Goal: Task Accomplishment & Management: Complete application form

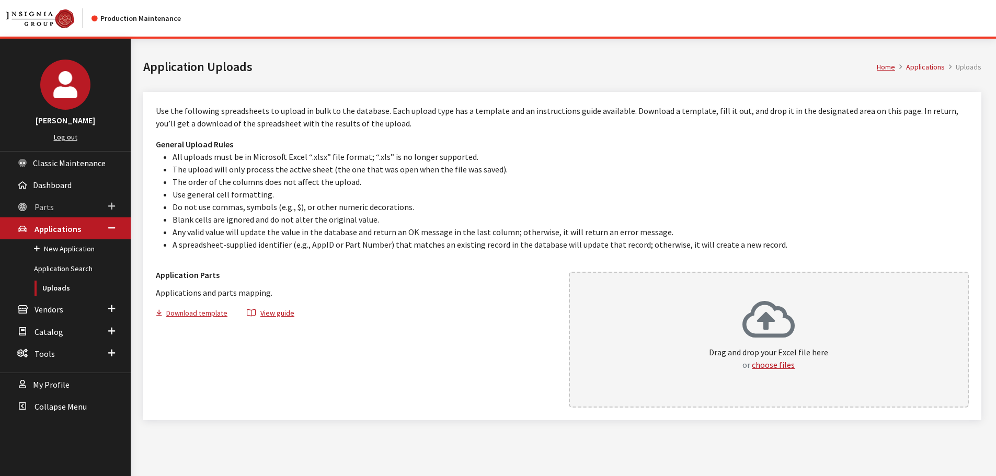
click at [46, 200] on link "Parts" at bounding box center [65, 207] width 131 height 22
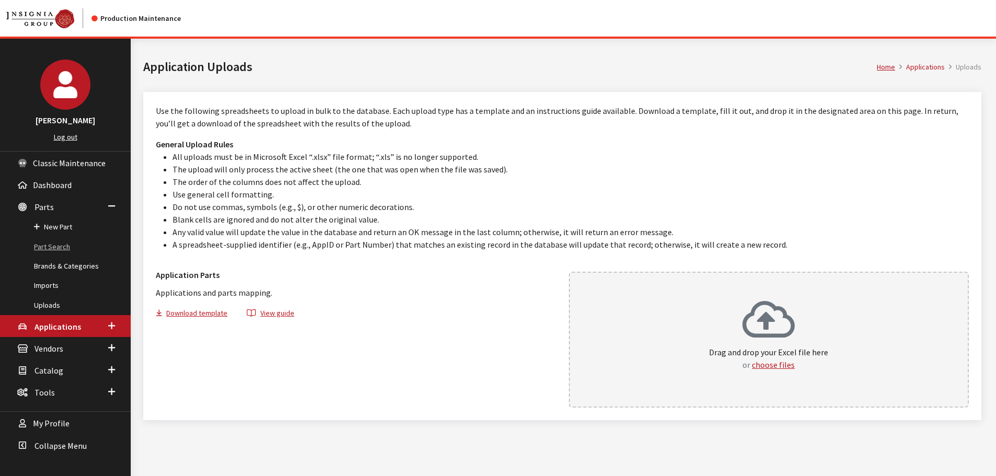
click at [53, 249] on link "Part Search" at bounding box center [65, 246] width 131 height 19
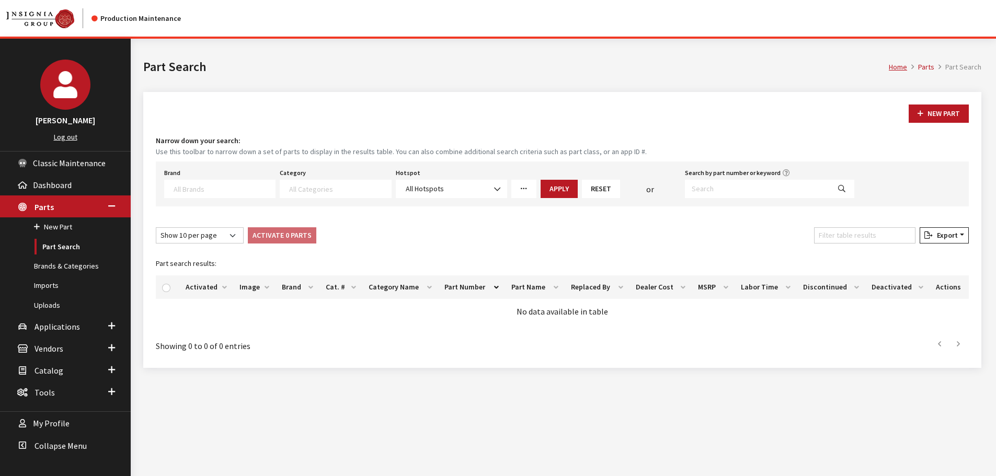
select select
click at [756, 188] on input "Search by part number or keyword" at bounding box center [757, 189] width 145 height 18
paste input "86275140"
type input "86275140"
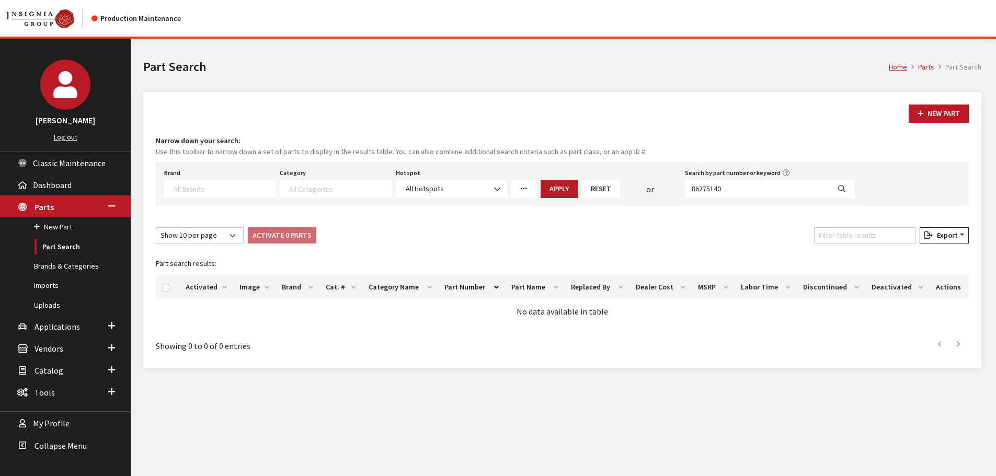
select select
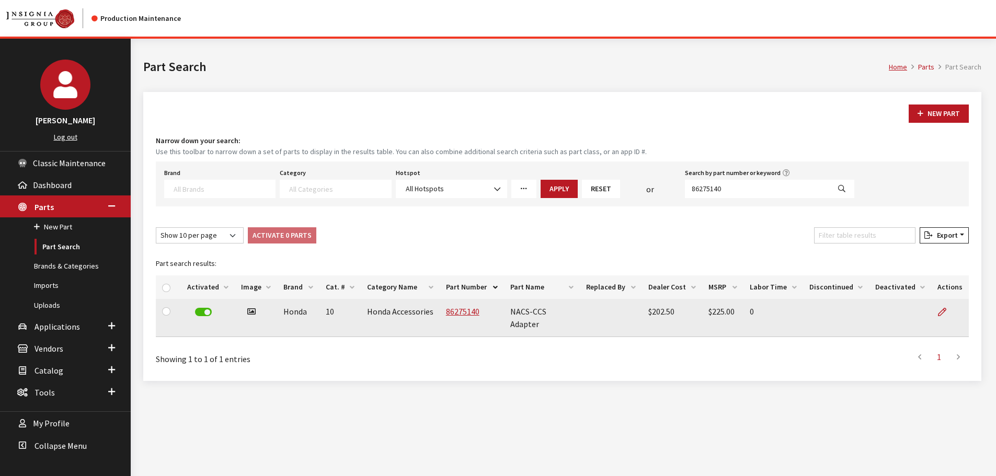
drag, startPoint x: 942, startPoint y: 313, endPoint x: 934, endPoint y: 311, distance: 8.3
click at [942, 313] on icon at bounding box center [942, 312] width 8 height 8
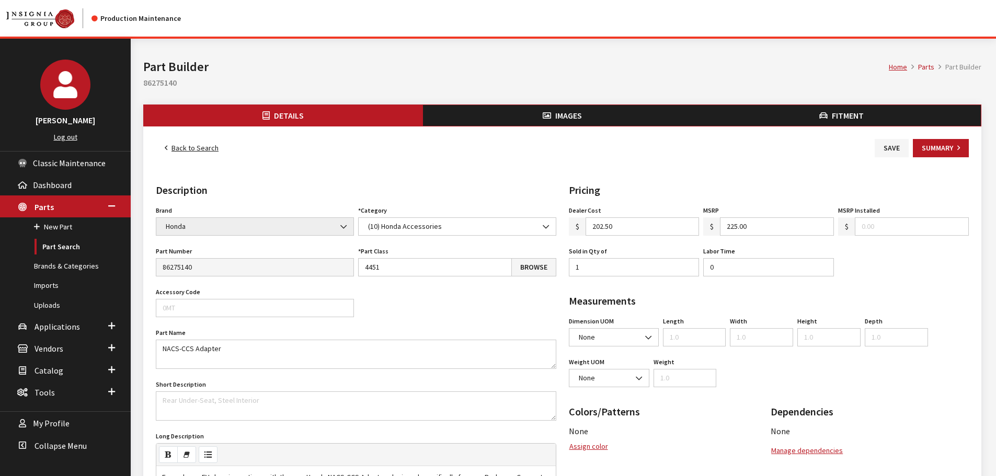
click at [849, 112] on span "Fitment" at bounding box center [848, 115] width 32 height 10
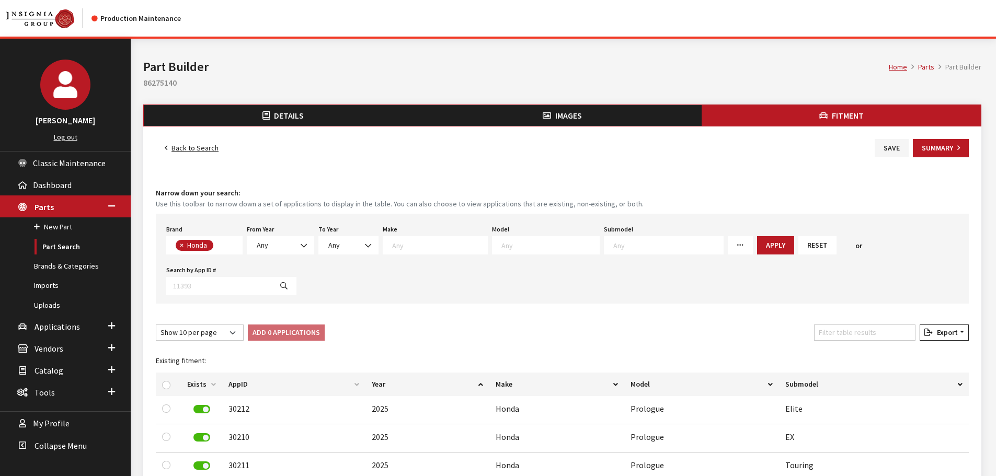
scroll to position [56, 0]
click at [263, 242] on span "Any" at bounding box center [263, 245] width 12 height 9
select select "2024"
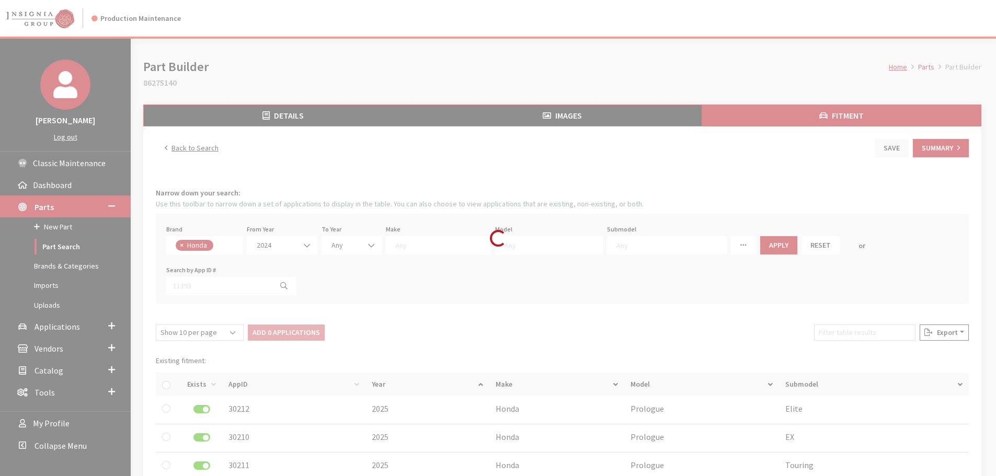
select select
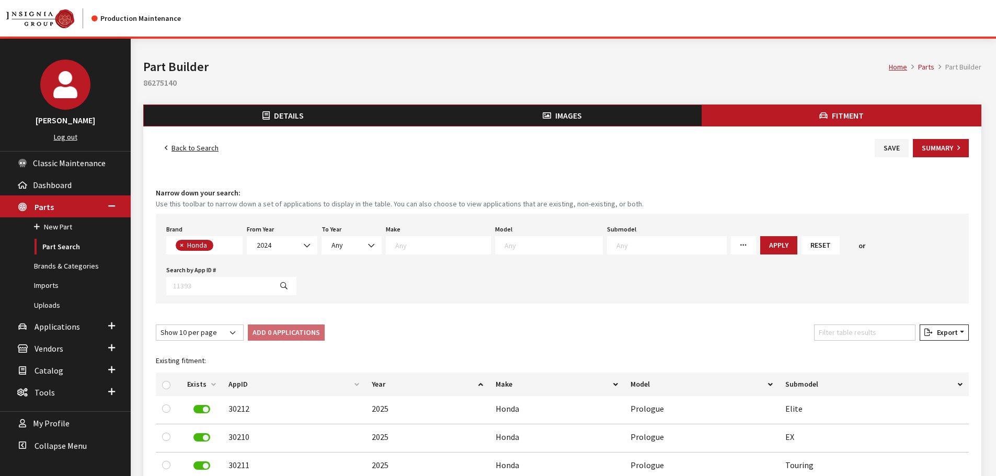
click at [532, 247] on textarea "Search" at bounding box center [554, 245] width 98 height 9
type textarea "pro"
select select "1386"
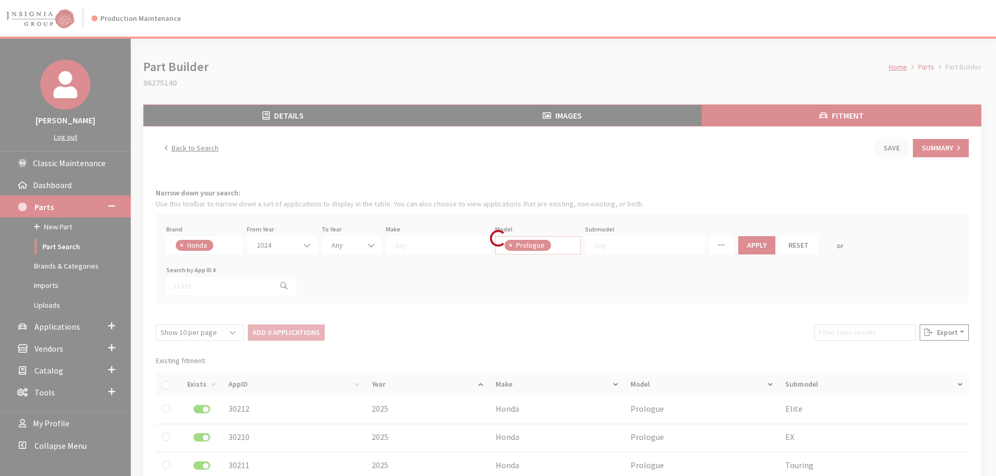
scroll to position [50, 0]
select select
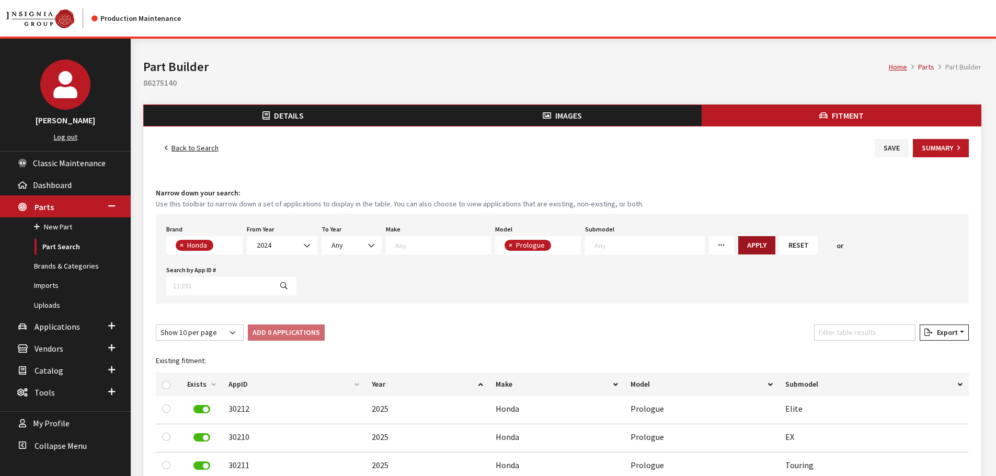
click at [738, 239] on button "Apply" at bounding box center [756, 245] width 37 height 18
click at [165, 381] on input "checkbox" at bounding box center [166, 385] width 8 height 8
checkbox input "true"
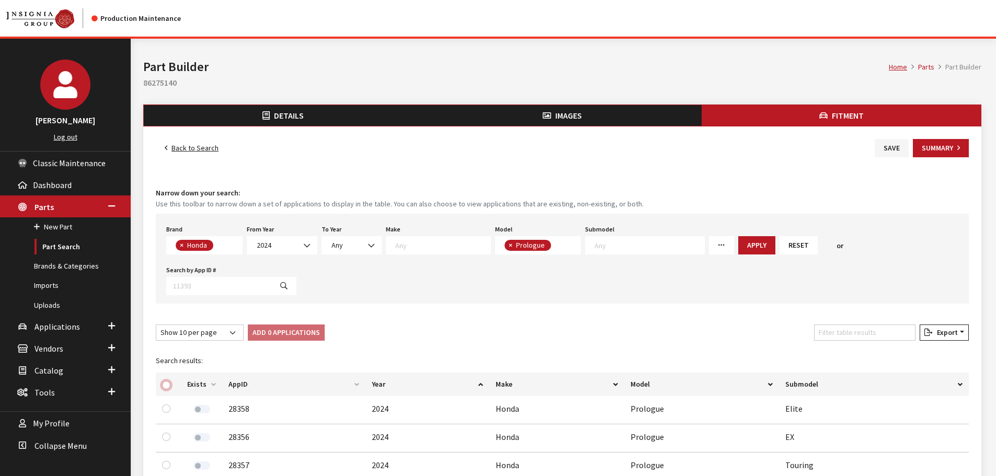
checkbox input "true"
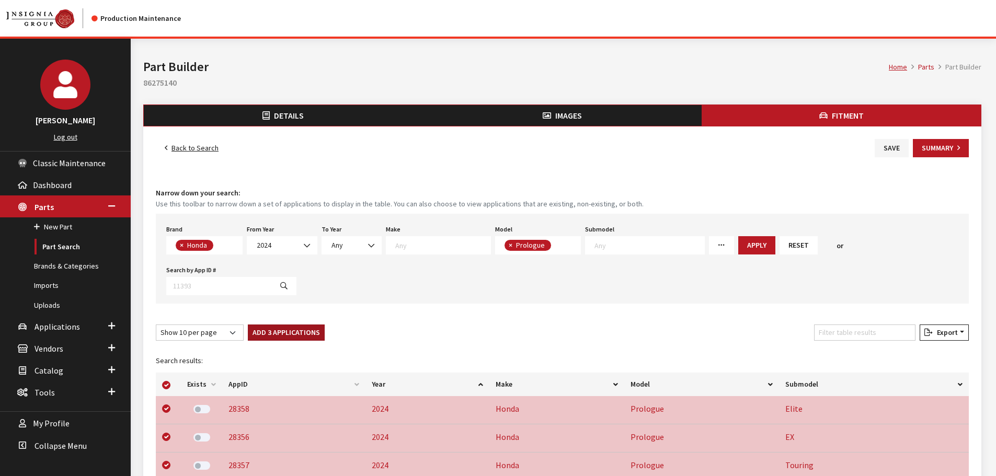
click at [271, 325] on button "Add 3 Applications" at bounding box center [286, 333] width 77 height 16
checkbox input "false"
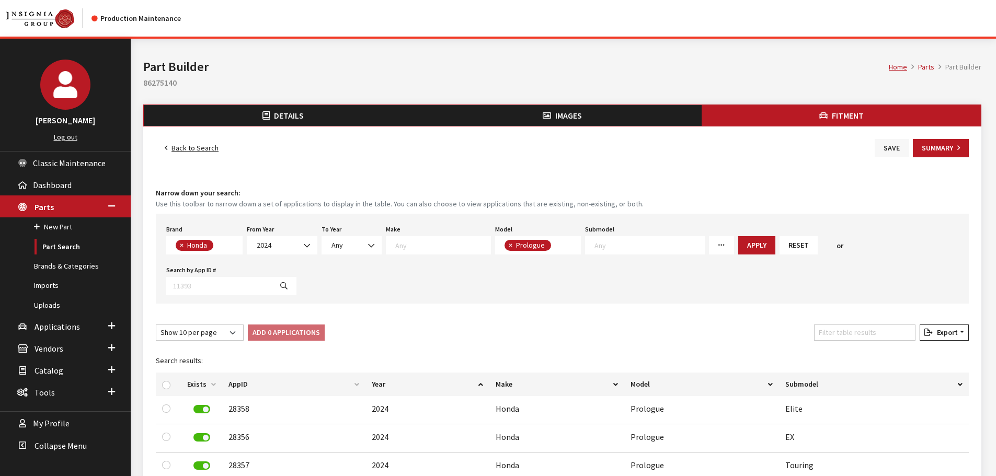
click at [880, 143] on button "Save" at bounding box center [892, 148] width 34 height 18
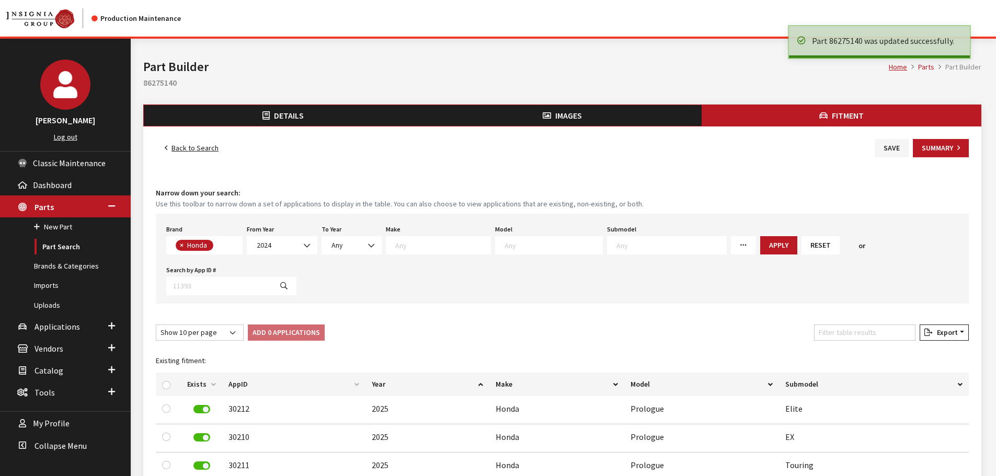
select select
click at [184, 149] on link "Back to Search" at bounding box center [192, 148] width 72 height 18
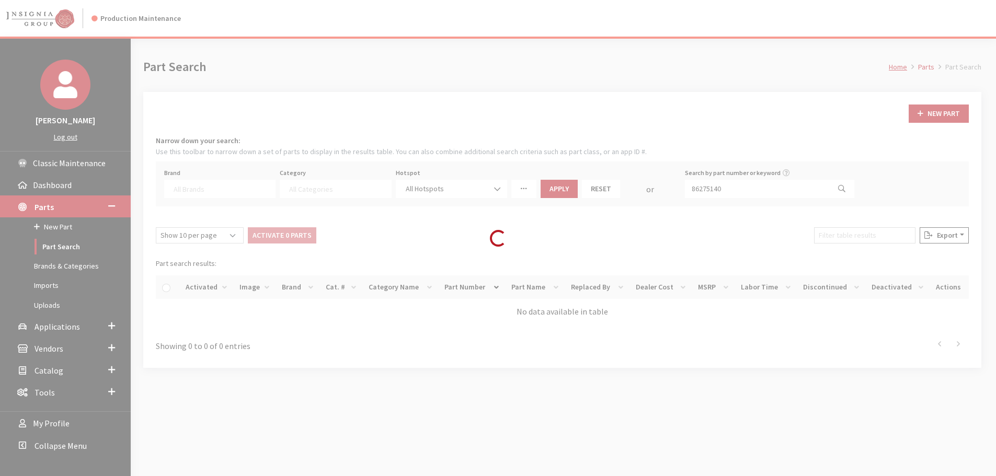
select select
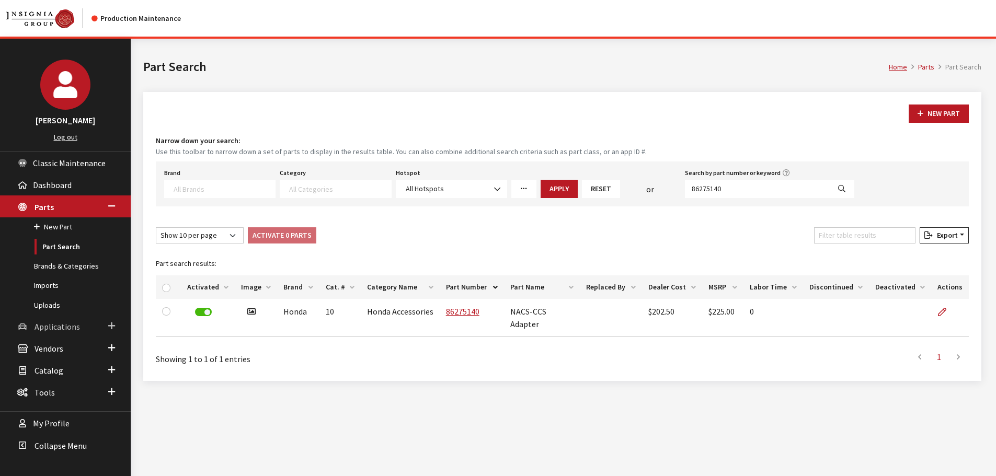
click at [44, 326] on span "Applications" at bounding box center [57, 327] width 45 height 10
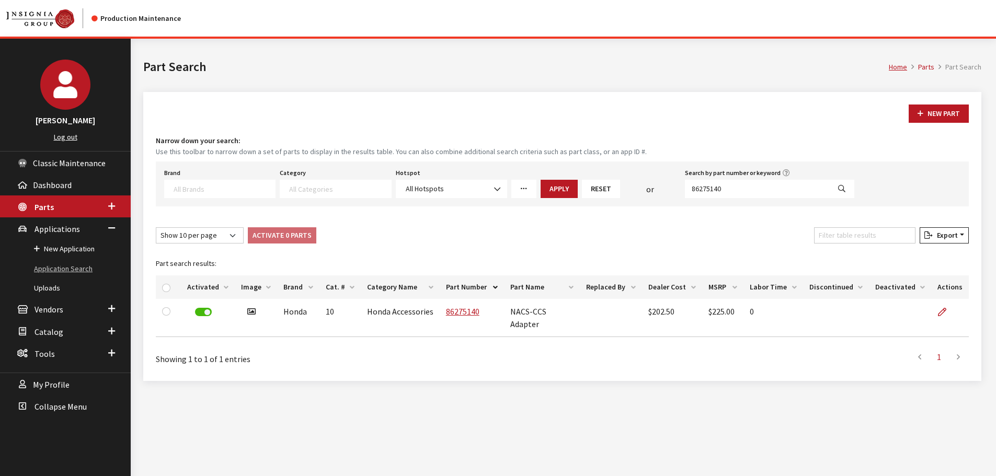
click at [54, 269] on link "Application Search" at bounding box center [65, 268] width 131 height 19
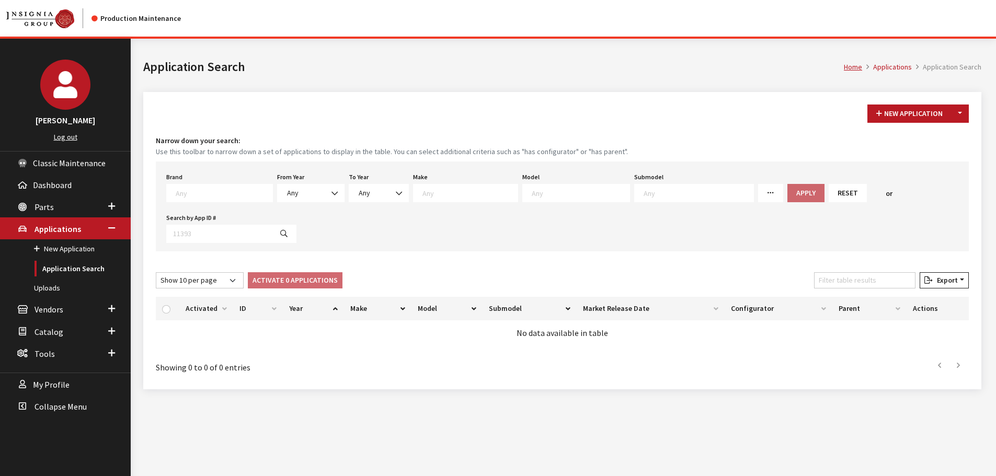
click at [424, 71] on h1 "Application Search" at bounding box center [493, 67] width 701 height 19
click at [218, 198] on span at bounding box center [219, 193] width 107 height 18
type textarea "gm"
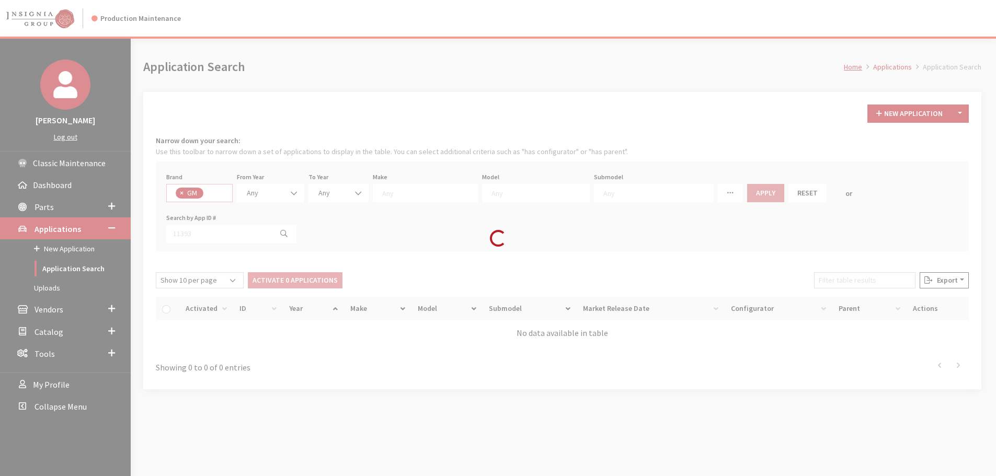
select select "1"
select select
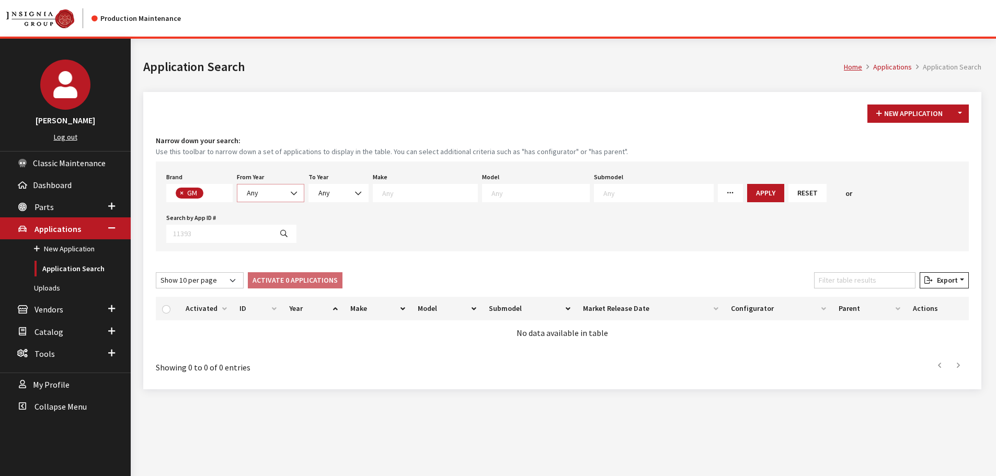
click at [291, 188] on b at bounding box center [291, 188] width 0 height 0
select select "2025"
select select
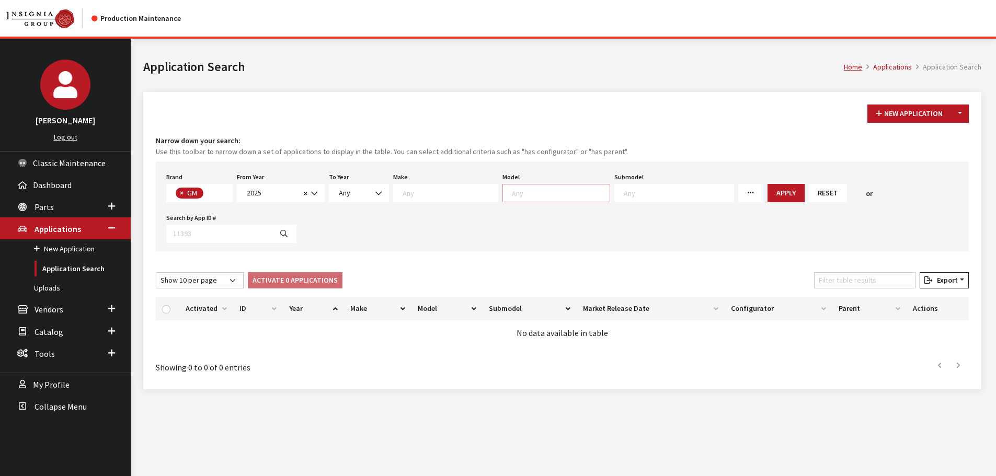
scroll to position [1, 0]
click at [511, 187] on span at bounding box center [559, 191] width 100 height 9
click at [441, 196] on textarea "Search" at bounding box center [450, 192] width 95 height 9
select select "1"
select select
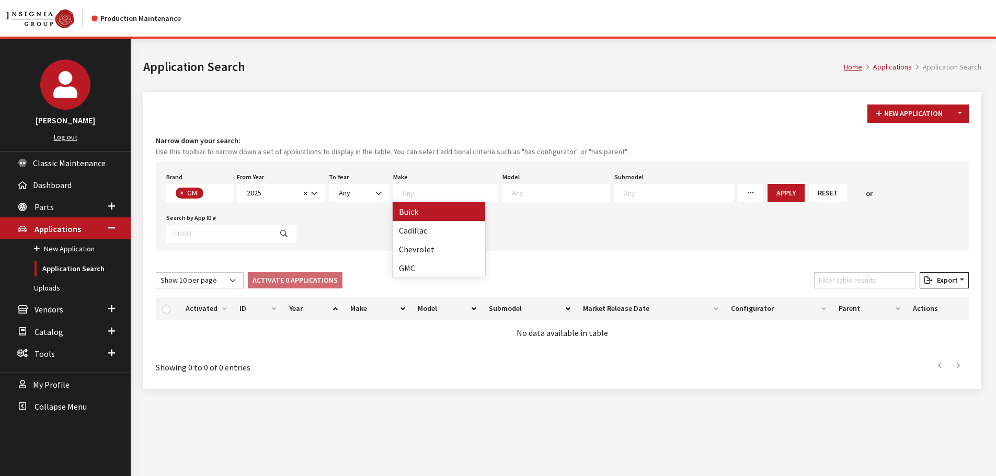
select select
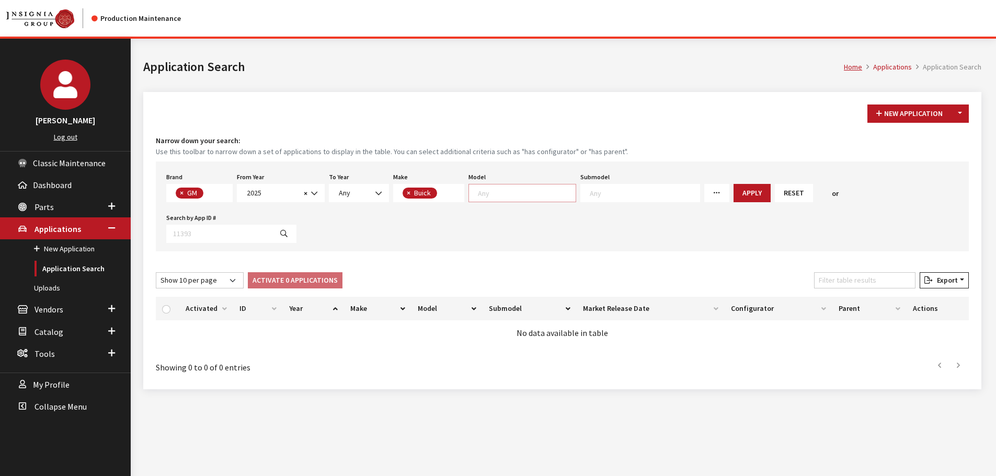
click at [545, 191] on textarea "Search" at bounding box center [527, 192] width 98 height 9
select select "129"
select select
click at [707, 192] on button "Apply" at bounding box center [725, 193] width 37 height 18
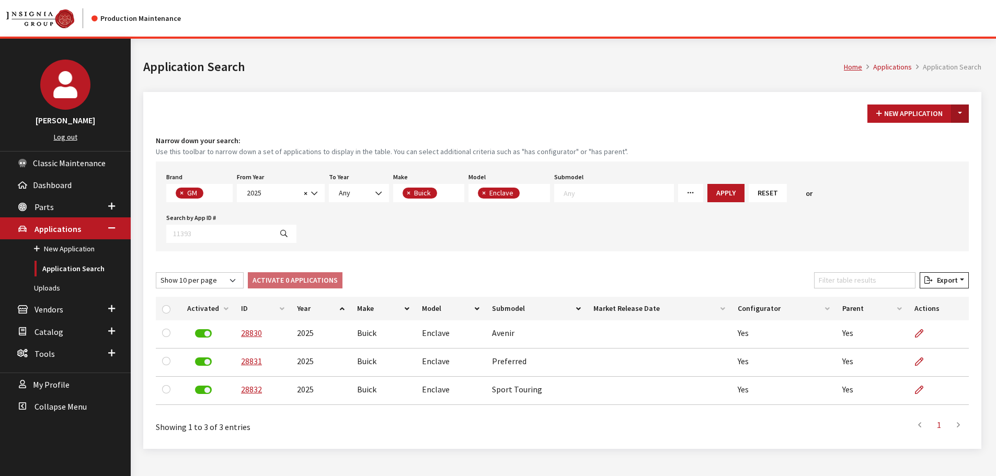
click at [965, 109] on button "Toggle Dropdown" at bounding box center [960, 114] width 18 height 18
click at [910, 135] on button "New From Existing..." at bounding box center [924, 136] width 90 height 18
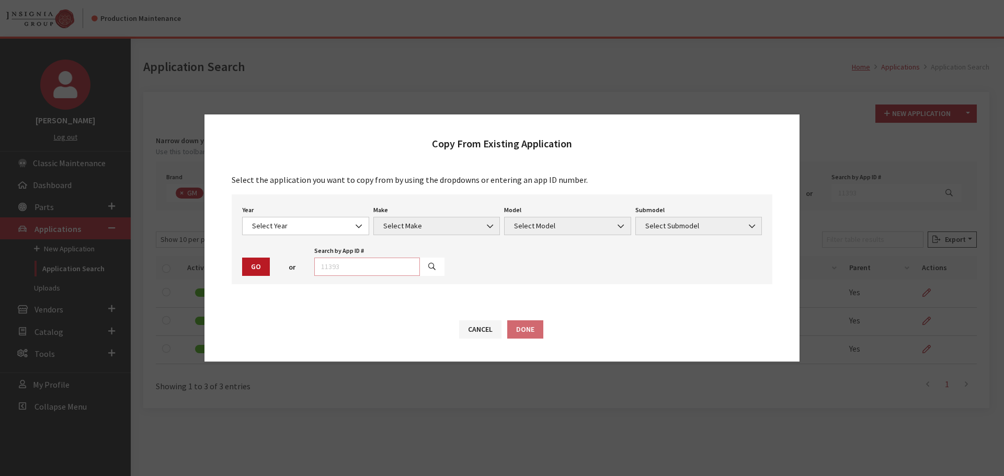
click at [337, 269] on input "text" at bounding box center [367, 267] width 106 height 18
type input "28831"
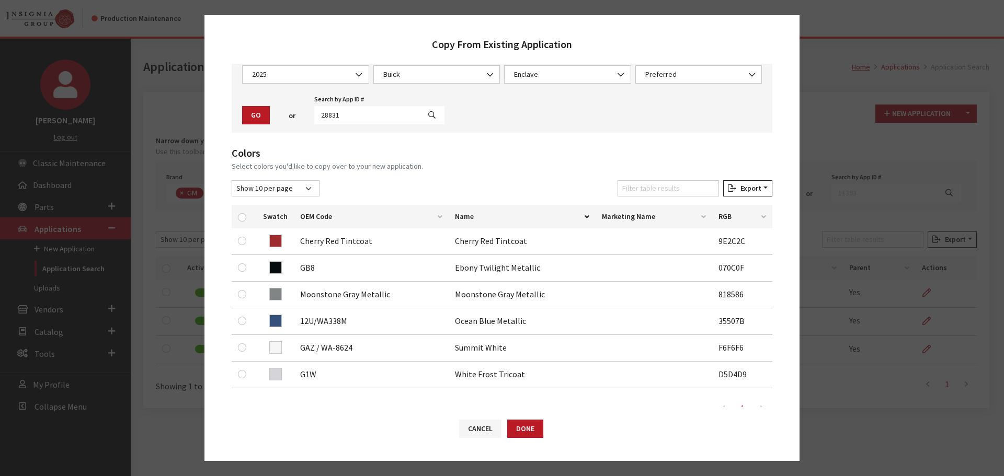
scroll to position [105, 0]
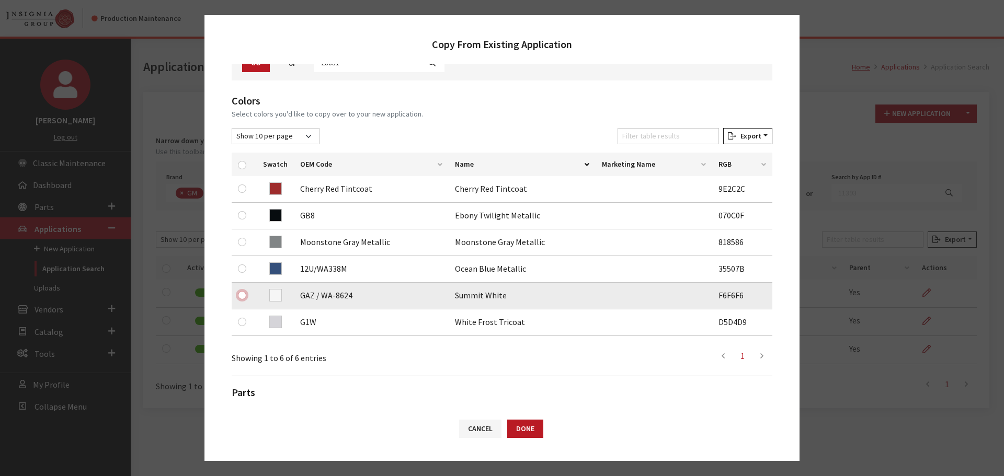
click at [240, 295] on input "checkbox" at bounding box center [242, 295] width 8 height 8
checkbox input "true"
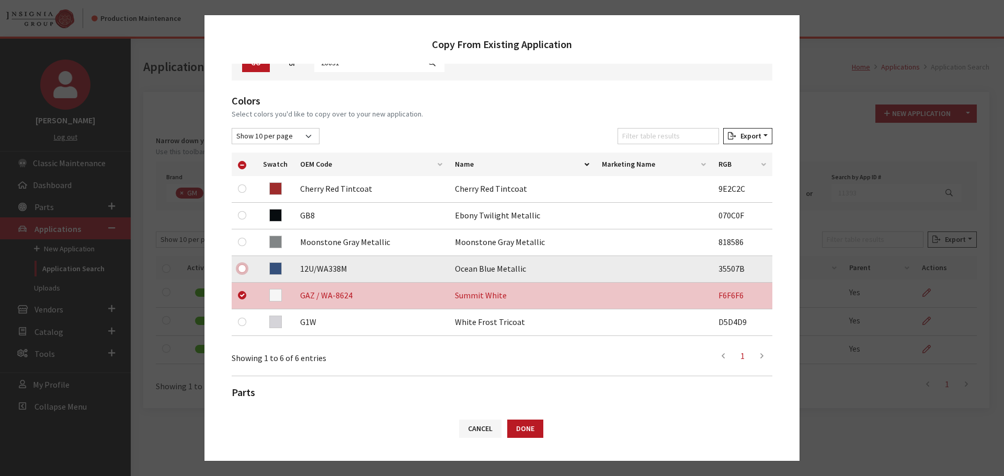
click at [244, 270] on input "checkbox" at bounding box center [242, 269] width 8 height 8
checkbox input "true"
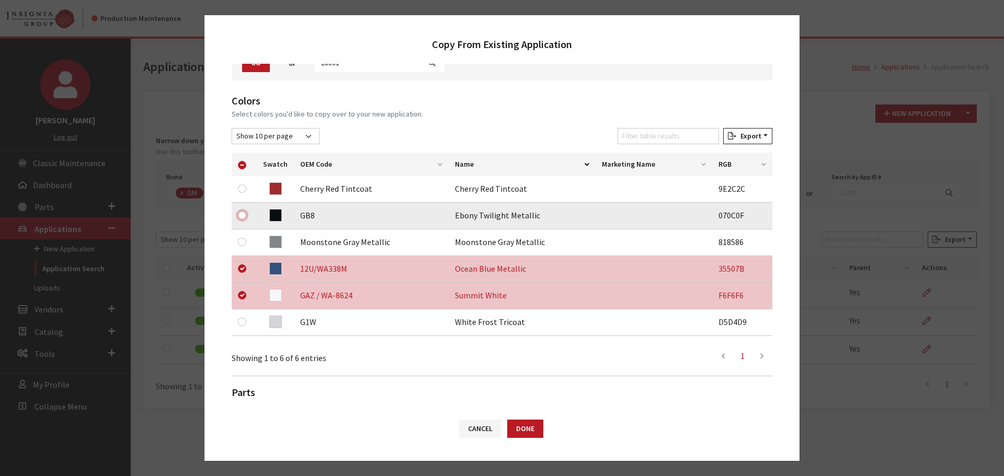
click at [241, 215] on input "checkbox" at bounding box center [242, 215] width 8 height 8
checkbox input "true"
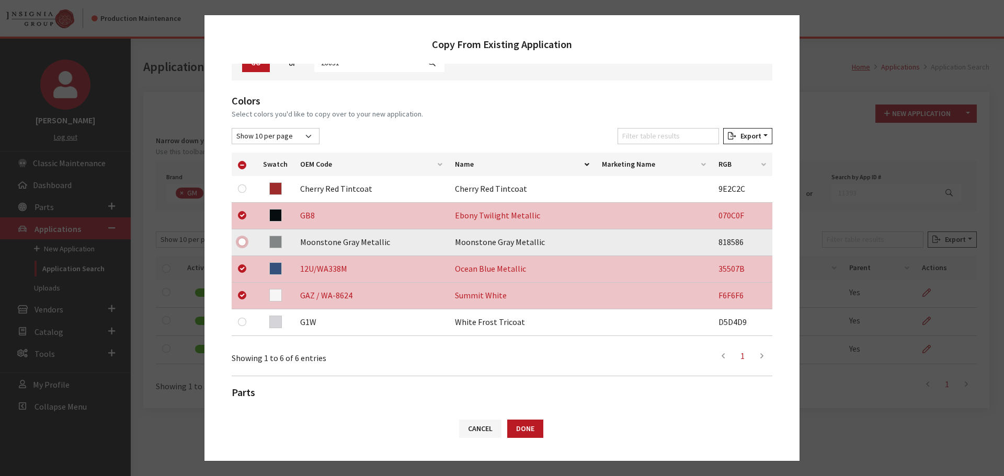
click at [242, 242] on input "checkbox" at bounding box center [242, 242] width 8 height 8
checkbox input "true"
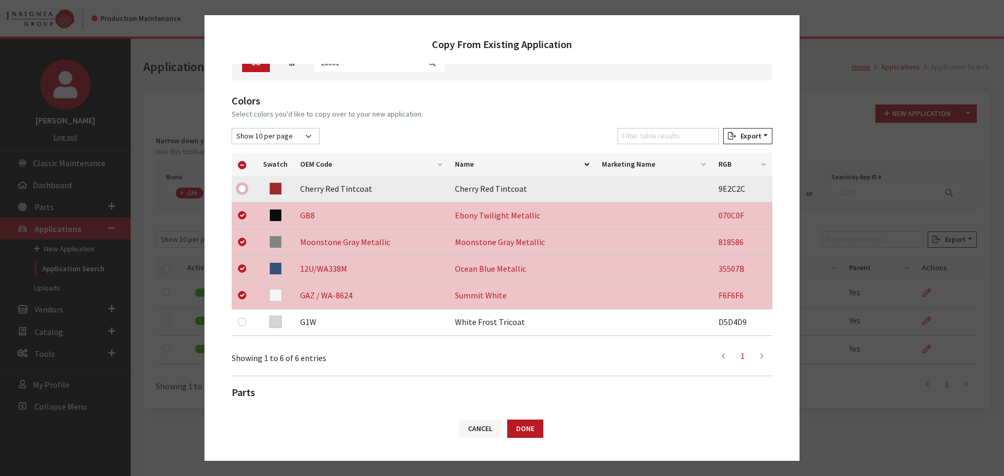
click at [243, 189] on input "checkbox" at bounding box center [242, 189] width 8 height 8
checkbox input "true"
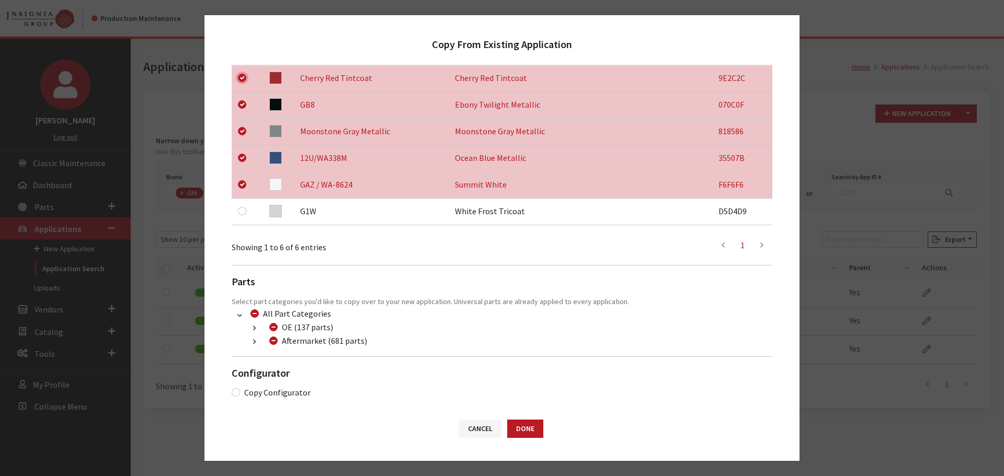
scroll to position [219, 0]
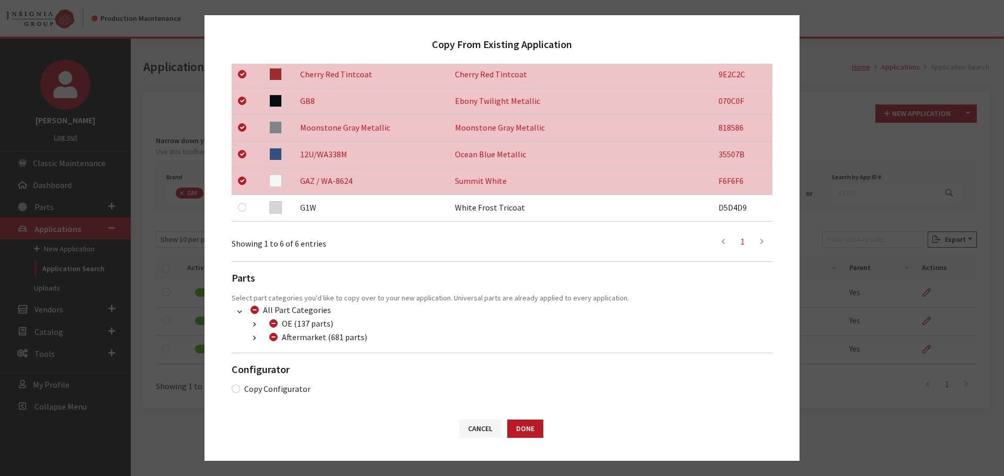
click at [254, 337] on icon "button" at bounding box center [254, 338] width 3 height 7
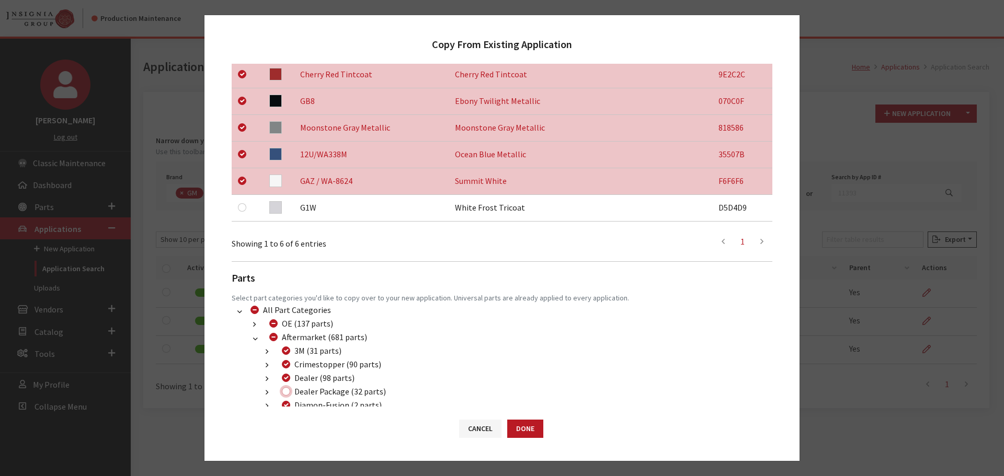
click at [285, 389] on input "Dealer Package (32 parts)" at bounding box center [286, 391] width 8 height 8
checkbox input "true"
click at [525, 426] on button "Done" at bounding box center [525, 429] width 36 height 18
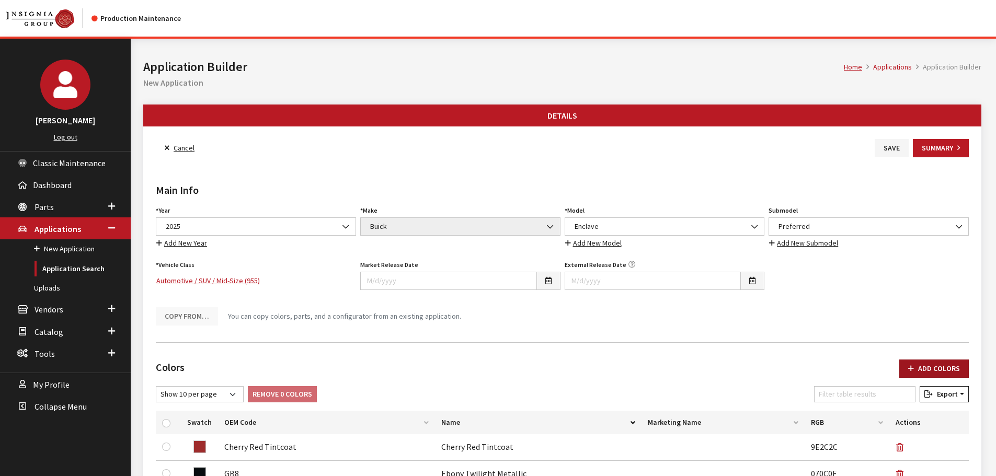
click at [944, 369] on button "Add Colors" at bounding box center [934, 369] width 70 height 18
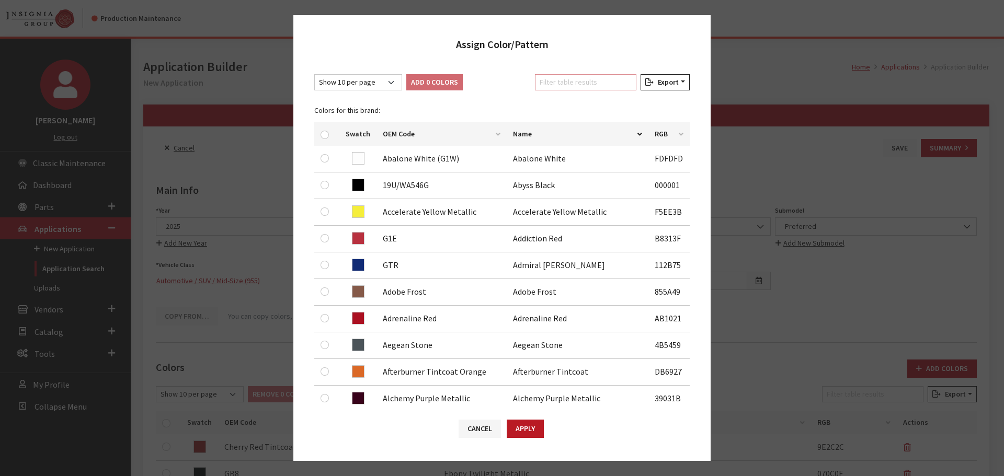
click at [581, 76] on input "Filter table results" at bounding box center [585, 82] width 101 height 16
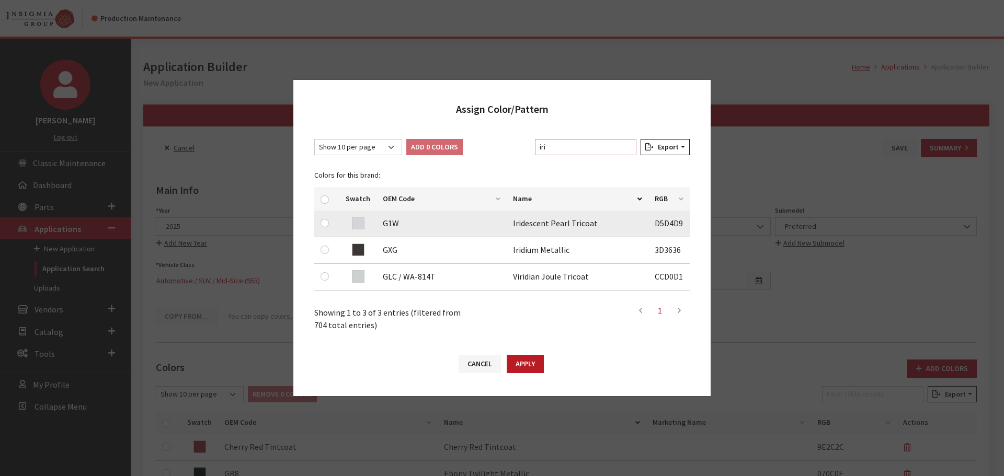
type input "iri"
click at [324, 222] on input "checkbox" at bounding box center [325, 223] width 8 height 8
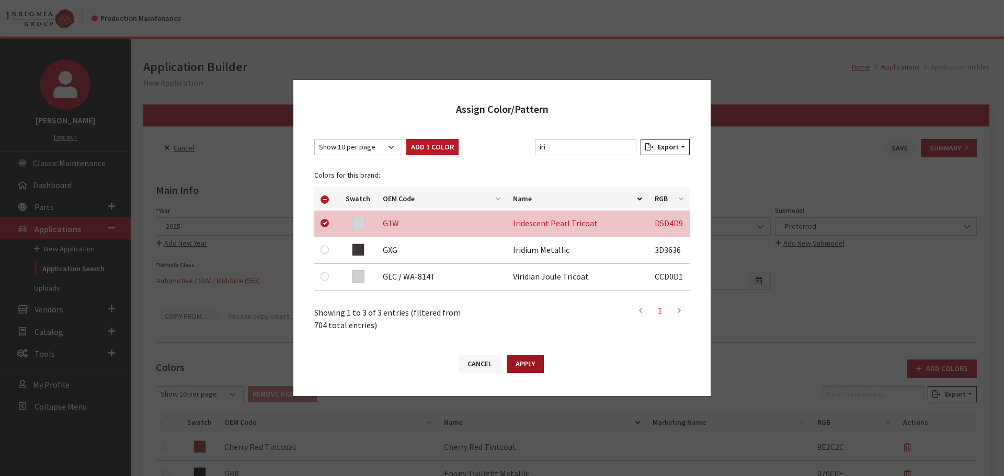
click at [535, 358] on button "Apply" at bounding box center [525, 364] width 37 height 18
checkbox input "false"
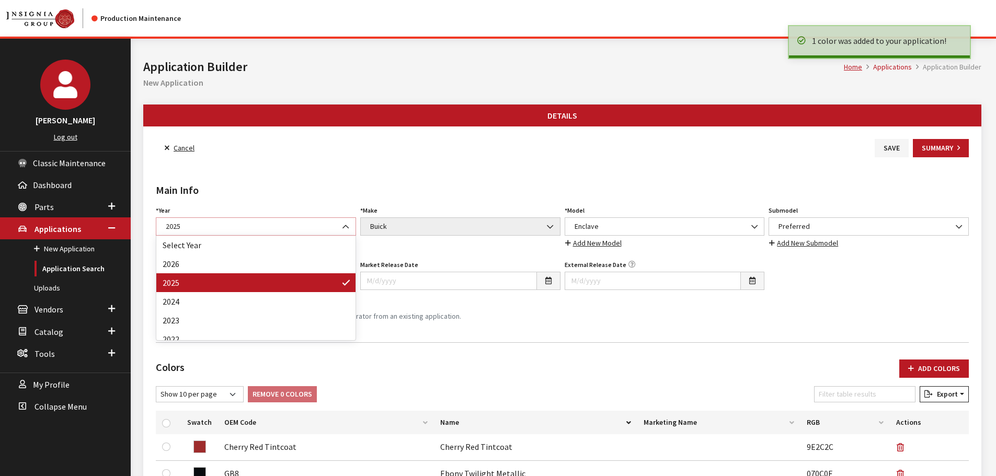
click at [288, 224] on span "2025" at bounding box center [256, 226] width 187 height 11
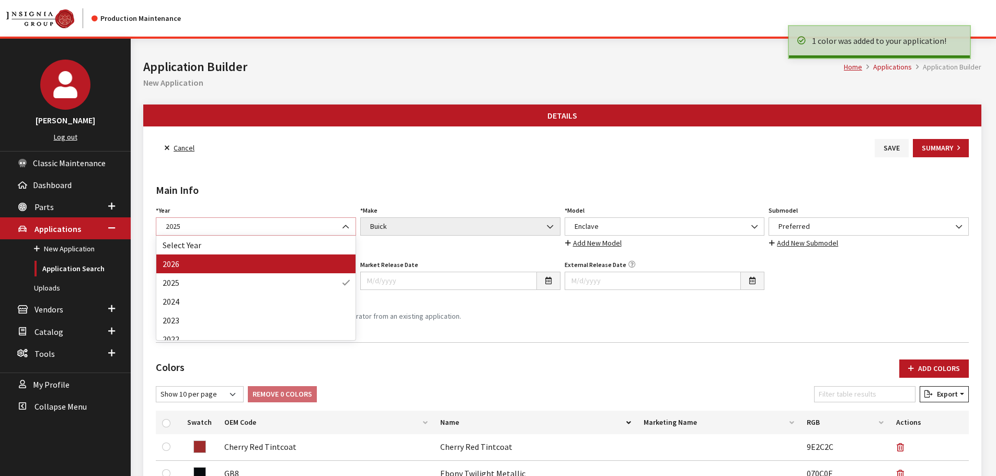
select select "44"
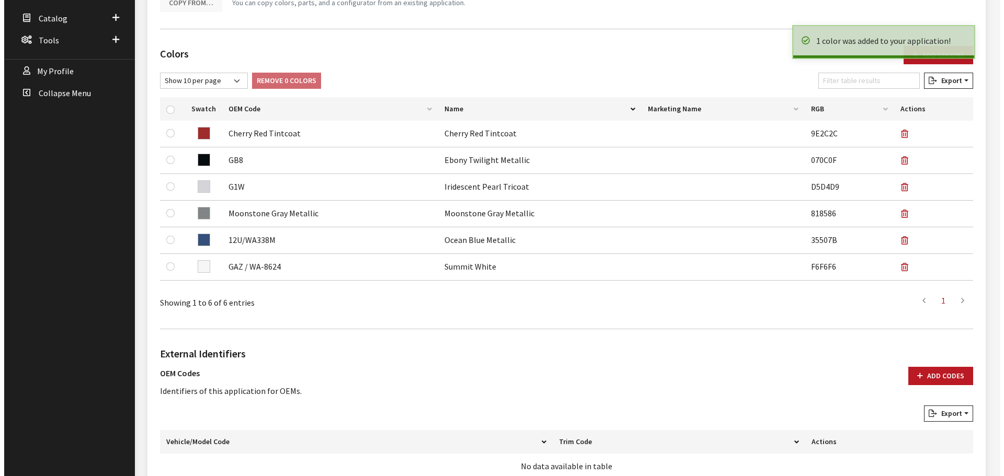
scroll to position [522, 0]
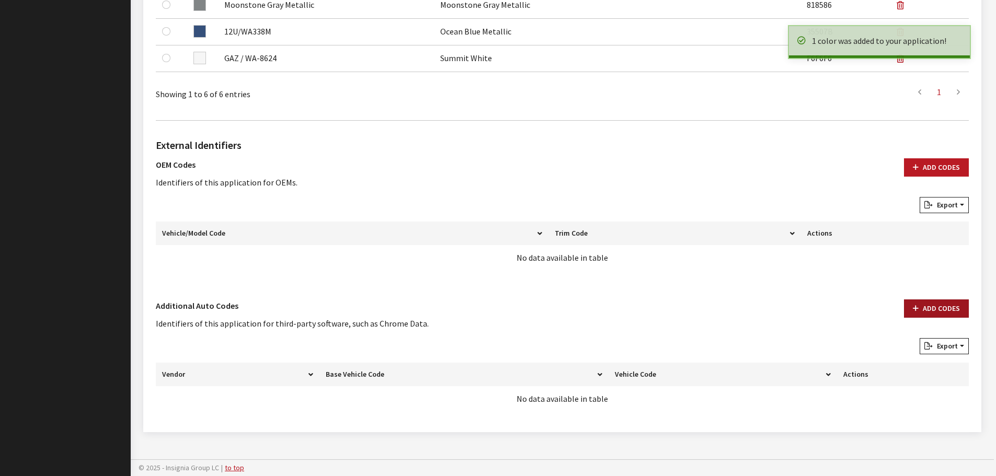
click at [928, 310] on button "Add Codes" at bounding box center [936, 309] width 65 height 18
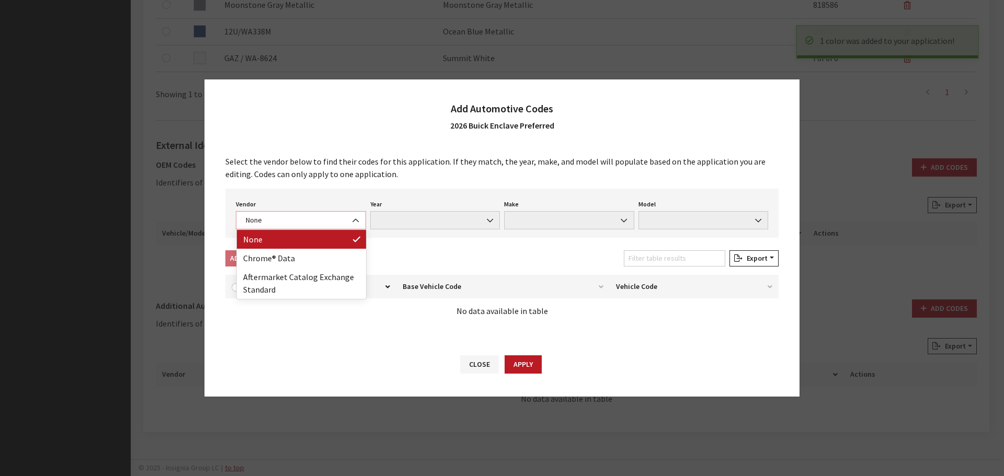
click at [273, 223] on span "None" at bounding box center [301, 220] width 117 height 11
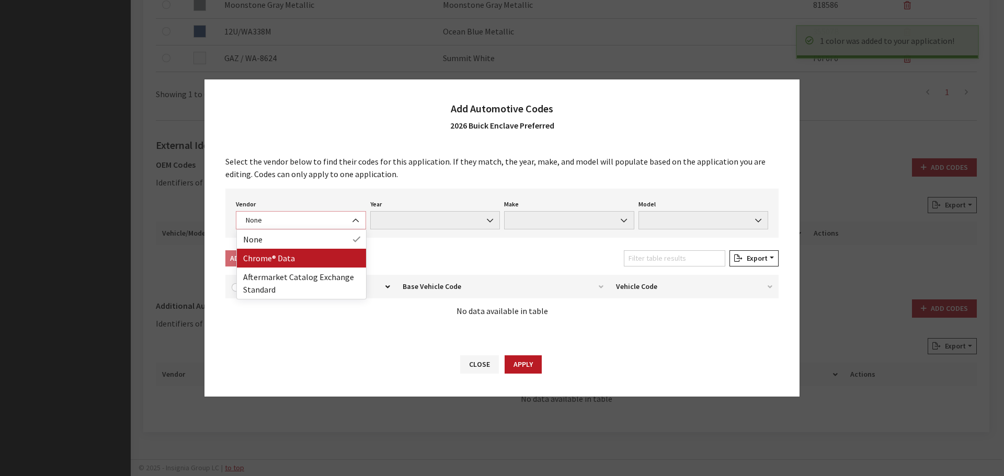
select select "4"
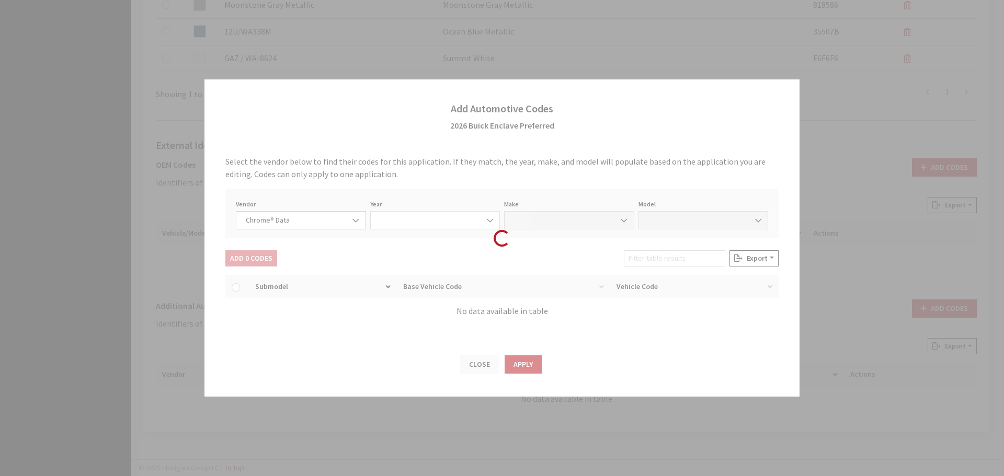
select select "2026"
select select "6"
select select "71000"
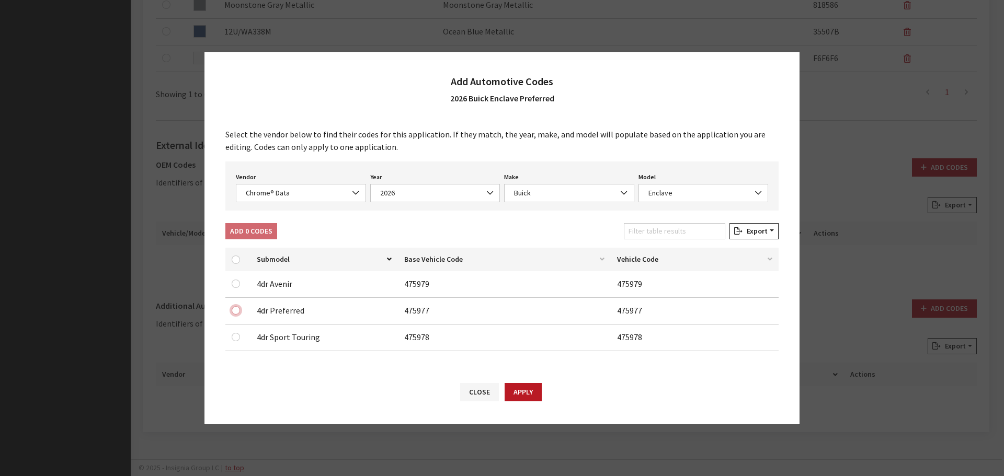
drag, startPoint x: 237, startPoint y: 310, endPoint x: 238, endPoint y: 263, distance: 47.1
click at [236, 310] on input "checkbox" at bounding box center [236, 310] width 8 height 8
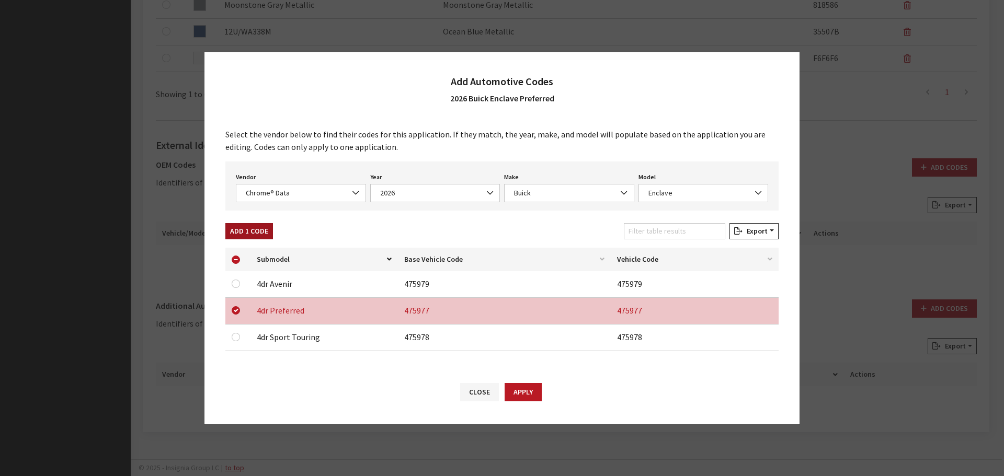
click at [247, 229] on button "Add 1 Code" at bounding box center [249, 231] width 48 height 16
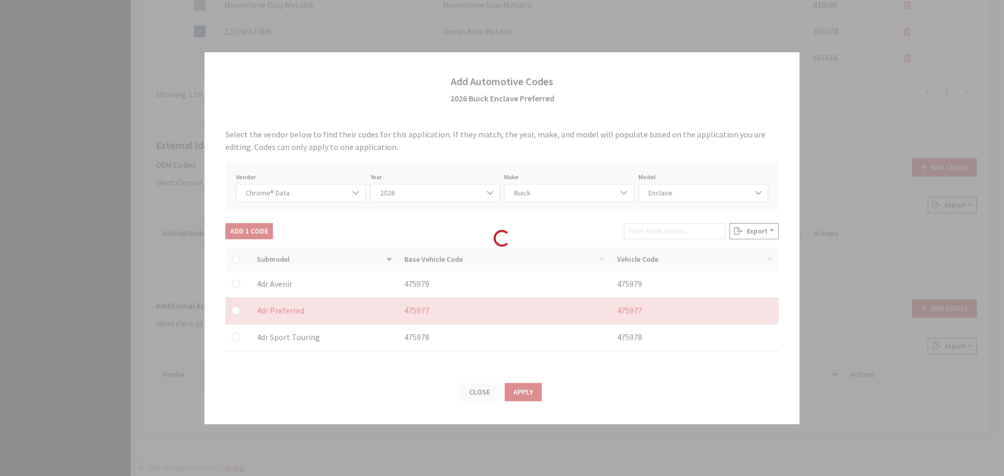
checkbox input "false"
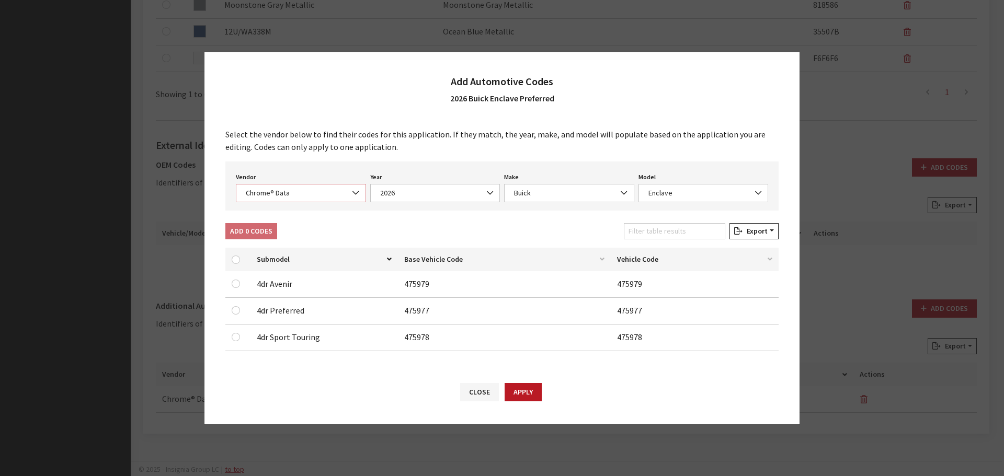
click at [273, 193] on span "Chrome® Data" at bounding box center [301, 193] width 117 height 11
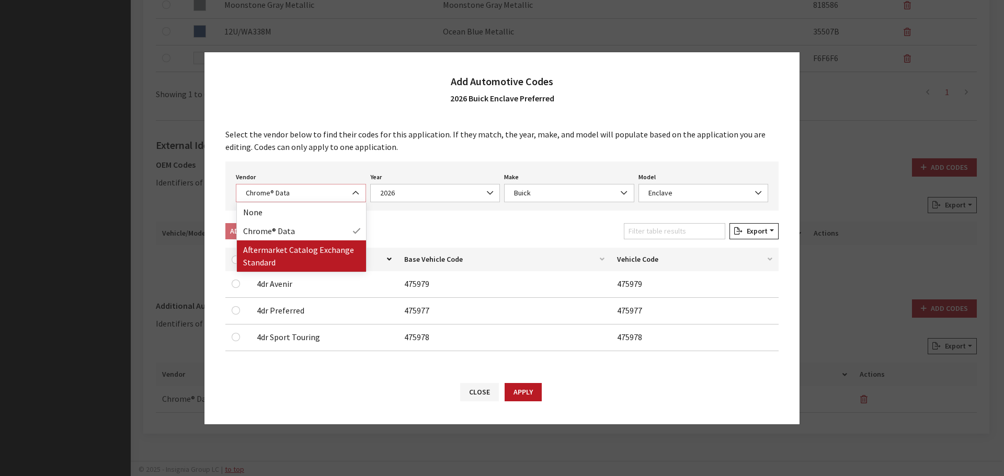
select select "2"
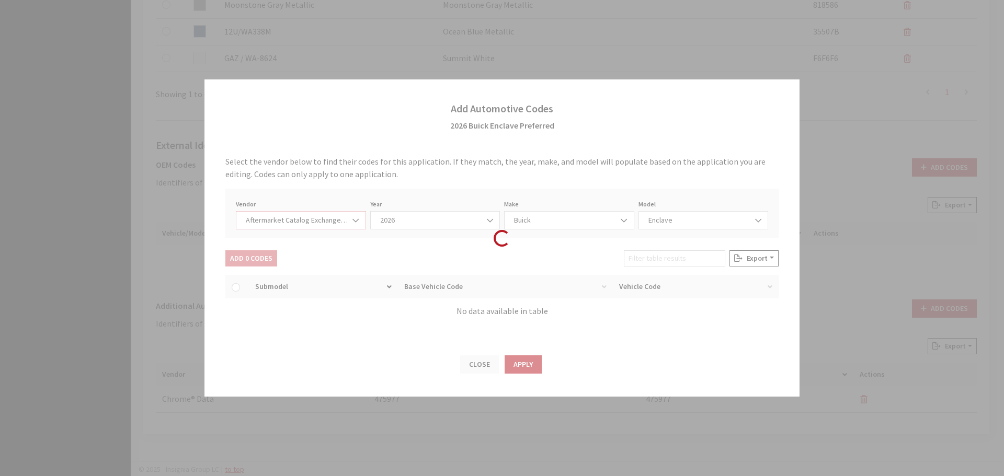
select select "2026"
select select "45"
select select "6333"
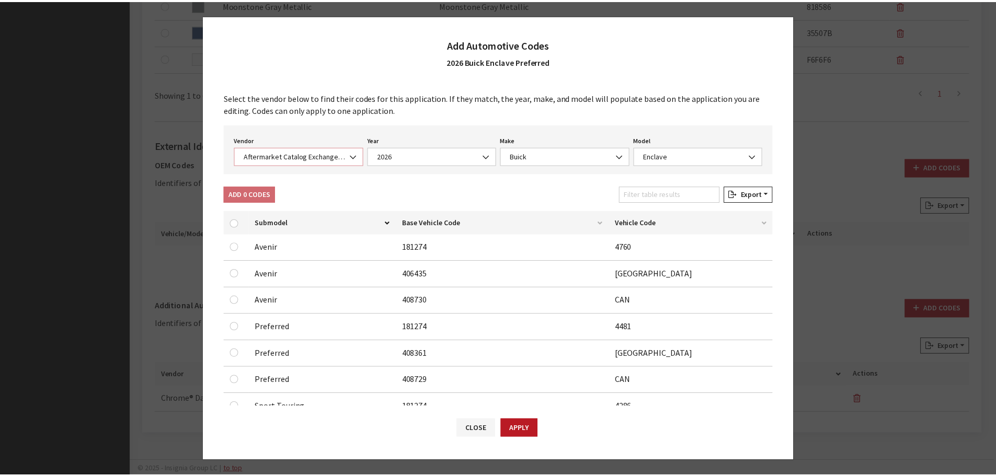
scroll to position [52, 0]
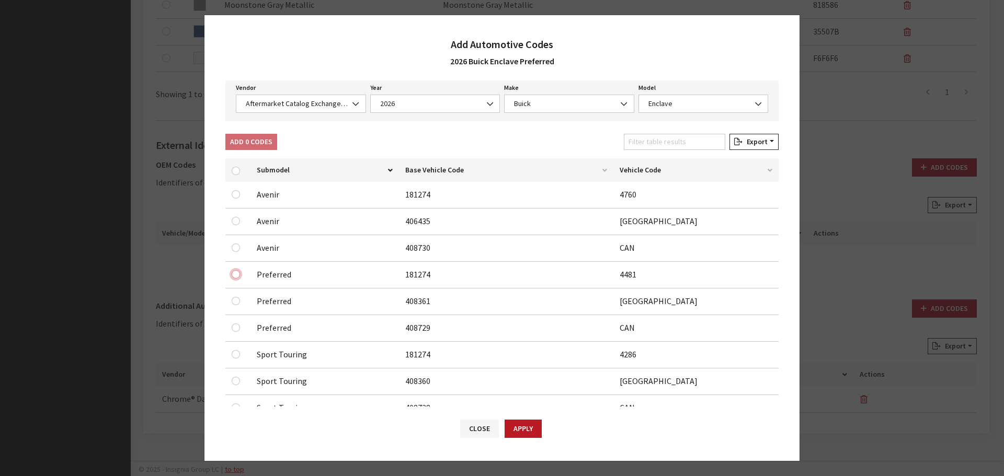
click at [234, 225] on input "checkbox" at bounding box center [236, 221] width 8 height 8
checkbox input "true"
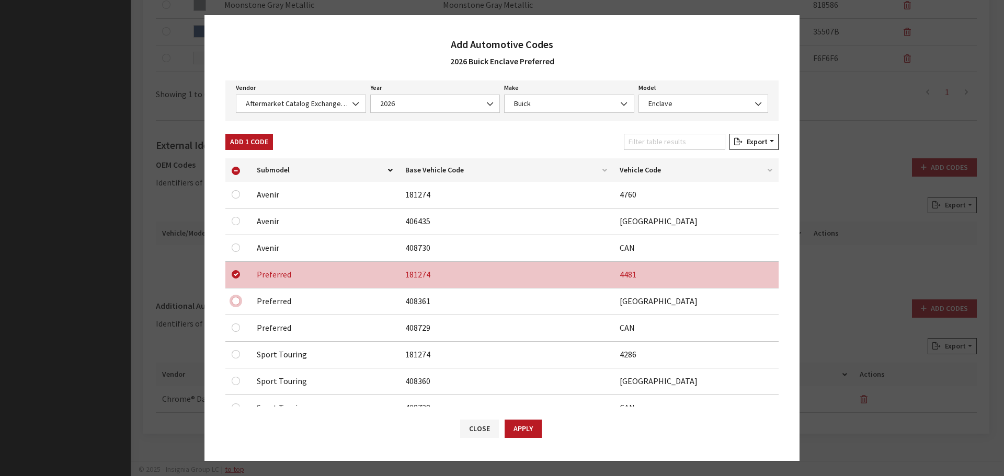
click at [234, 199] on input "checkbox" at bounding box center [236, 194] width 8 height 8
checkbox input "true"
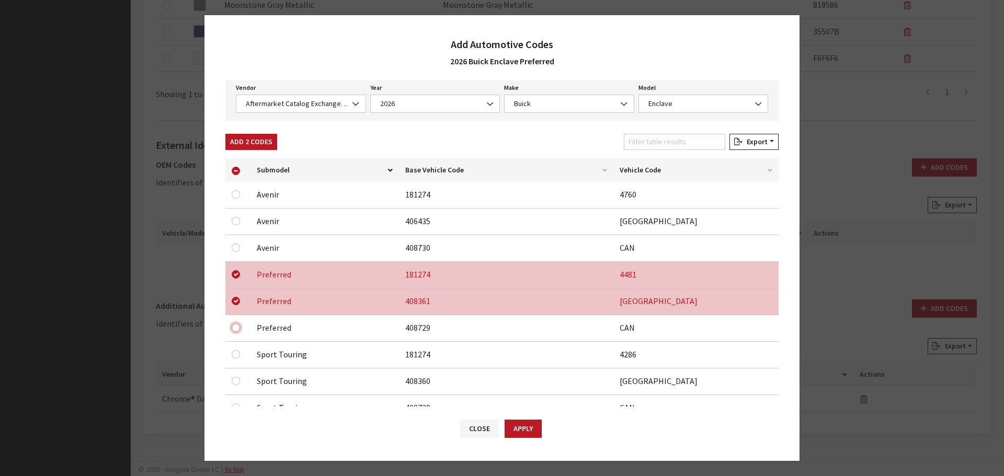
click at [236, 225] on input "checkbox" at bounding box center [236, 221] width 8 height 8
checkbox input "true"
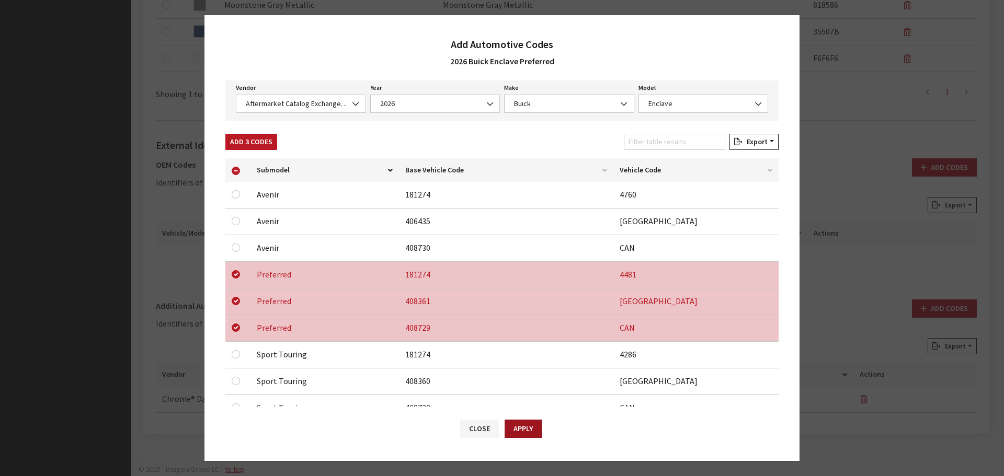
click at [510, 428] on button "Apply" at bounding box center [523, 429] width 37 height 18
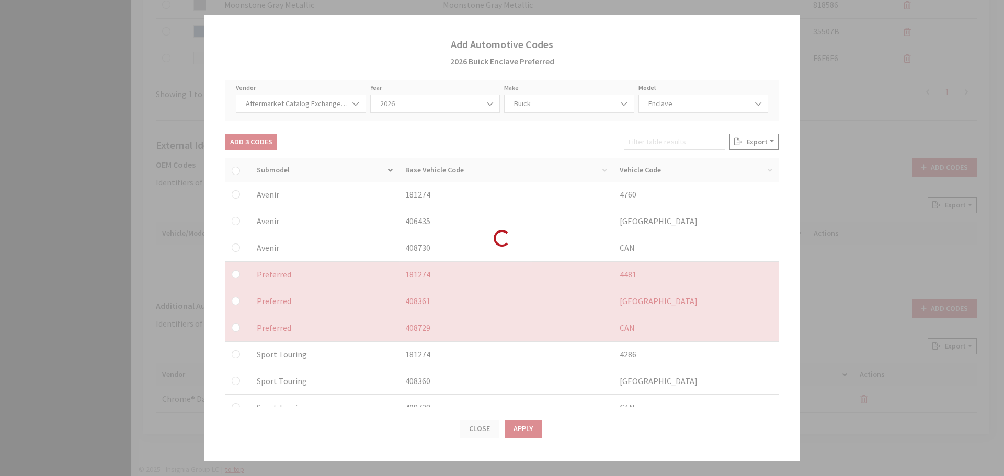
checkbox input "false"
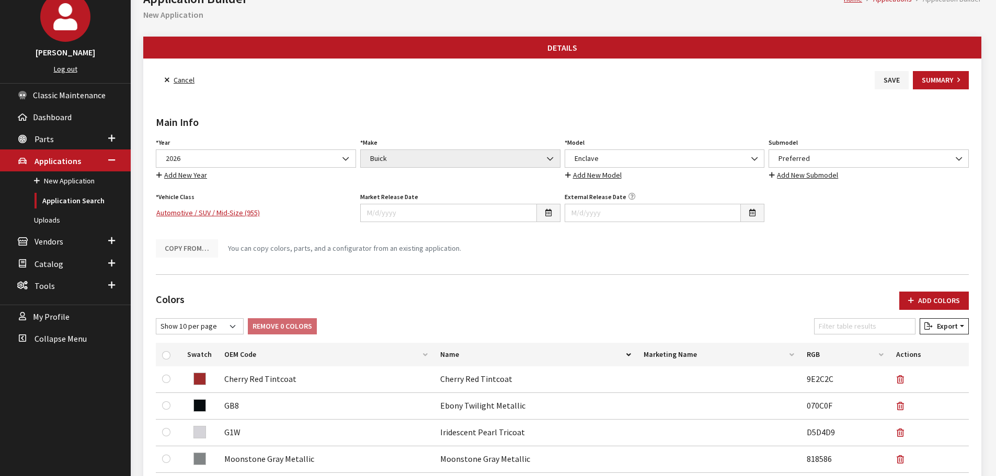
scroll to position [0, 0]
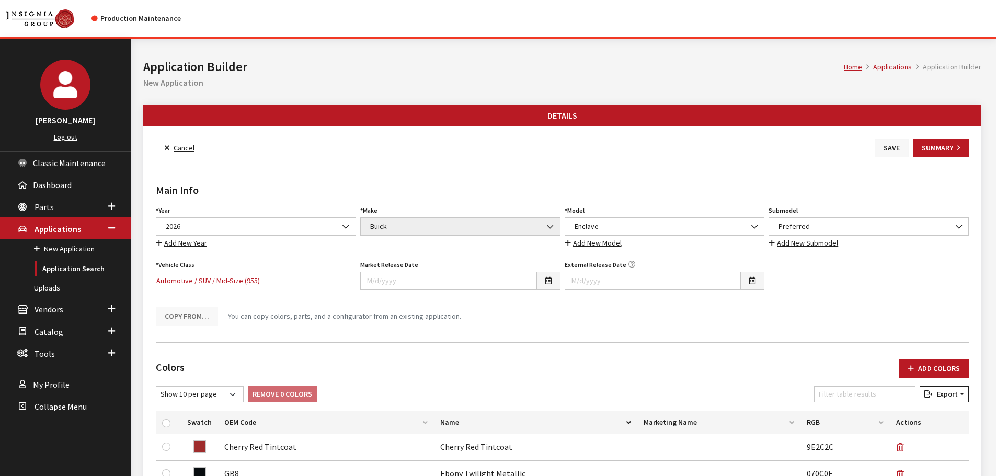
click at [885, 152] on button "Save" at bounding box center [892, 148] width 34 height 18
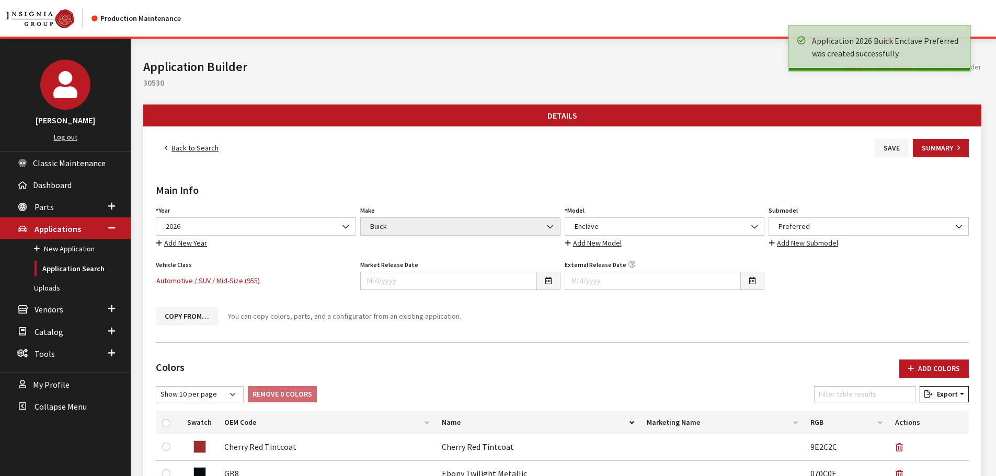
click at [188, 149] on link "Back to Search" at bounding box center [192, 148] width 72 height 18
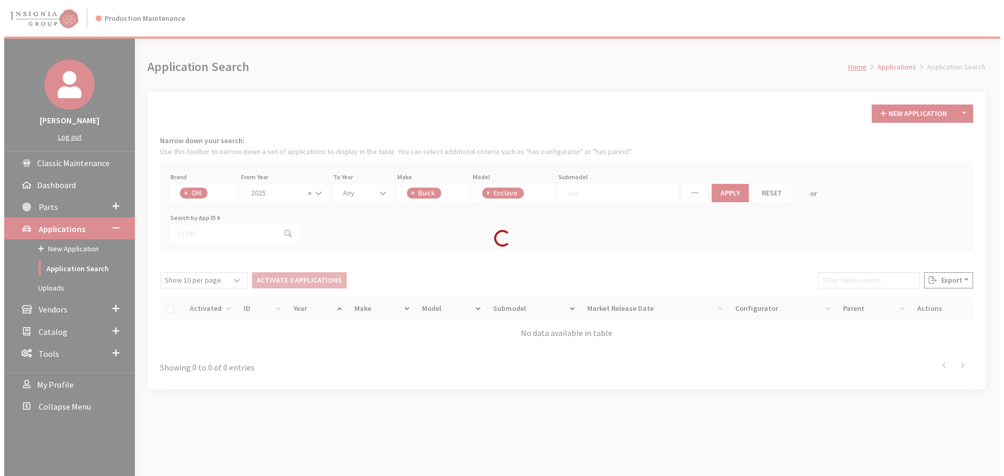
scroll to position [47, 0]
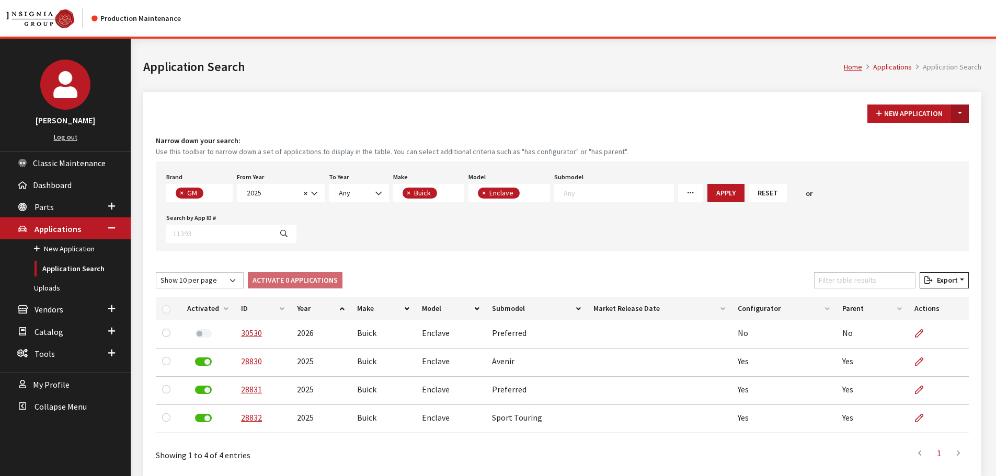
click at [963, 112] on button "Toggle Dropdown" at bounding box center [960, 114] width 18 height 18
click at [919, 134] on button "New From Existing..." at bounding box center [924, 136] width 90 height 18
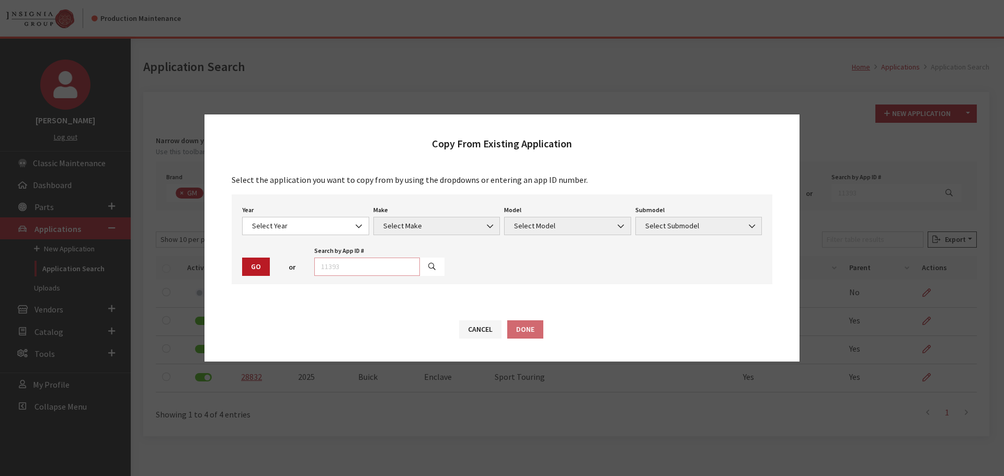
click at [327, 265] on input "text" at bounding box center [367, 267] width 106 height 18
type input "30530"
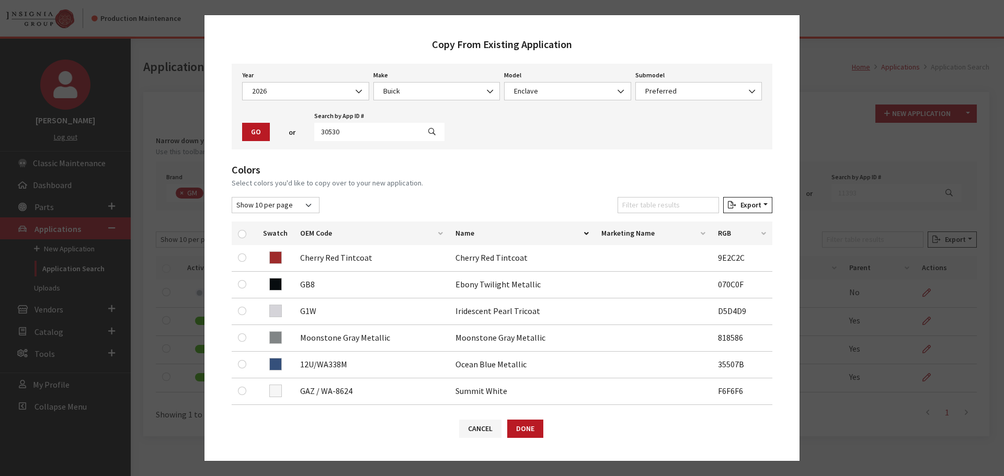
scroll to position [52, 0]
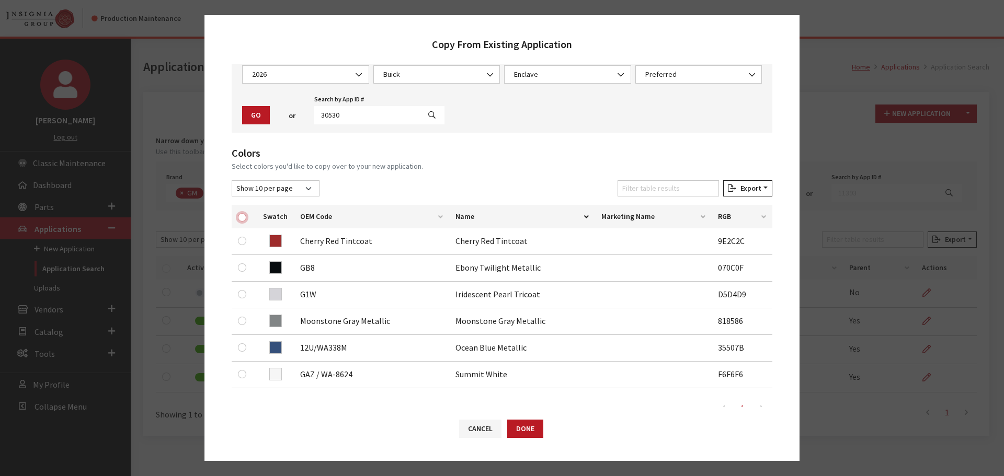
click at [241, 218] on input "checkbox" at bounding box center [242, 217] width 8 height 8
checkbox input "true"
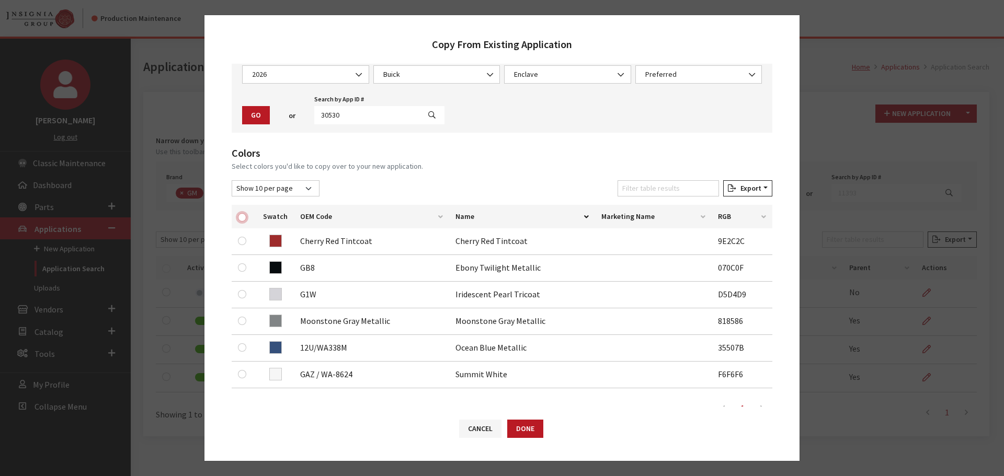
checkbox input "true"
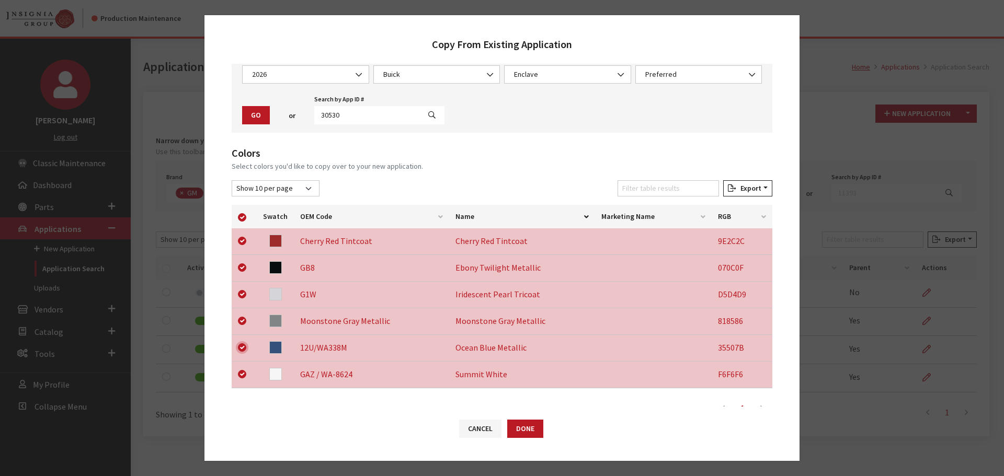
click at [243, 346] on input "checkbox" at bounding box center [242, 348] width 8 height 8
checkbox input "false"
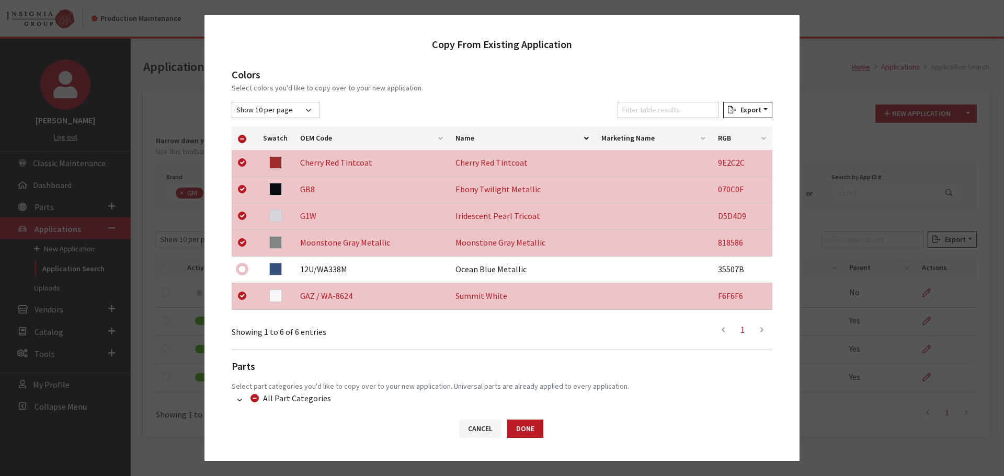
scroll to position [218, 0]
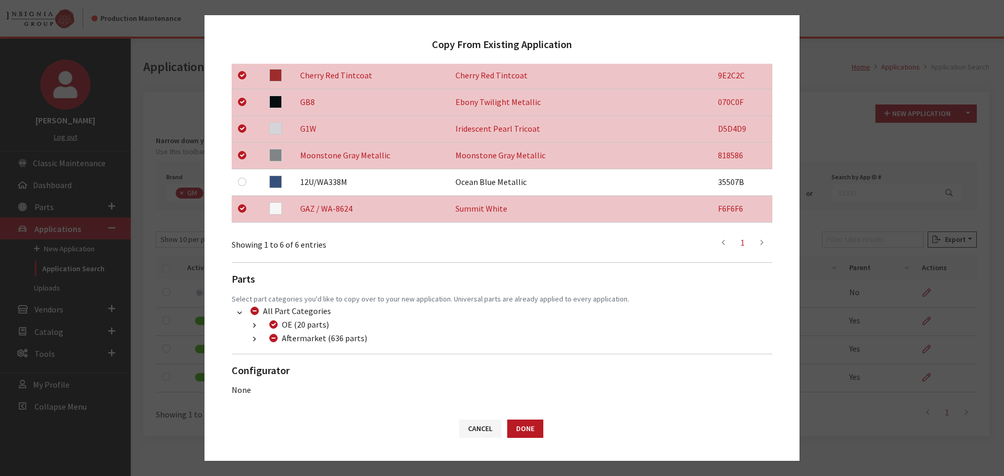
click at [253, 337] on icon "button" at bounding box center [254, 339] width 3 height 7
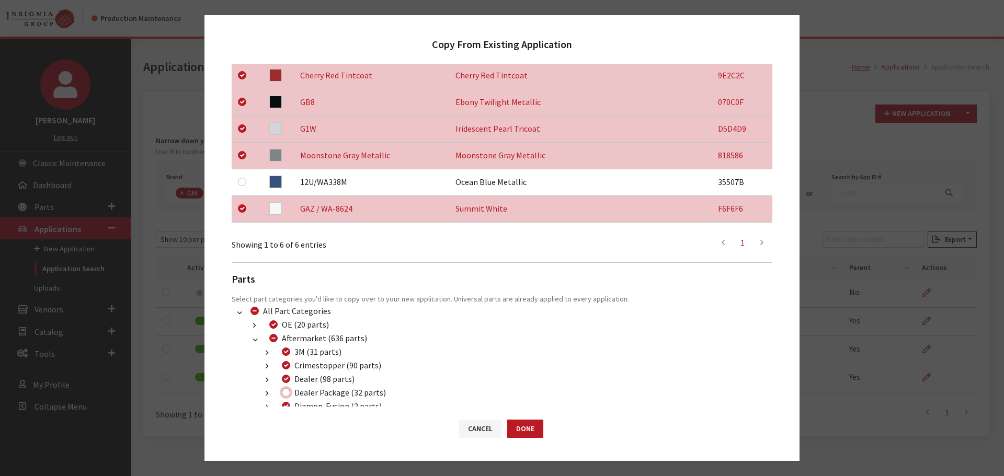
click at [284, 393] on input "Dealer Package (32 parts)" at bounding box center [286, 392] width 8 height 8
checkbox input "true"
click at [516, 427] on button "Done" at bounding box center [525, 429] width 36 height 18
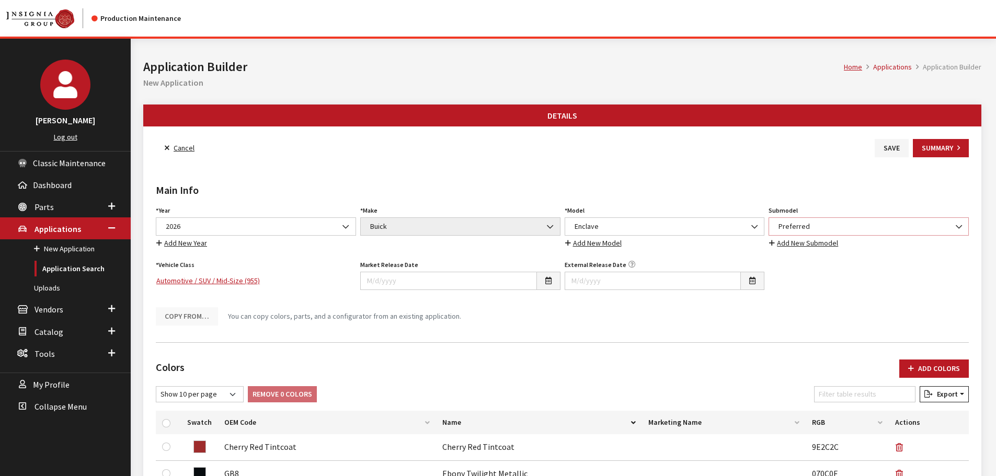
click at [803, 223] on span "Preferred" at bounding box center [868, 226] width 187 height 11
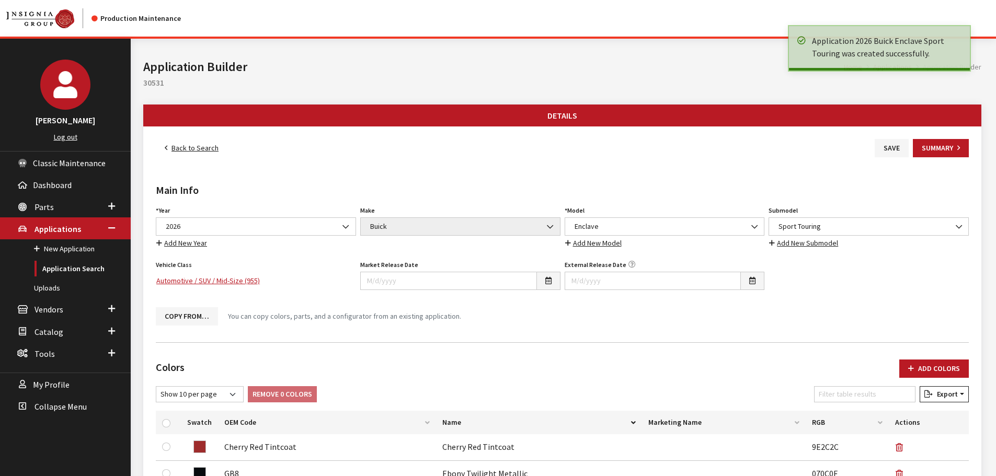
click at [202, 145] on link "Back to Search" at bounding box center [192, 148] width 72 height 18
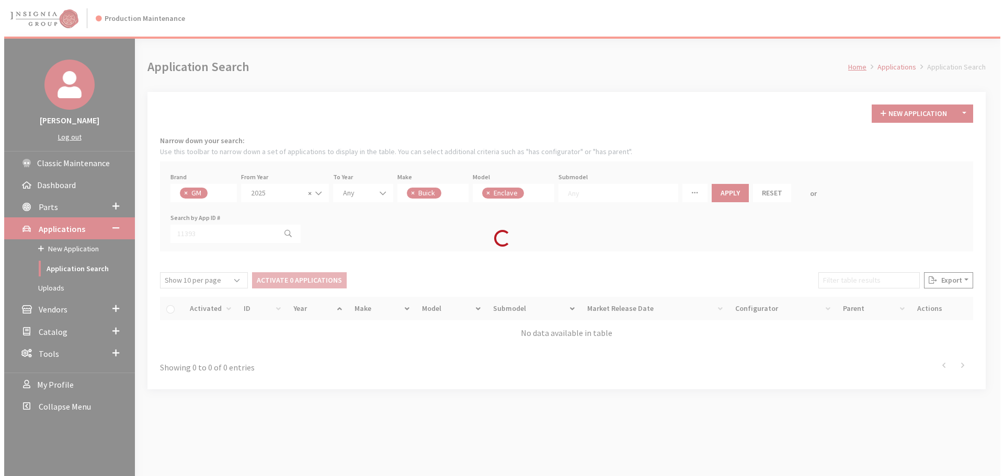
scroll to position [47, 0]
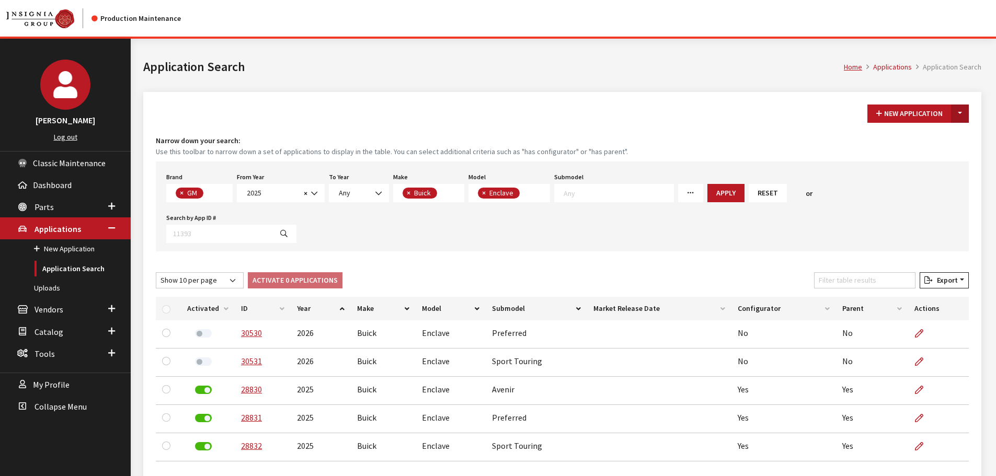
click at [962, 116] on button "Toggle Dropdown" at bounding box center [960, 114] width 18 height 18
click at [934, 140] on button "New From Existing..." at bounding box center [924, 136] width 90 height 18
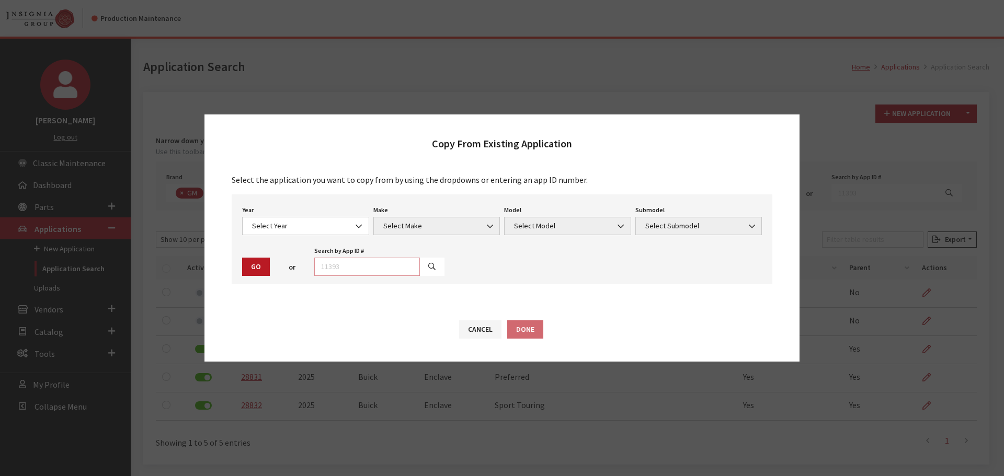
click at [389, 268] on input "text" at bounding box center [367, 267] width 106 height 18
type input "30530"
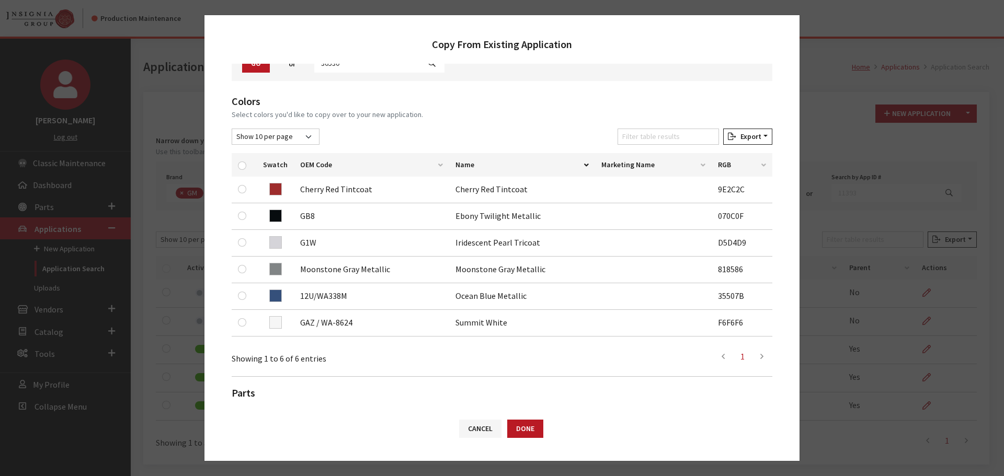
scroll to position [105, 0]
click at [242, 162] on input "checkbox" at bounding box center [242, 165] width 8 height 8
checkbox input "true"
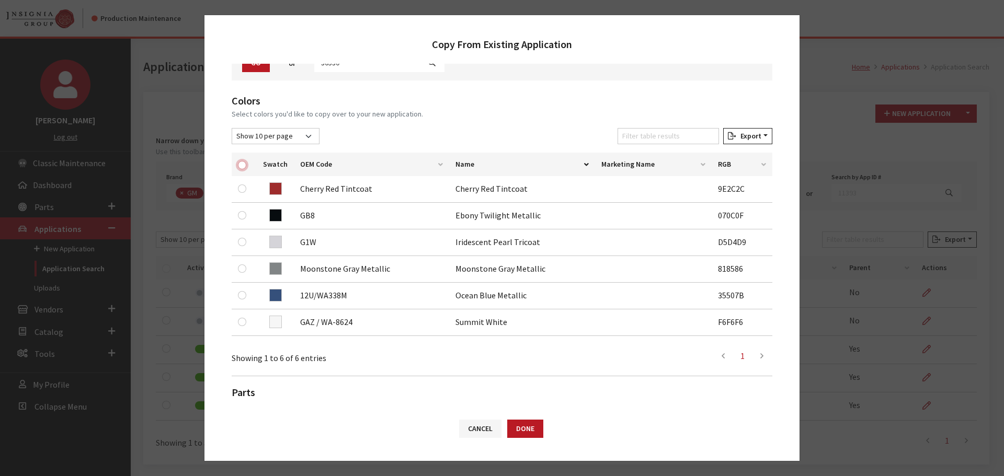
checkbox input "true"
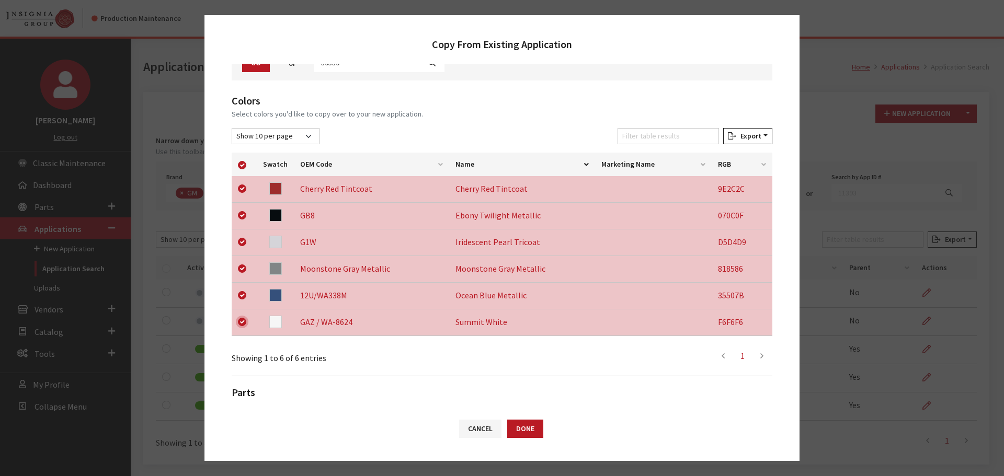
click at [242, 321] on input "checkbox" at bounding box center [242, 322] width 8 height 8
checkbox input "false"
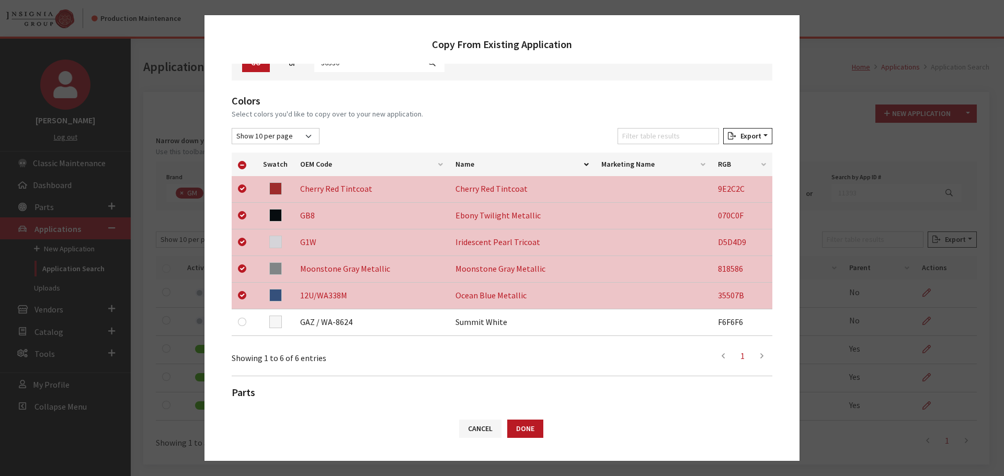
click at [501, 347] on ul "First 1 Last" at bounding box center [617, 356] width 310 height 21
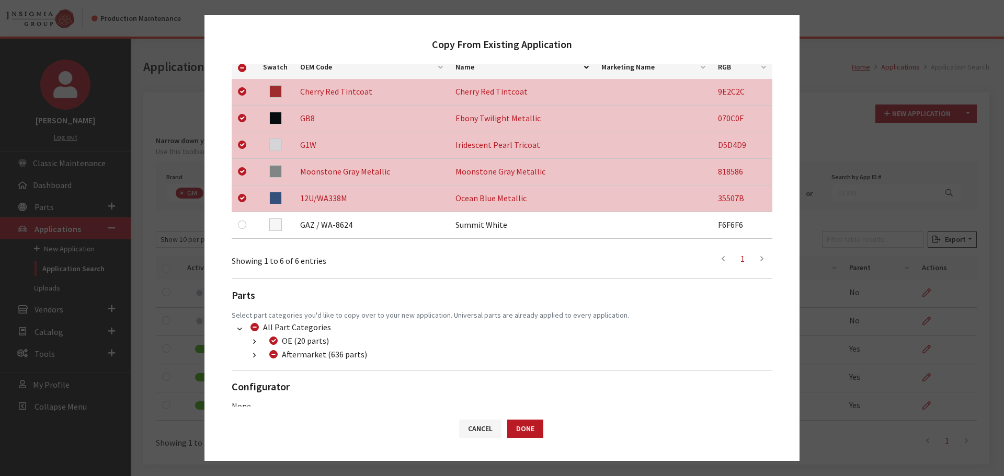
scroll to position [218, 0]
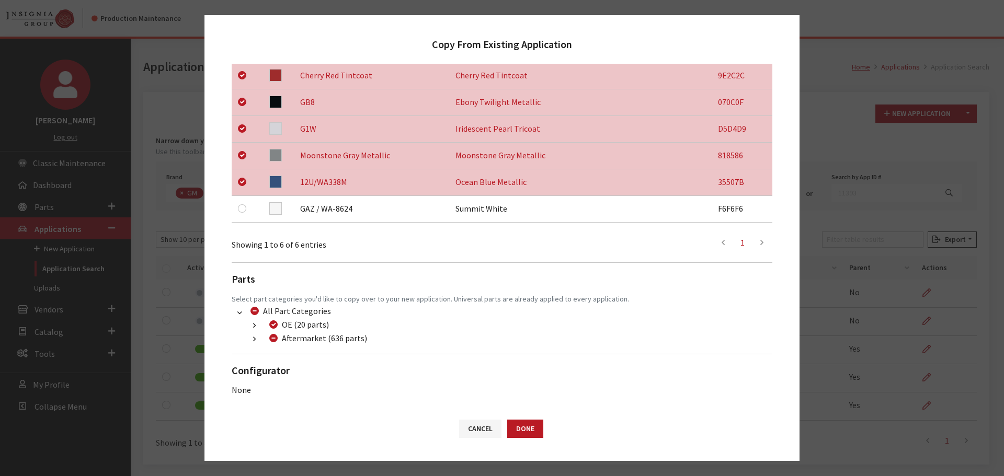
click at [254, 340] on icon "button" at bounding box center [254, 339] width 3 height 7
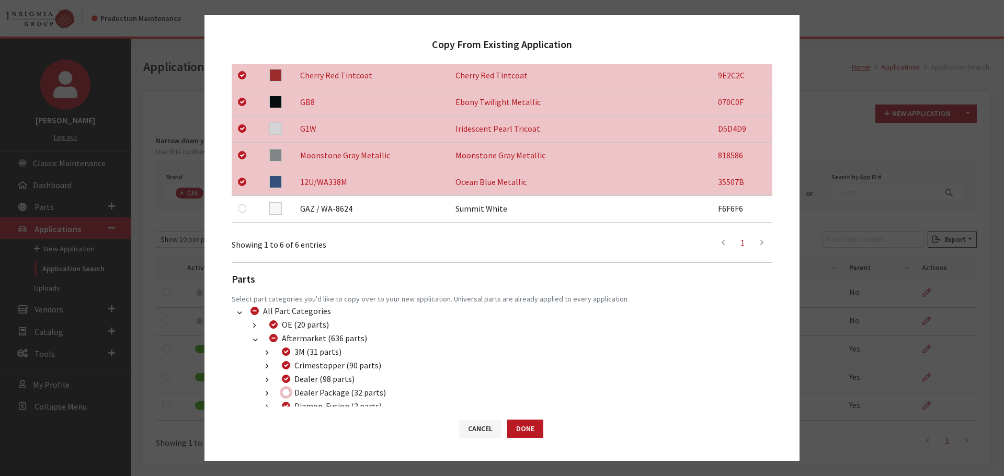
click at [287, 396] on input "Dealer Package (32 parts)" at bounding box center [286, 392] width 8 height 8
checkbox input "true"
click at [513, 428] on button "Done" at bounding box center [525, 429] width 36 height 18
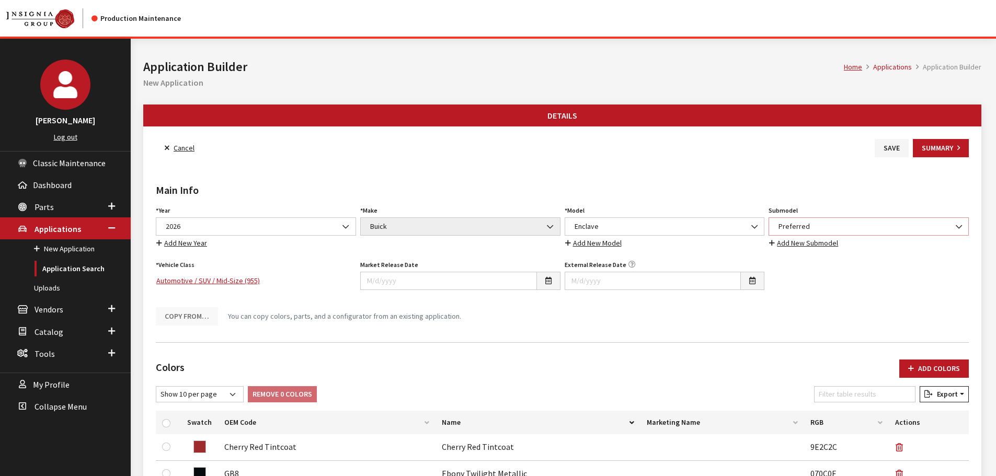
click at [831, 224] on span "Preferred" at bounding box center [868, 226] width 187 height 11
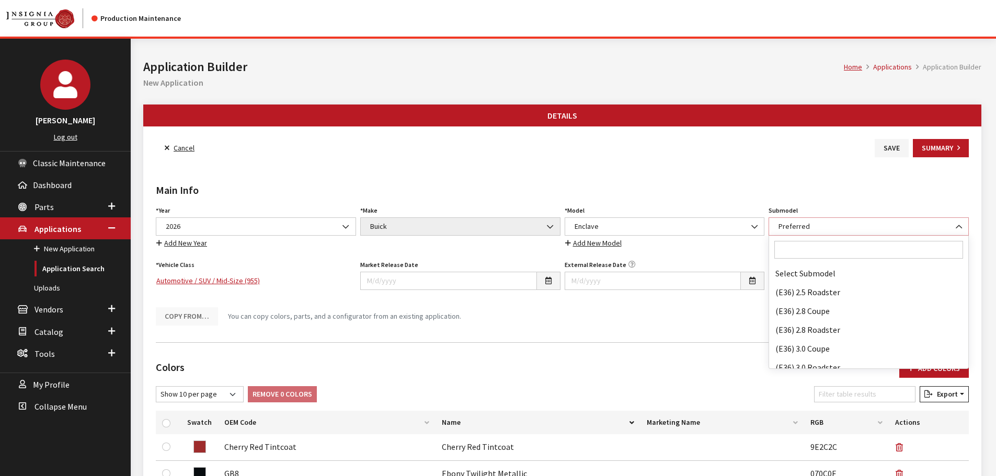
scroll to position [56612, 0]
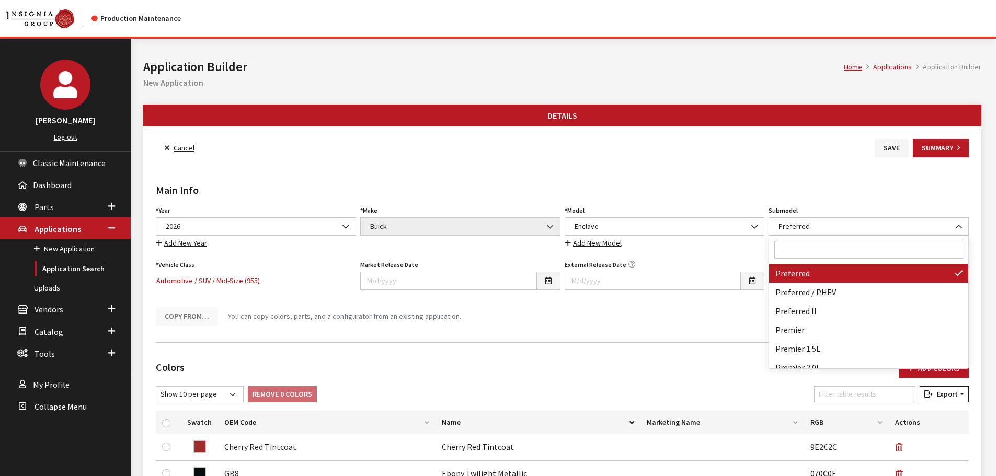
click at [810, 247] on input "Search" at bounding box center [868, 250] width 189 height 18
type input "a"
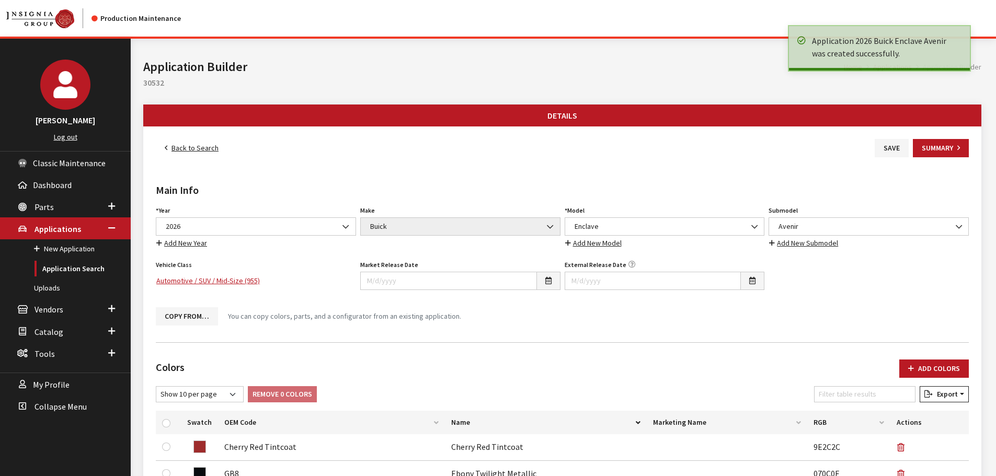
click at [200, 144] on link "Back to Search" at bounding box center [192, 148] width 72 height 18
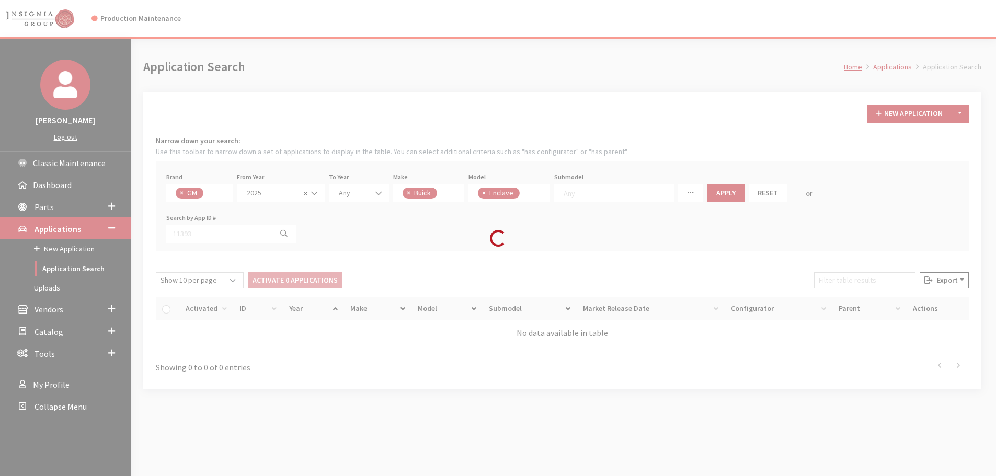
scroll to position [47, 0]
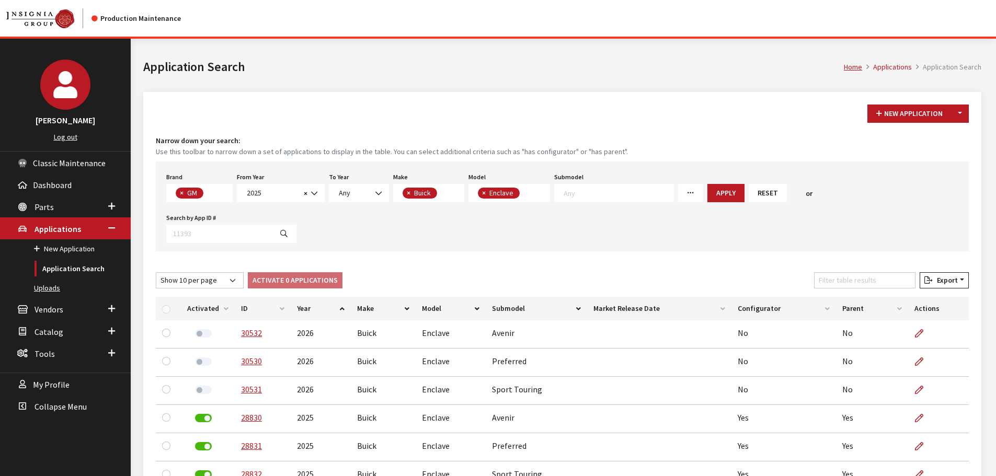
click at [47, 283] on link "Uploads" at bounding box center [65, 288] width 131 height 19
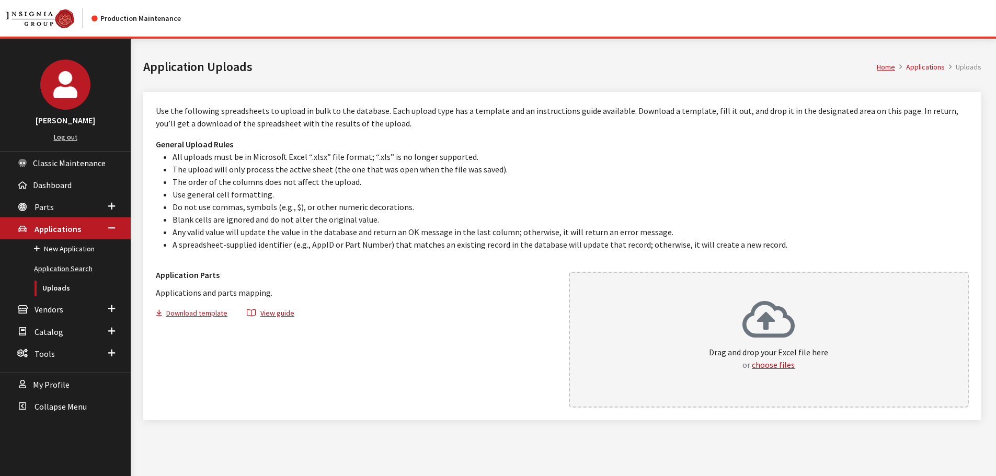
click at [41, 269] on link "Application Search" at bounding box center [65, 268] width 131 height 19
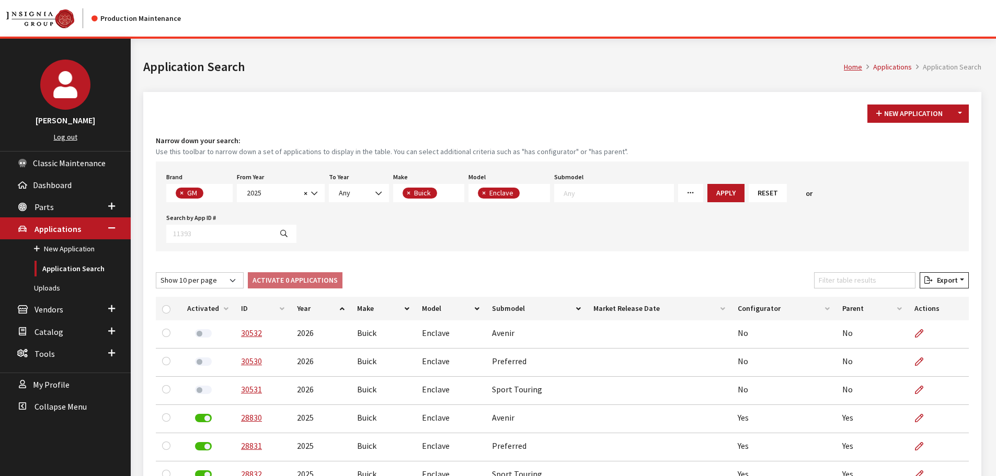
scroll to position [47, 0]
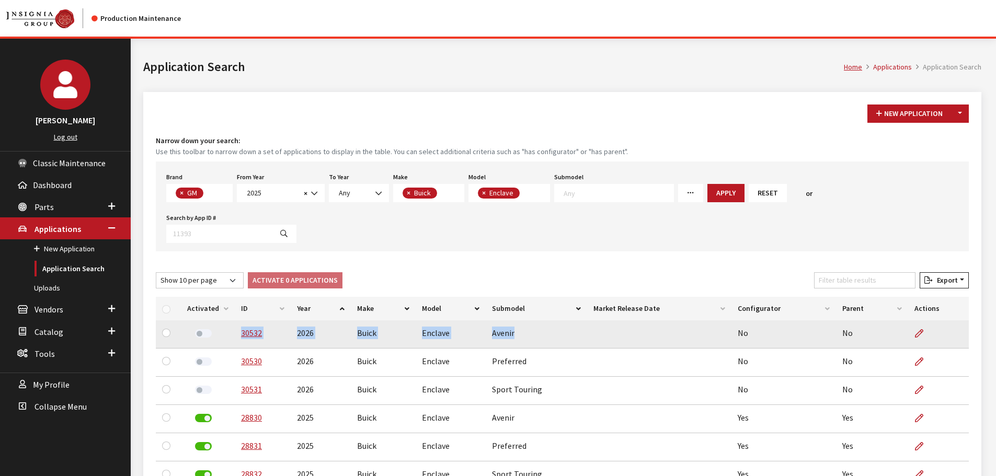
drag, startPoint x: 513, startPoint y: 296, endPoint x: 226, endPoint y: 292, distance: 287.1
click at [226, 321] on tr "30532 2026 Buick Enclave Avenir No No" at bounding box center [562, 335] width 813 height 28
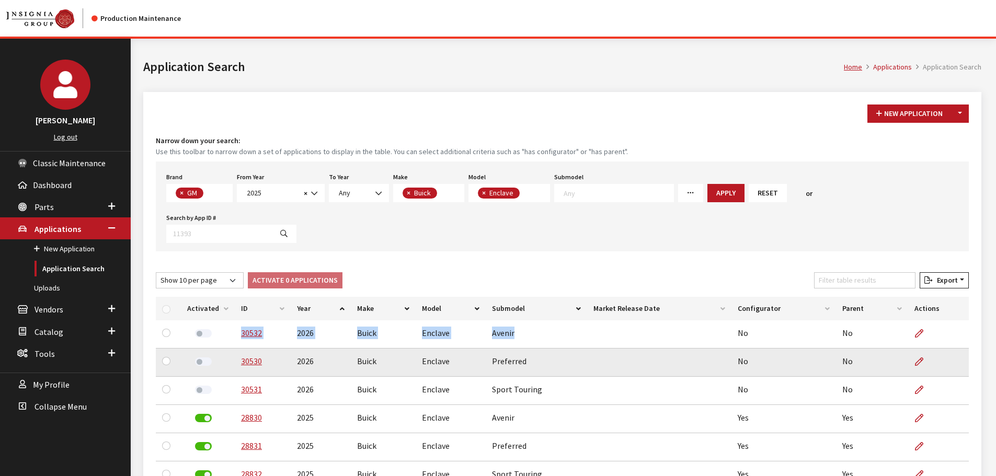
copy tr "30532 2026 Buick Enclave Avenir"
drag, startPoint x: 523, startPoint y: 322, endPoint x: 231, endPoint y: 329, distance: 292.4
click at [231, 349] on tr "30530 2026 Buick Enclave Preferred No No" at bounding box center [562, 363] width 813 height 28
copy tr "30530 2026 Buick Enclave Preferred"
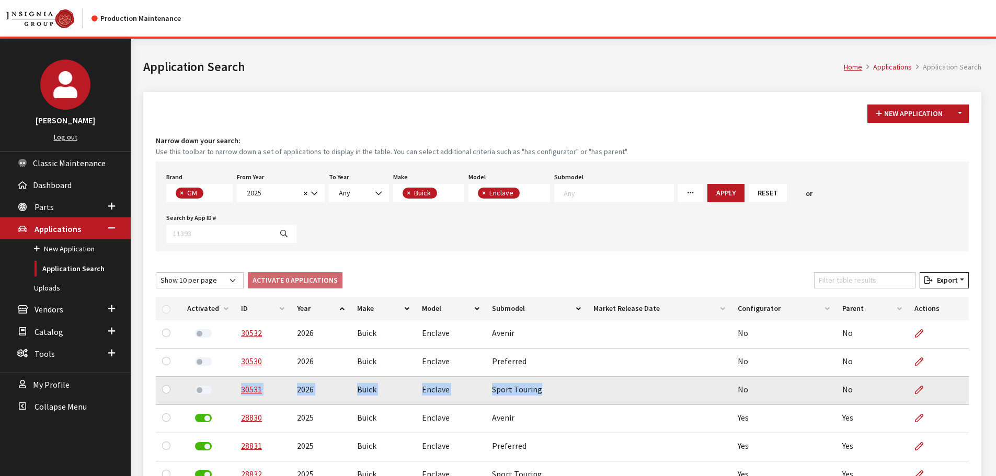
drag, startPoint x: 538, startPoint y: 350, endPoint x: 236, endPoint y: 356, distance: 302.3
click at [236, 377] on tr "30531 2026 Buick Enclave Sport Touring No No" at bounding box center [562, 391] width 813 height 28
copy tr "30531 2026 Buick Enclave Sport Touring"
drag, startPoint x: 164, startPoint y: 348, endPoint x: 164, endPoint y: 340, distance: 7.3
click at [164, 385] on input "checkbox" at bounding box center [166, 389] width 8 height 8
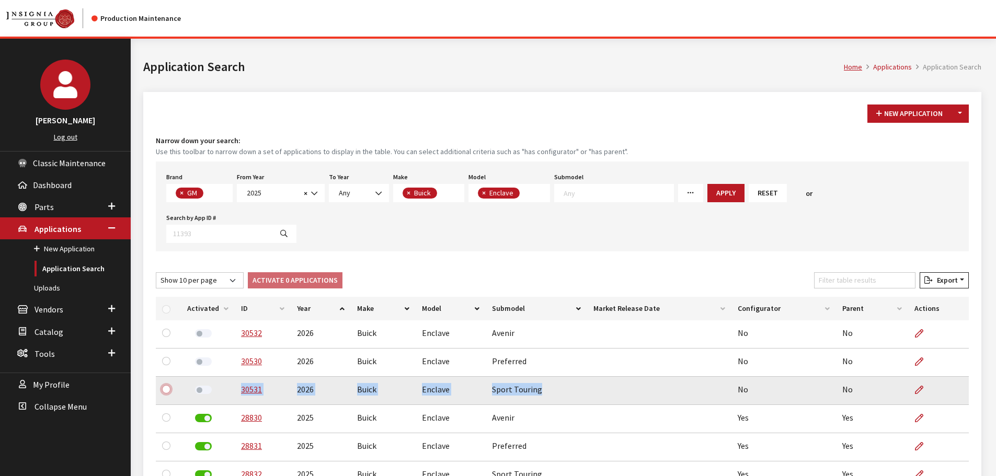
checkbox input "true"
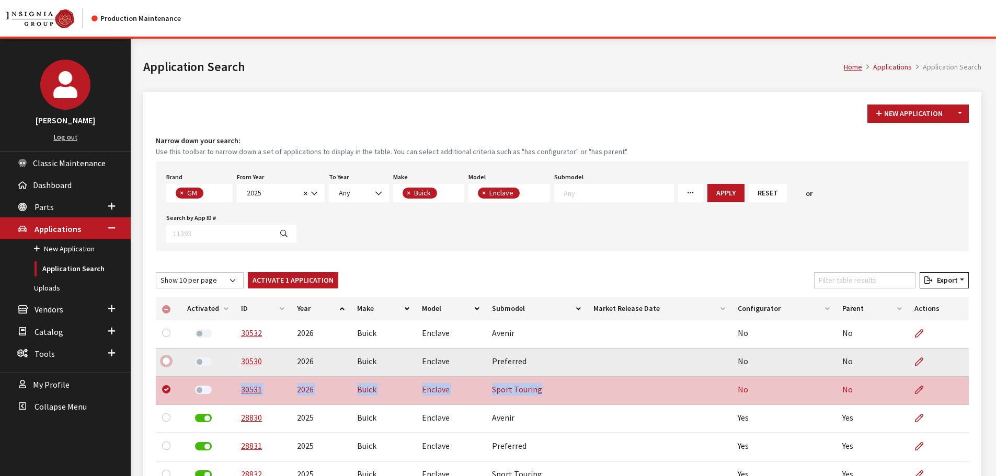
click at [168, 357] on input "checkbox" at bounding box center [166, 361] width 8 height 8
checkbox input "true"
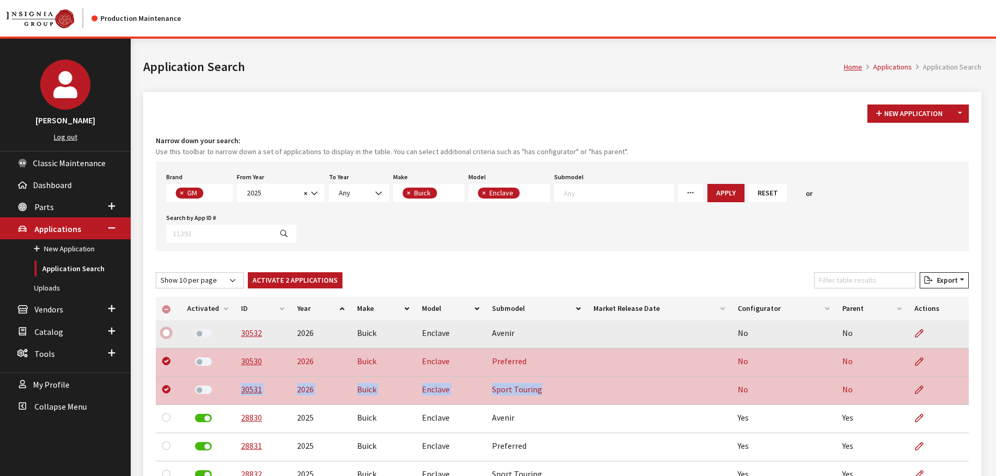
click at [165, 329] on input "checkbox" at bounding box center [166, 333] width 8 height 8
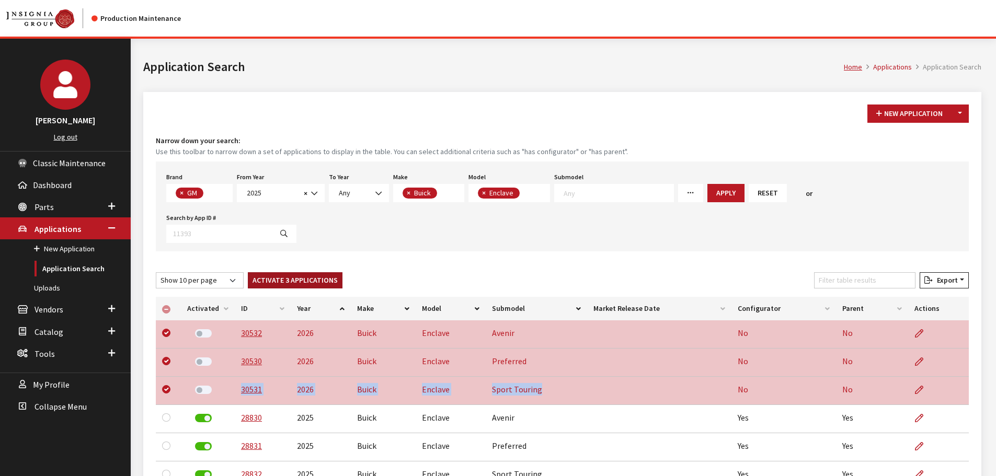
click at [261, 272] on button "Activate 3 Applications" at bounding box center [295, 280] width 95 height 16
checkbox input "false"
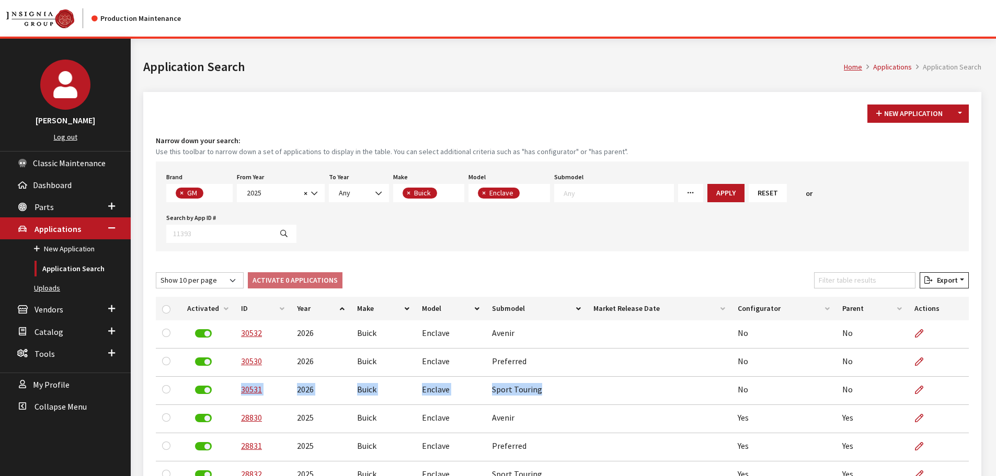
click at [54, 287] on link "Uploads" at bounding box center [65, 288] width 131 height 19
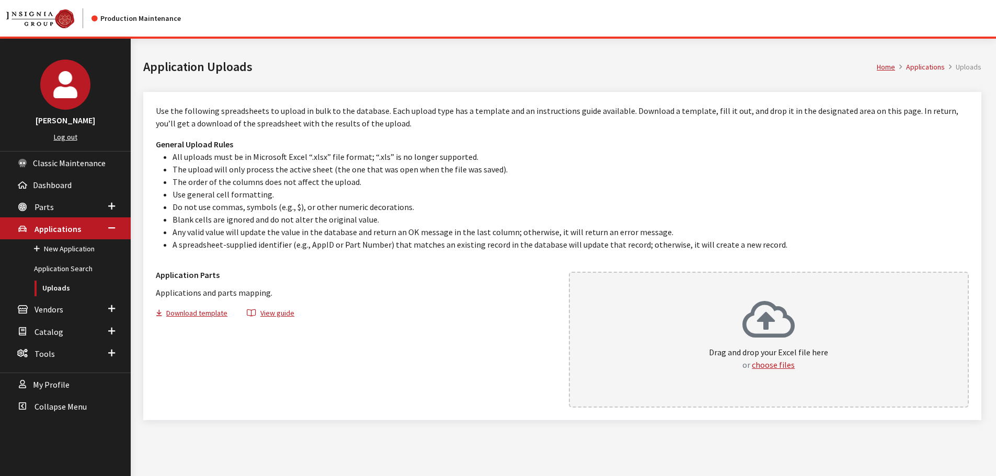
click at [699, 373] on div "Drag and drop your Excel file here or choose files" at bounding box center [769, 340] width 401 height 136
click at [46, 271] on link "Application Search" at bounding box center [65, 268] width 131 height 19
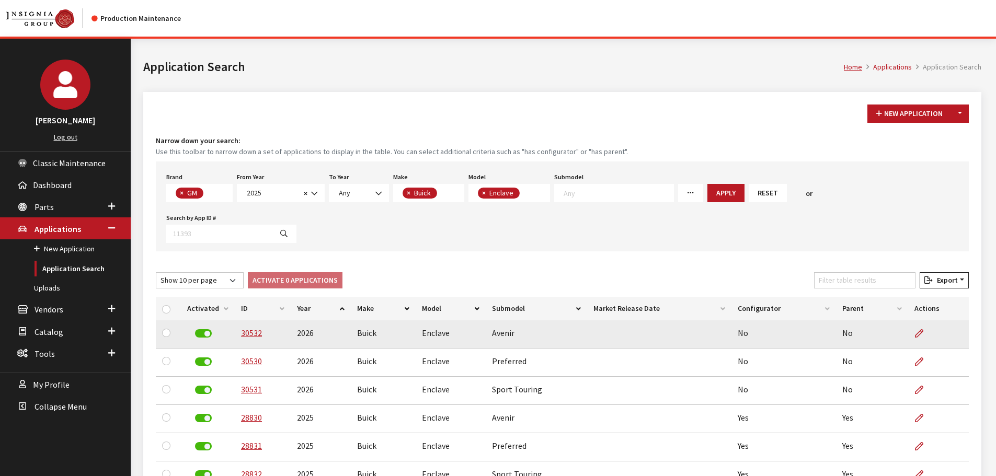
scroll to position [47, 0]
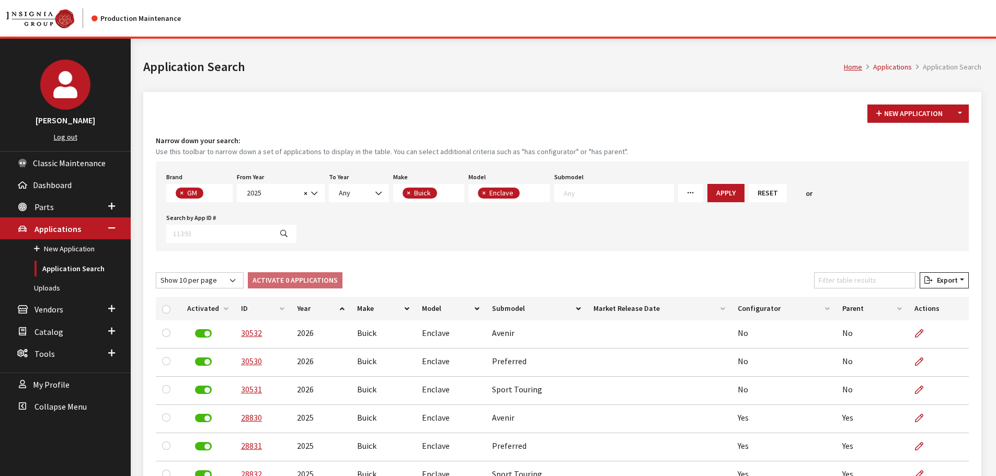
click at [435, 193] on li "× Buick" at bounding box center [420, 193] width 35 height 11
select select
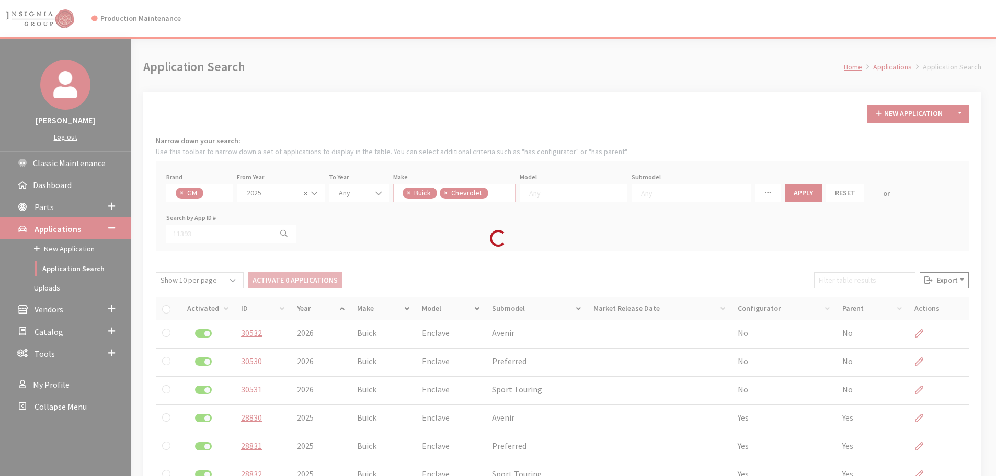
scroll to position [10, 0]
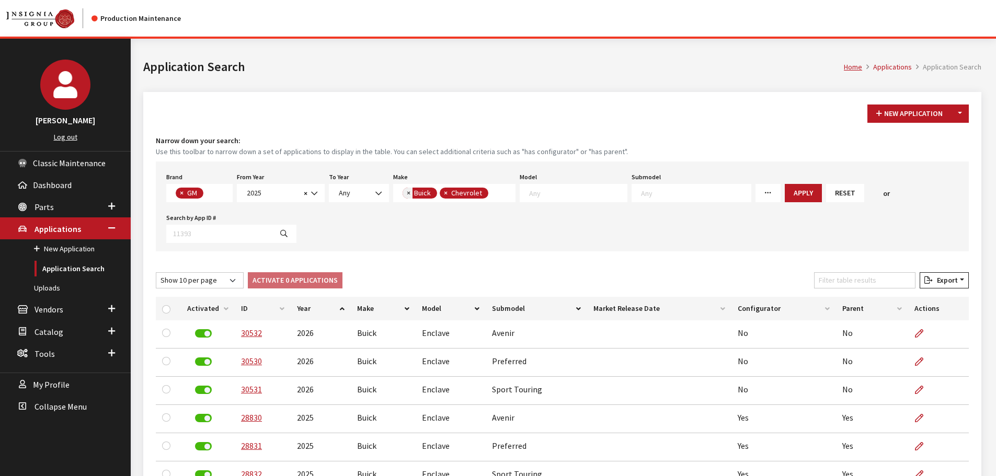
click at [403, 193] on button "×" at bounding box center [408, 193] width 10 height 11
select select "3"
select select
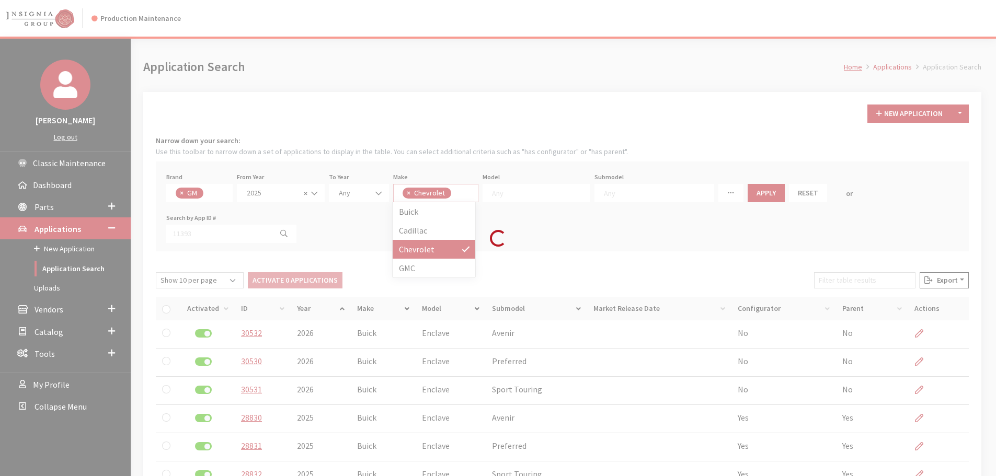
scroll to position [1, 0]
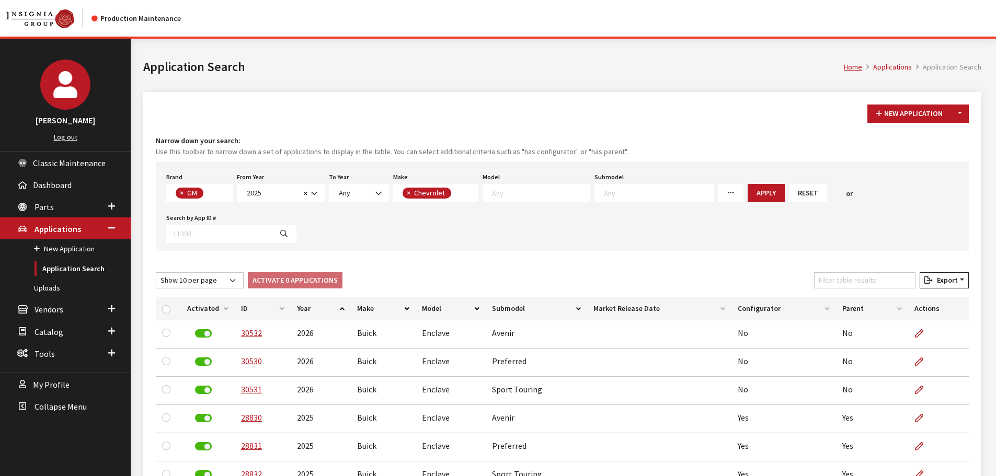
click at [555, 189] on textarea "Search" at bounding box center [541, 192] width 98 height 9
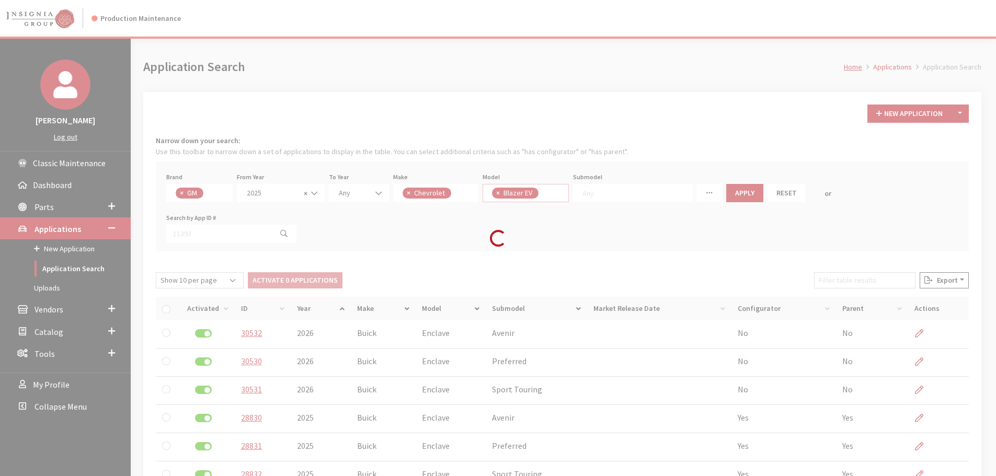
select select "1381"
select select
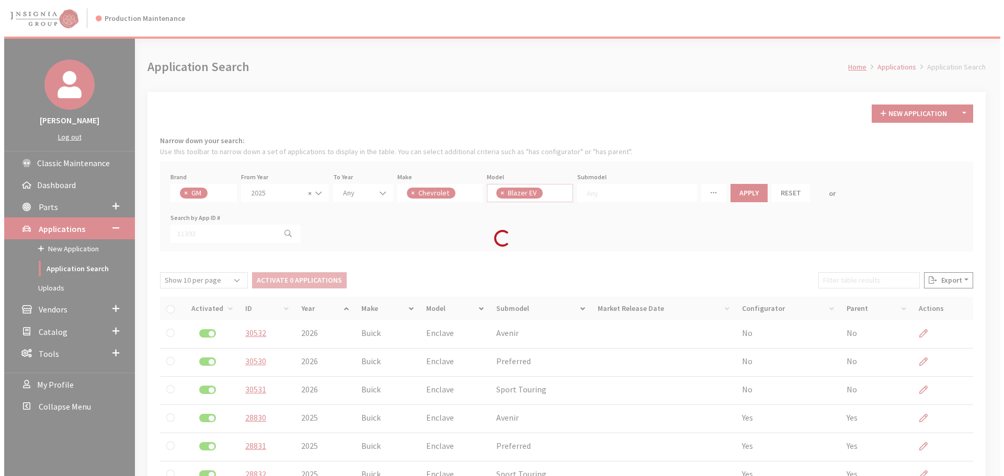
scroll to position [20, 0]
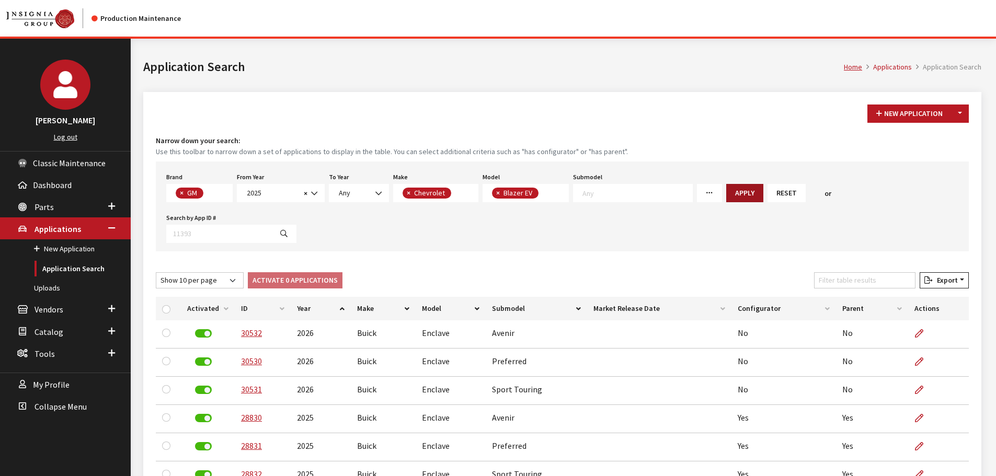
click at [731, 186] on button "Apply" at bounding box center [744, 193] width 37 height 18
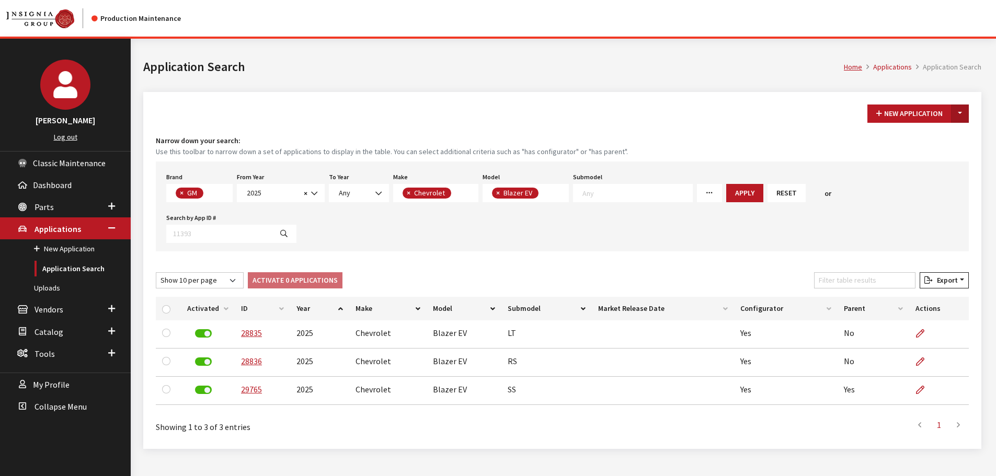
click at [964, 117] on button "Toggle Dropdown" at bounding box center [960, 114] width 18 height 18
click at [911, 136] on button "New From Existing..." at bounding box center [924, 136] width 90 height 18
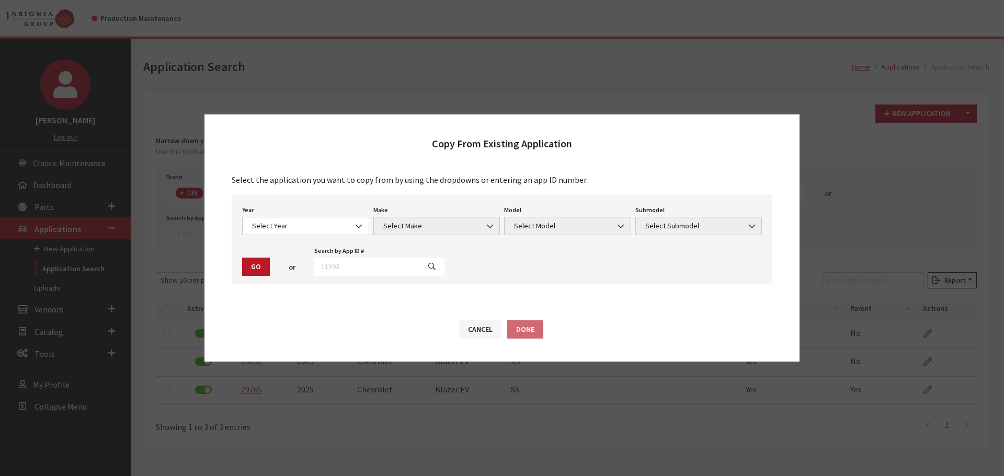
click at [359, 257] on div "Search by App ID # The value must be numeric." at bounding box center [379, 260] width 134 height 32
click at [364, 264] on input "text" at bounding box center [367, 267] width 106 height 18
type input "28835"
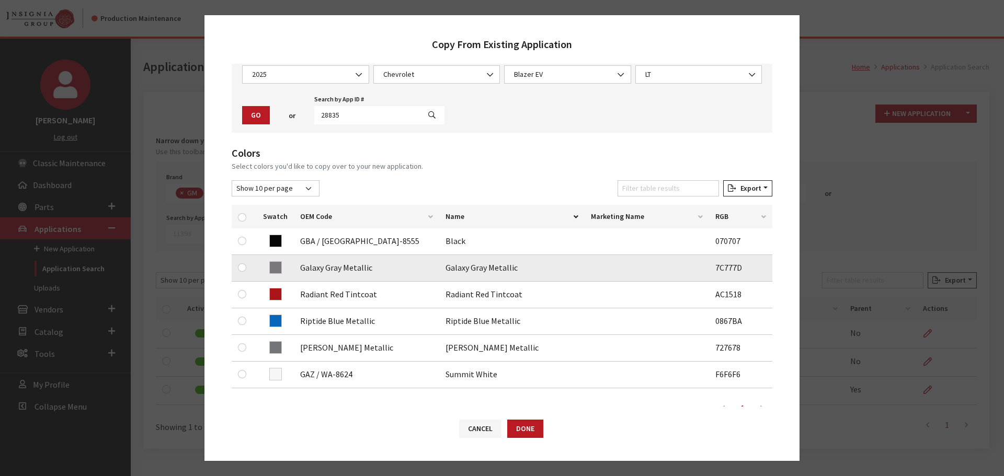
scroll to position [105, 0]
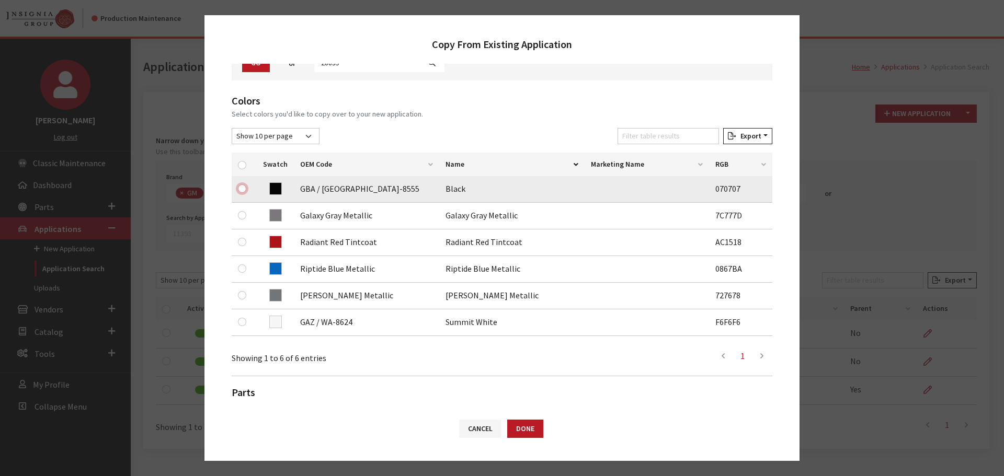
click at [241, 191] on input "checkbox" at bounding box center [242, 189] width 8 height 8
checkbox input "true"
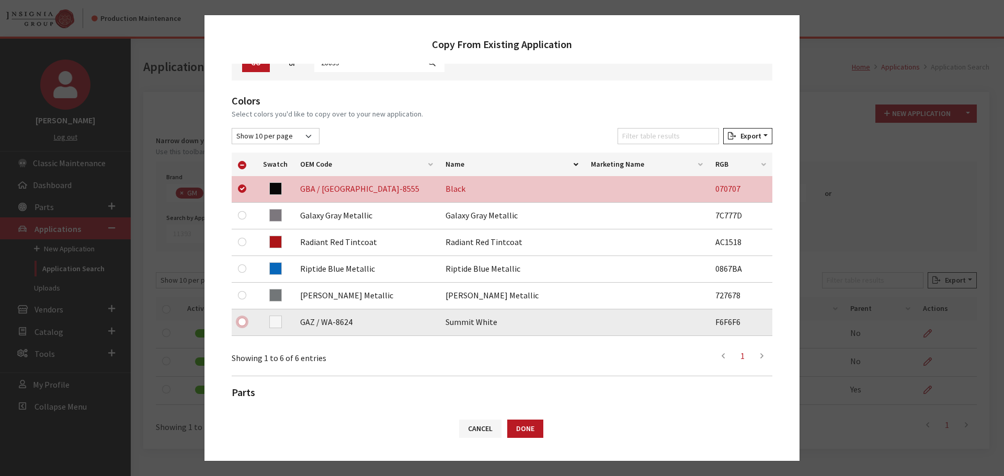
click at [241, 323] on input "checkbox" at bounding box center [242, 322] width 8 height 8
checkbox input "true"
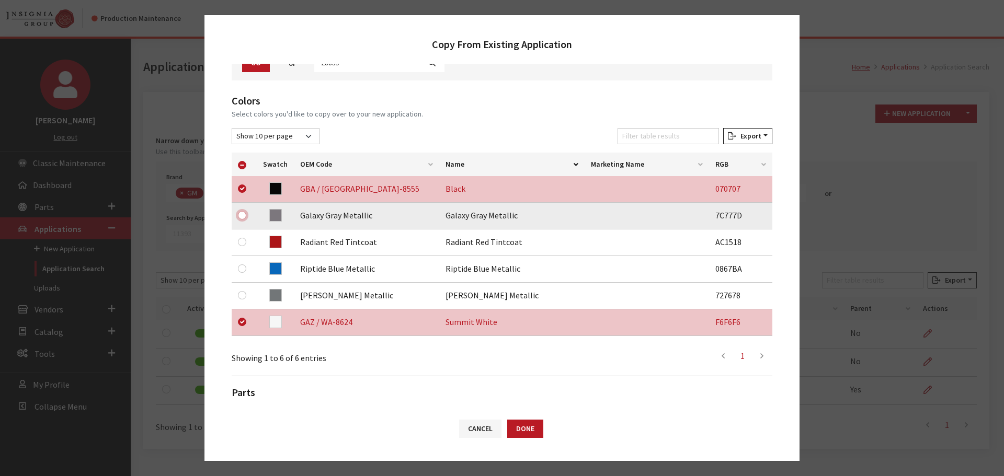
click at [240, 214] on input "checkbox" at bounding box center [242, 215] width 8 height 8
checkbox input "true"
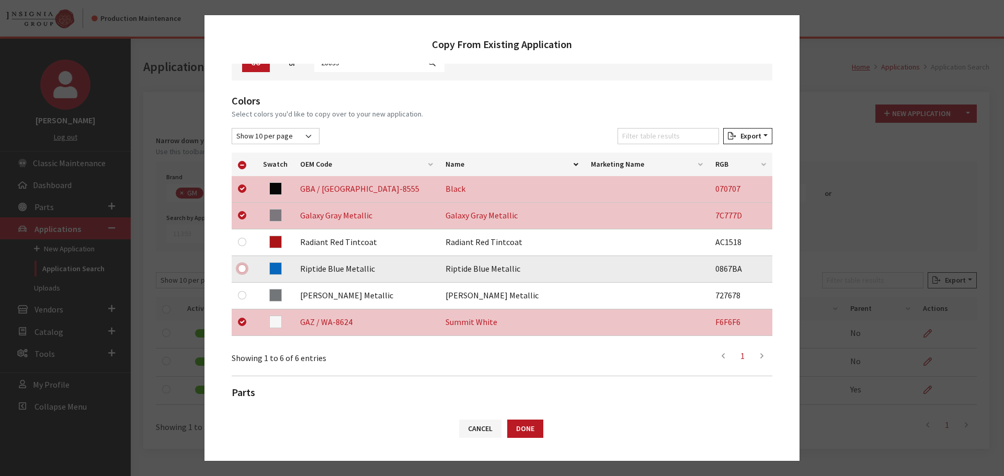
click at [245, 269] on input "checkbox" at bounding box center [242, 269] width 8 height 8
checkbox input "true"
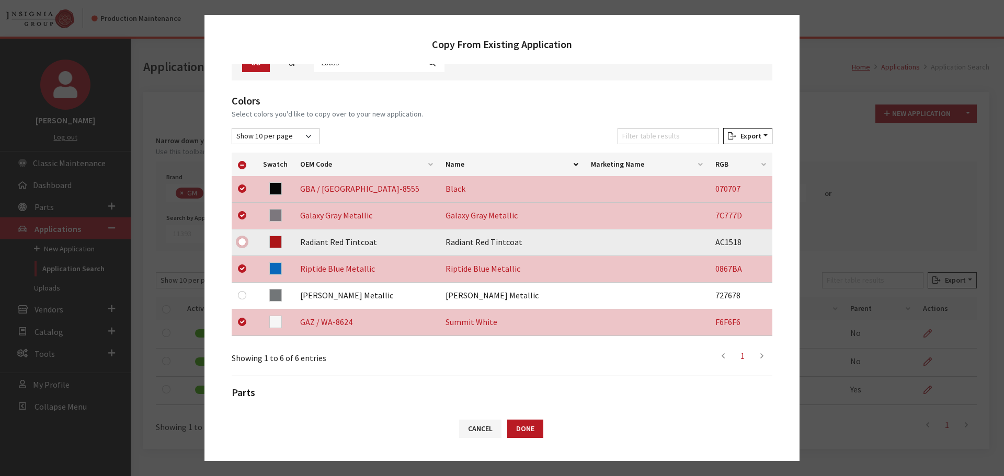
click at [240, 239] on input "checkbox" at bounding box center [242, 242] width 8 height 8
checkbox input "true"
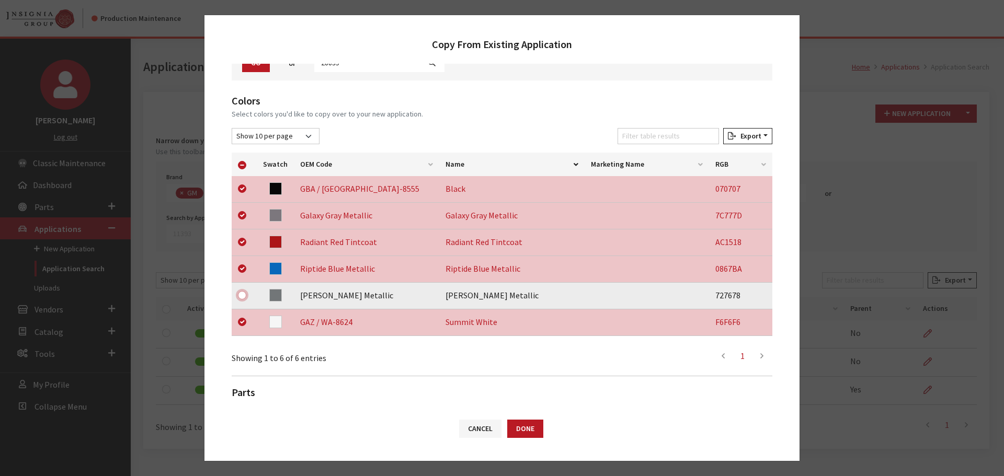
click at [241, 298] on input "checkbox" at bounding box center [242, 295] width 8 height 8
checkbox input "true"
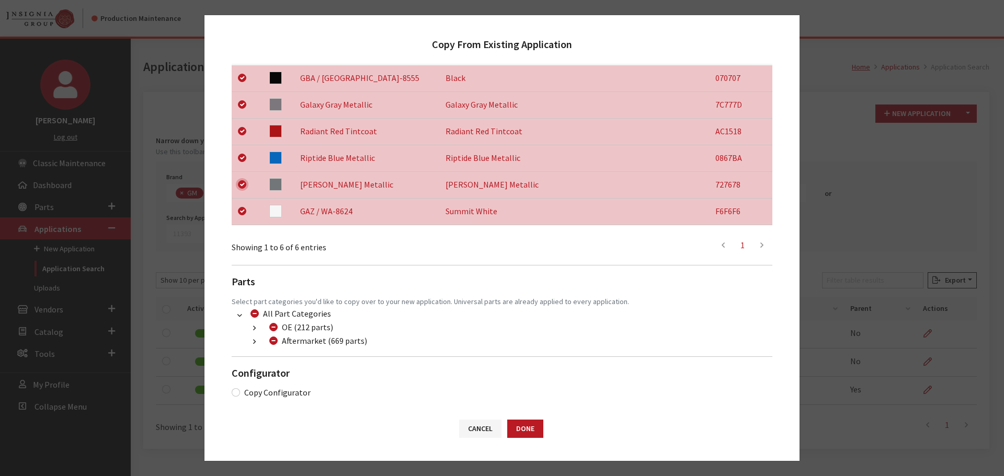
scroll to position [219, 0]
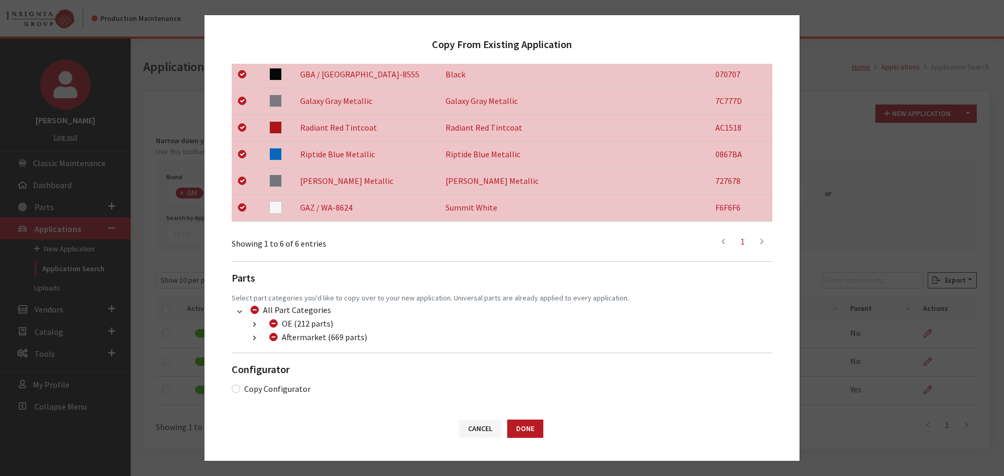
click at [254, 338] on icon "button" at bounding box center [254, 338] width 3 height 7
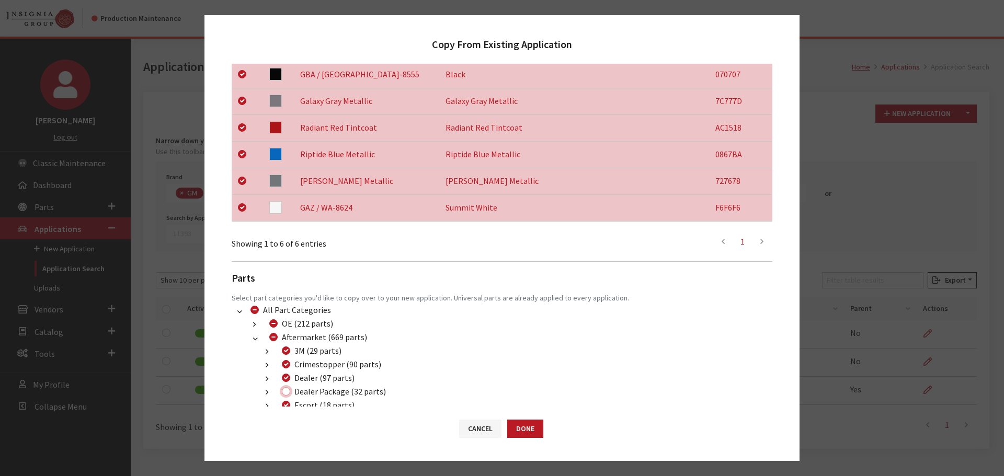
click at [287, 391] on input "Dealer Package (32 parts)" at bounding box center [286, 391] width 8 height 8
checkbox input "true"
click at [519, 426] on button "Done" at bounding box center [525, 429] width 36 height 18
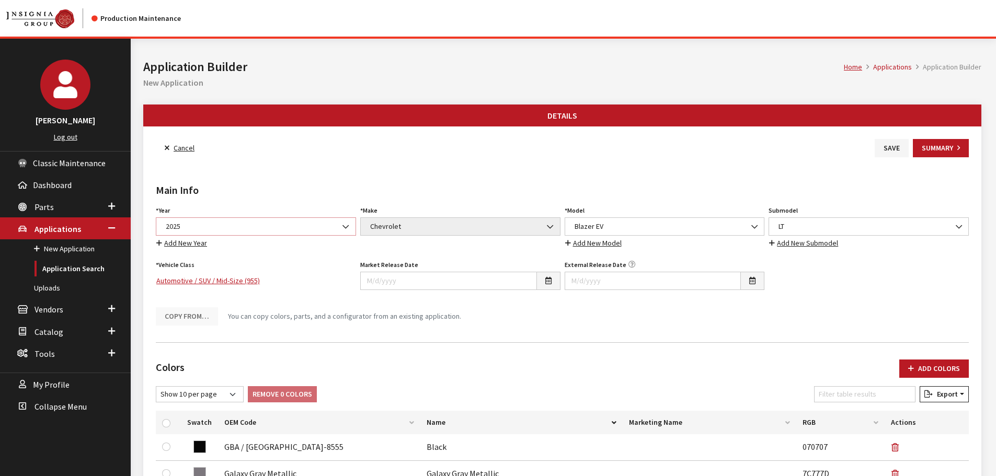
click at [289, 235] on span "2025" at bounding box center [256, 227] width 200 height 18
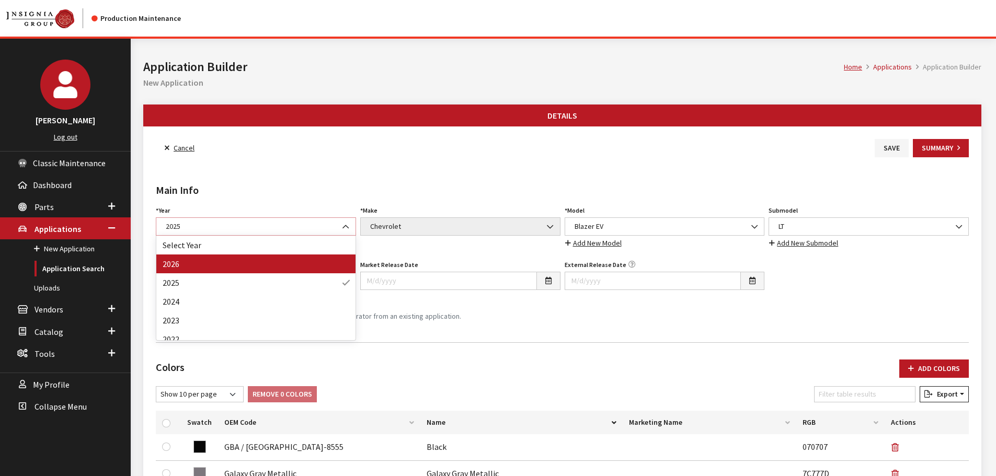
select select "44"
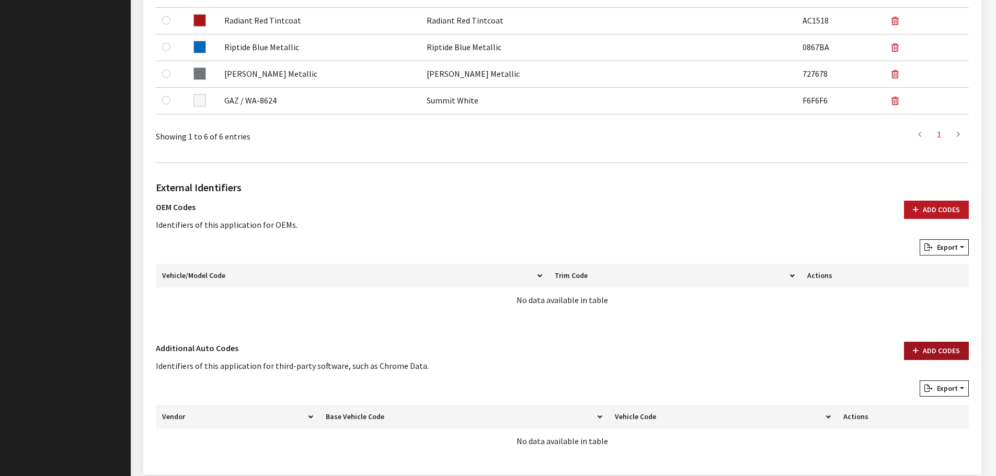
scroll to position [522, 0]
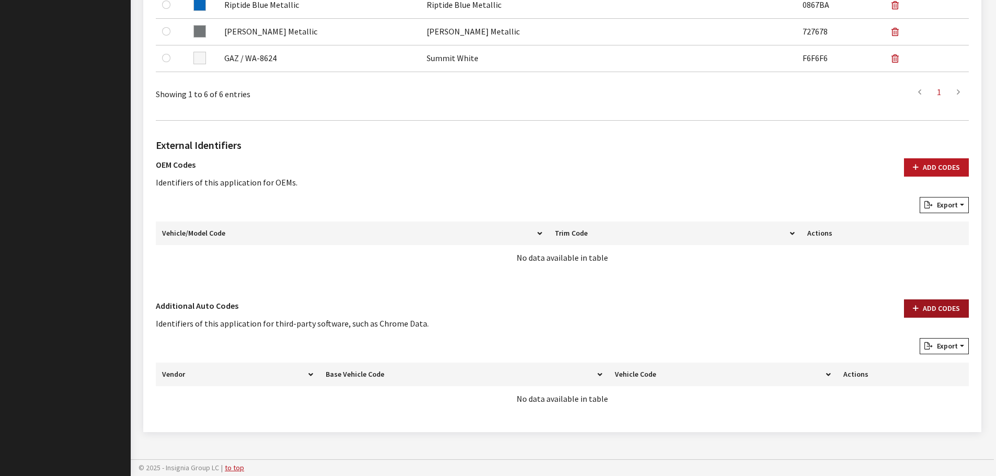
click at [934, 309] on button "Add Codes" at bounding box center [936, 309] width 65 height 18
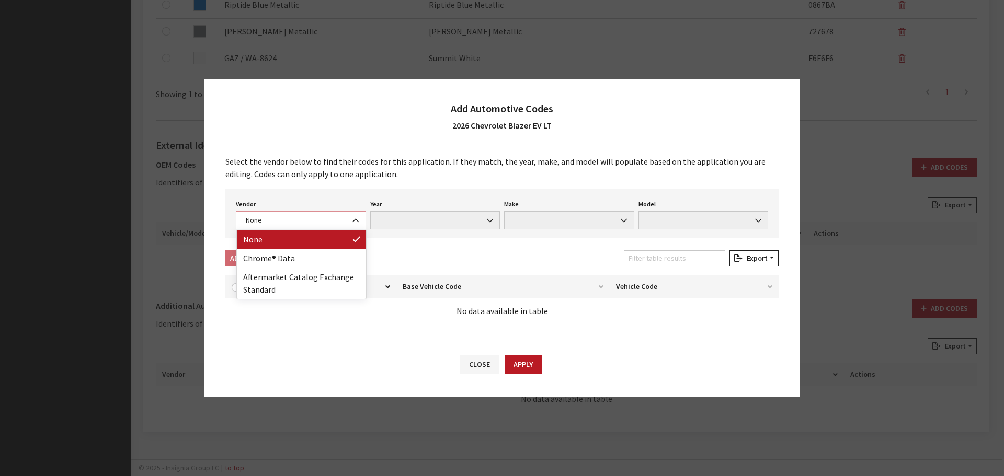
click at [269, 220] on span "None" at bounding box center [301, 220] width 117 height 11
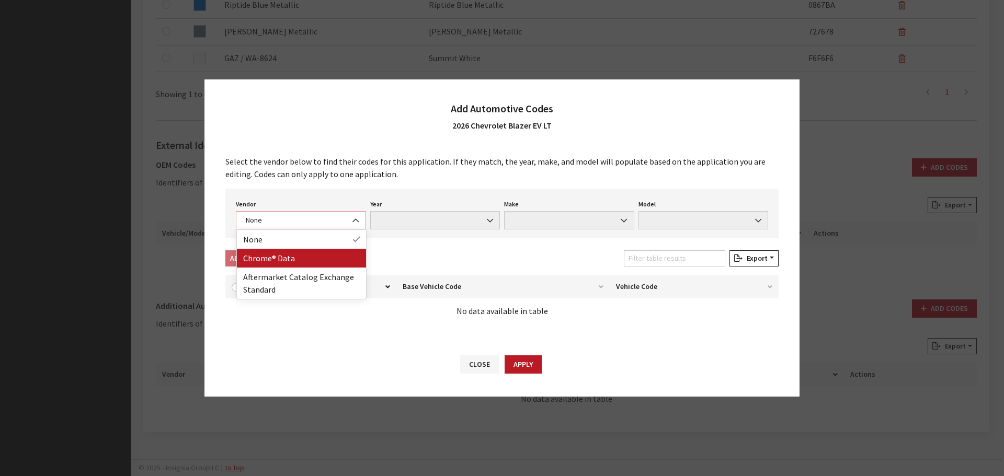
select select "4"
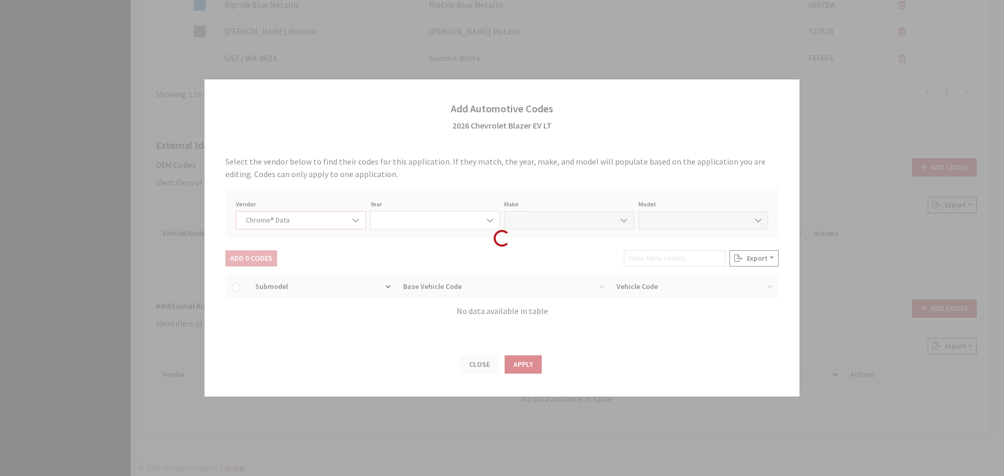
select select "2026"
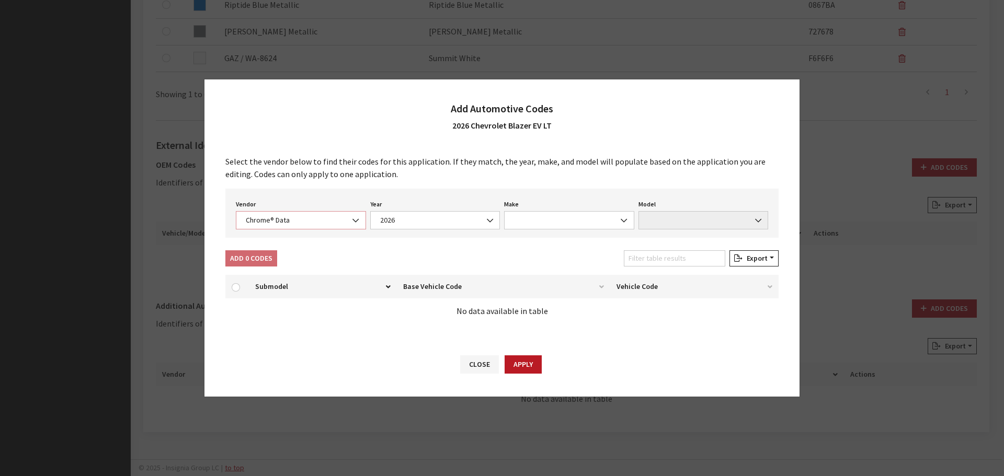
select select "8"
select select "69099"
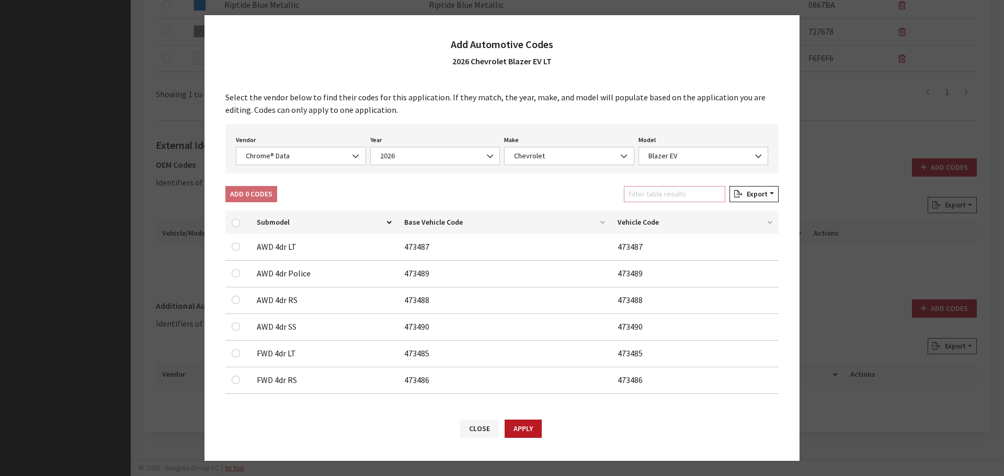
click at [642, 193] on input "Filter table results" at bounding box center [674, 194] width 101 height 16
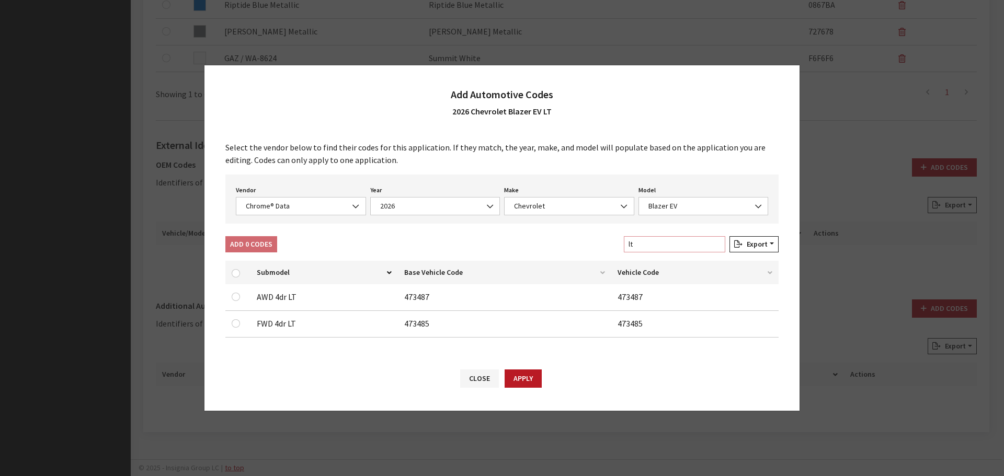
type input "lt"
click at [236, 297] on input "checkbox" at bounding box center [236, 297] width 8 height 8
checkbox input "true"
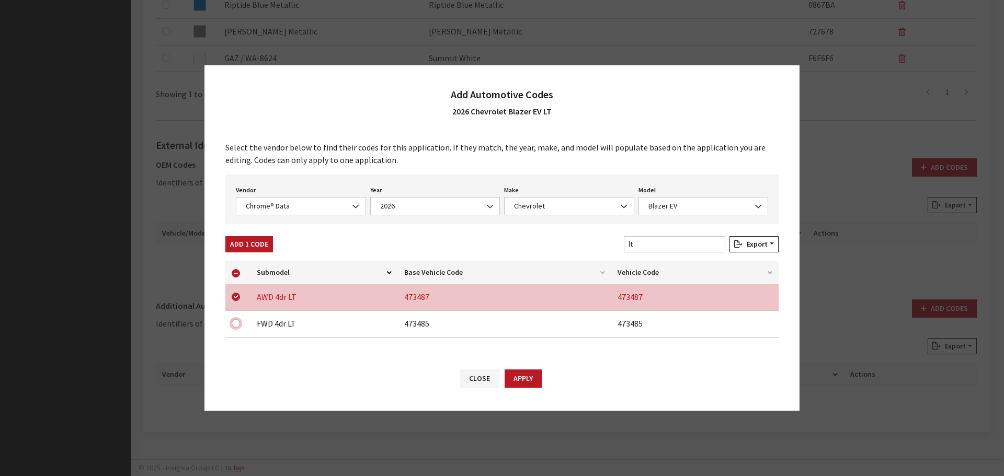
drag, startPoint x: 233, startPoint y: 324, endPoint x: 237, endPoint y: 303, distance: 21.2
click at [233, 324] on input "checkbox" at bounding box center [236, 323] width 8 height 8
checkbox input "true"
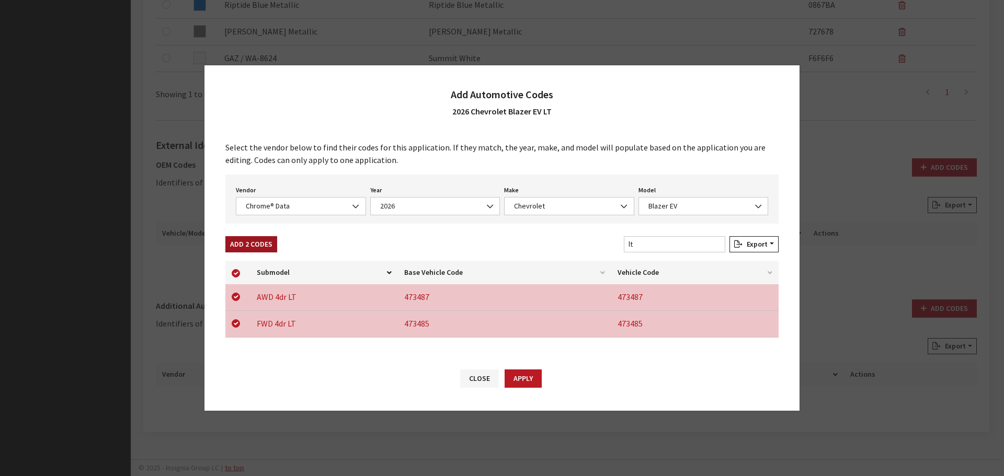
click at [246, 243] on button "Add 2 Codes" at bounding box center [251, 244] width 52 height 16
checkbox input "false"
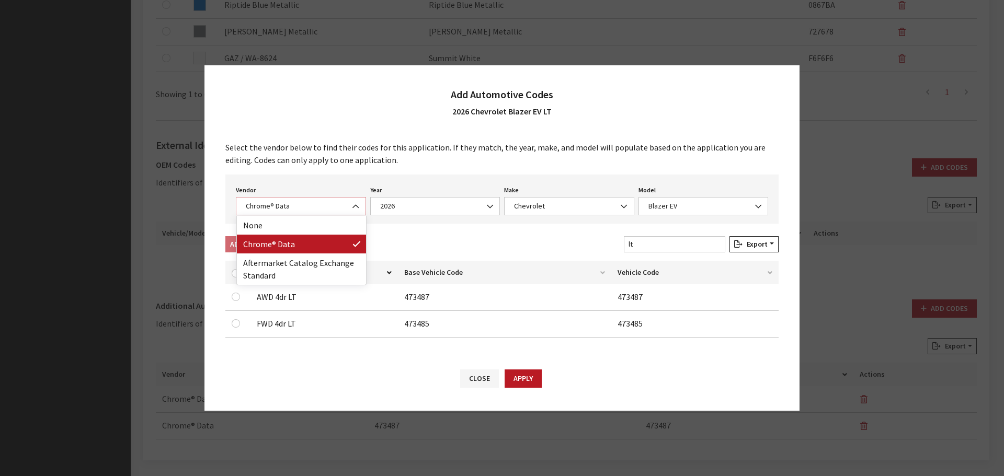
click at [295, 204] on span "Chrome® Data" at bounding box center [301, 206] width 117 height 11
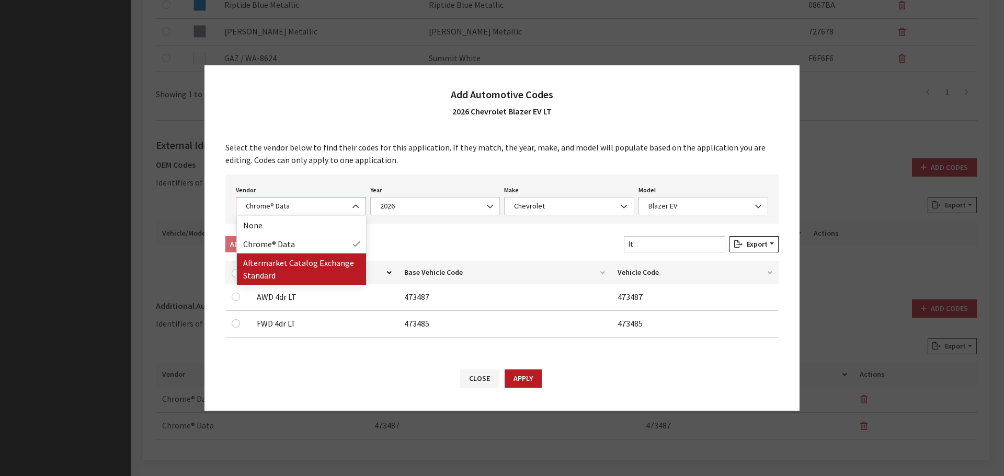
select select "2"
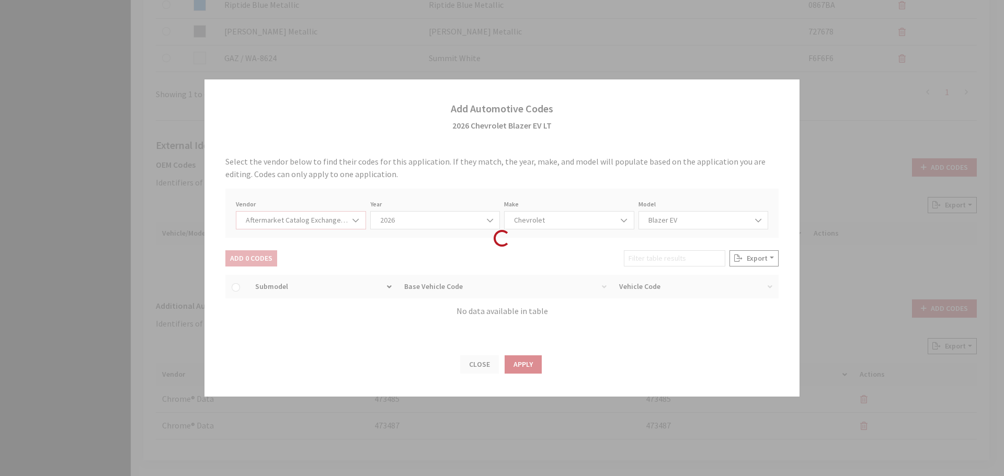
select select "2026"
select select "47"
select select "31147"
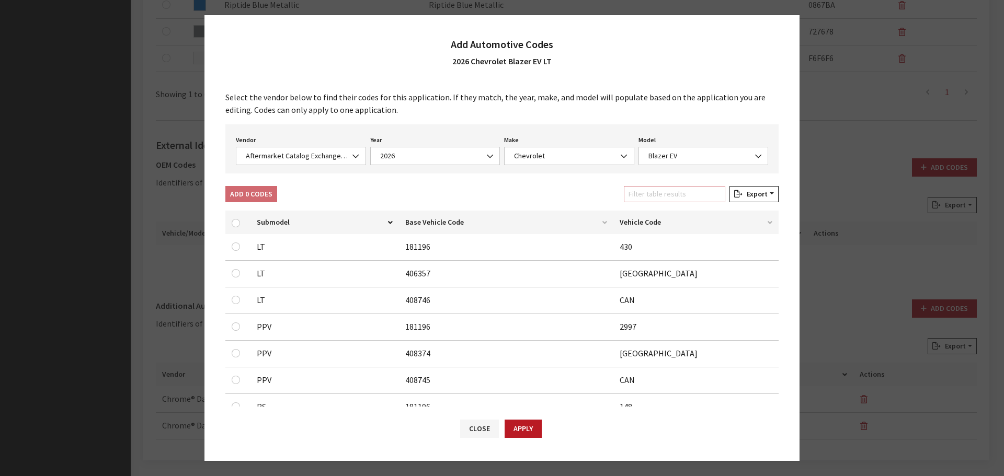
click at [666, 199] on input "Filter table results" at bounding box center [674, 194] width 101 height 16
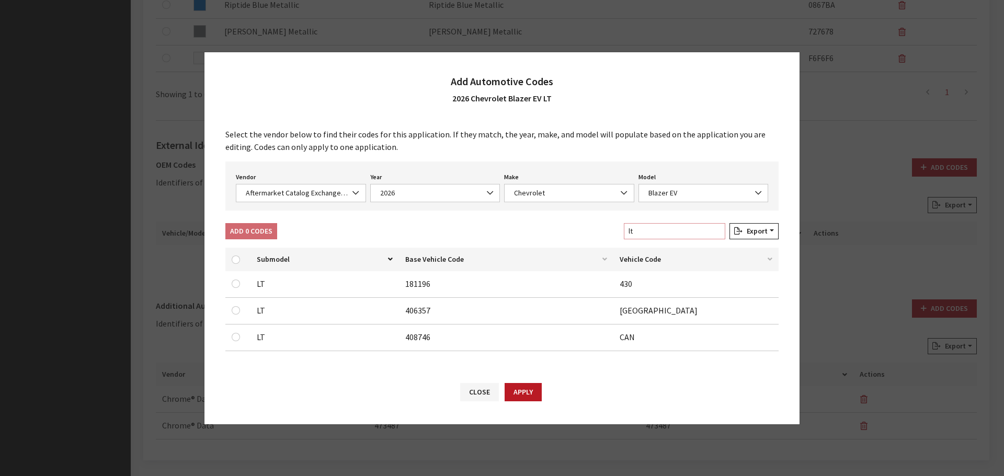
type input "lt"
click at [238, 288] on input "checkbox" at bounding box center [236, 284] width 8 height 8
checkbox input "true"
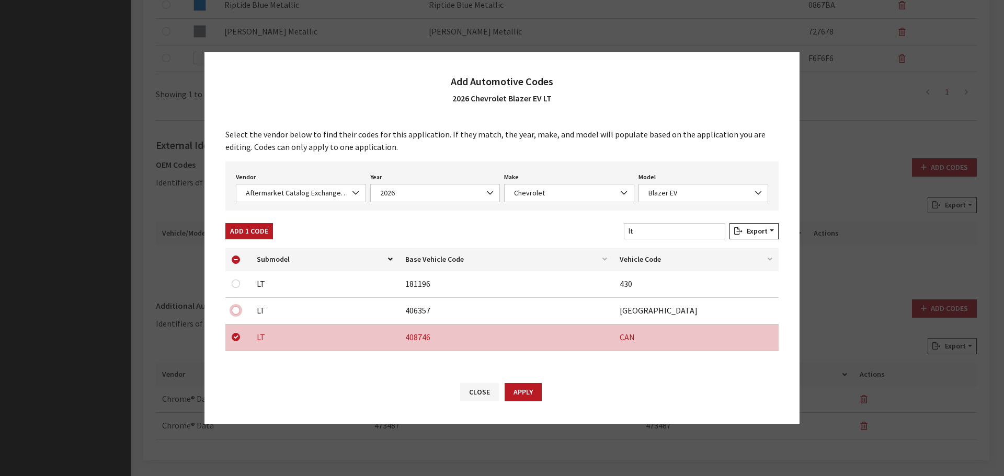
click at [237, 310] on input "checkbox" at bounding box center [236, 310] width 8 height 8
checkbox input "true"
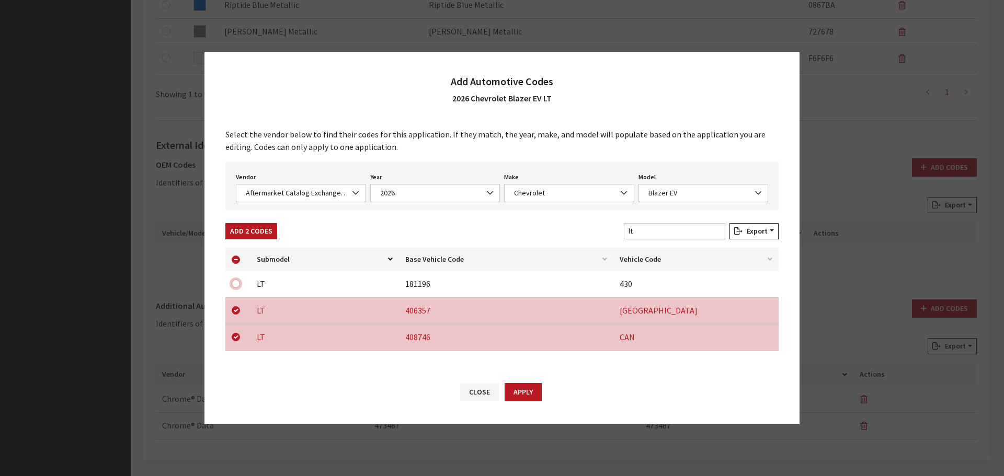
click at [234, 284] on input "checkbox" at bounding box center [236, 284] width 8 height 8
checkbox input "true"
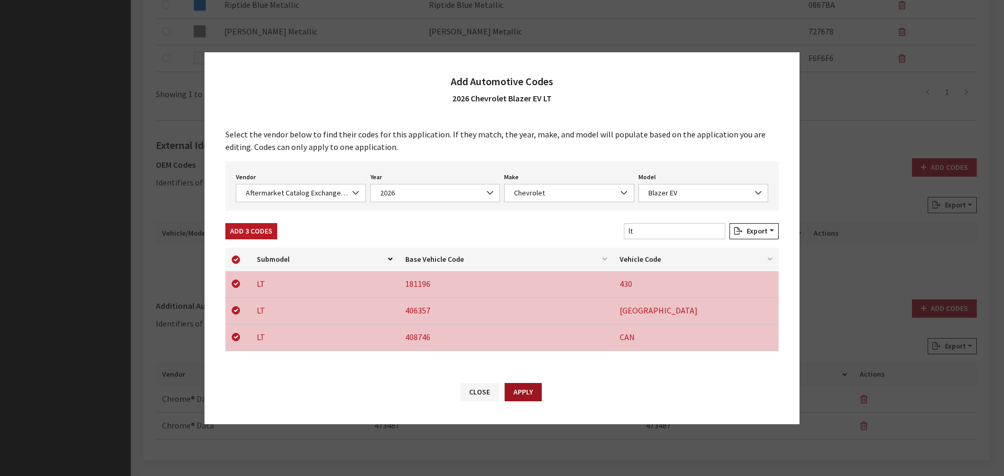
click at [522, 391] on button "Apply" at bounding box center [523, 392] width 37 height 18
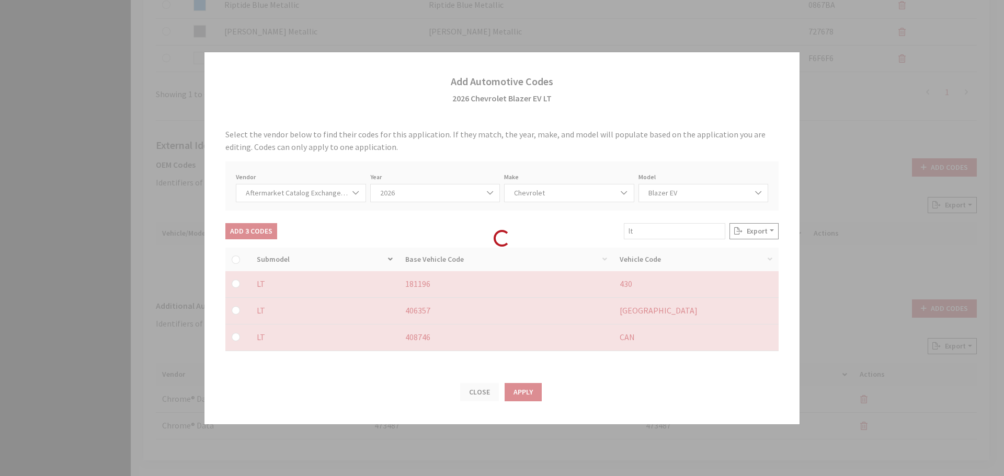
checkbox input "false"
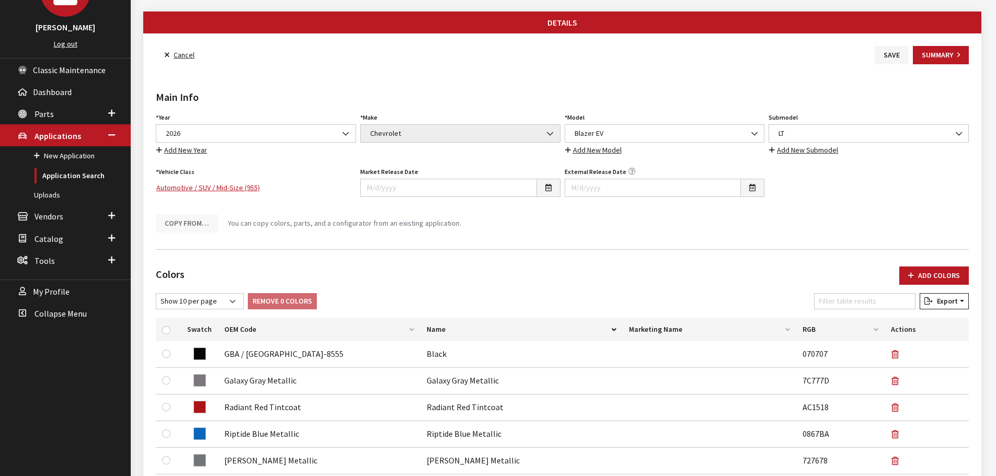
scroll to position [0, 0]
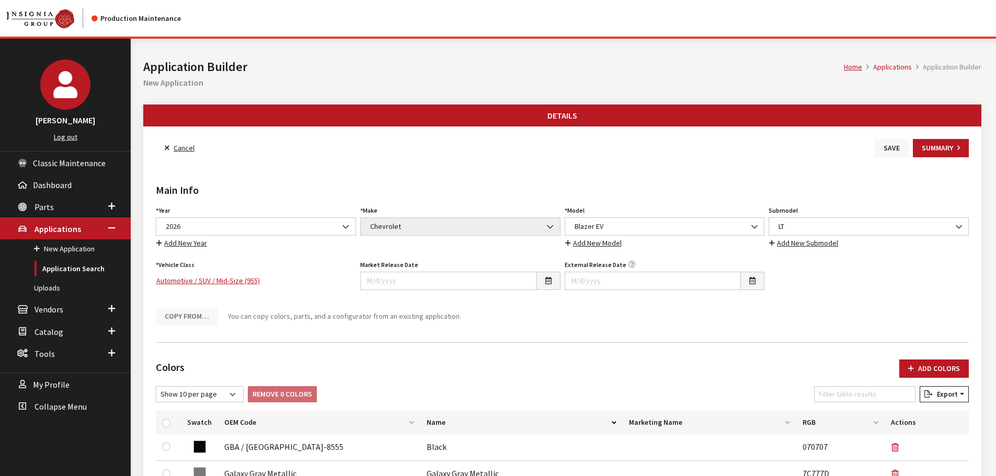
click at [878, 146] on button "Save" at bounding box center [892, 148] width 34 height 18
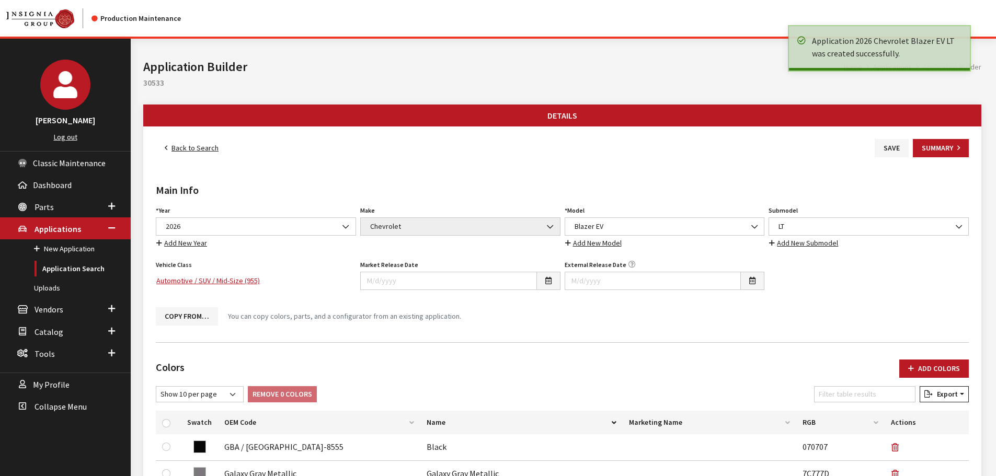
click at [211, 148] on link "Back to Search" at bounding box center [192, 148] width 72 height 18
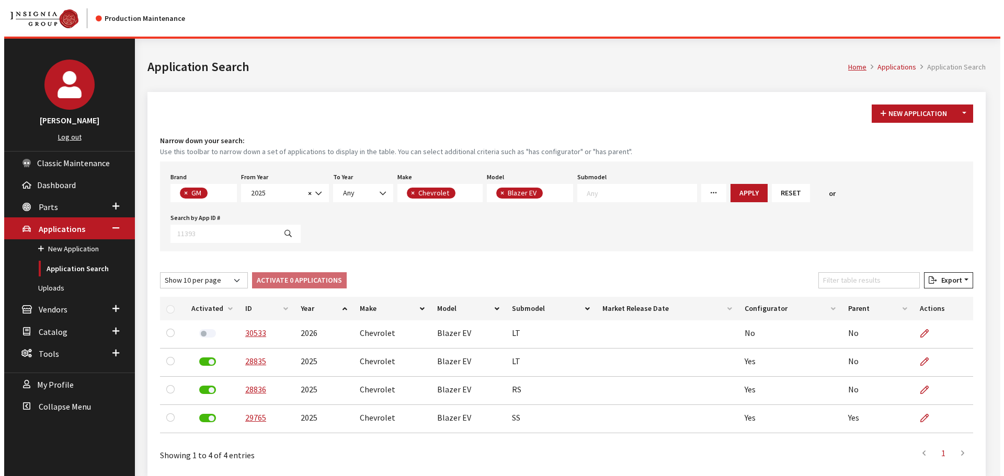
scroll to position [47, 0]
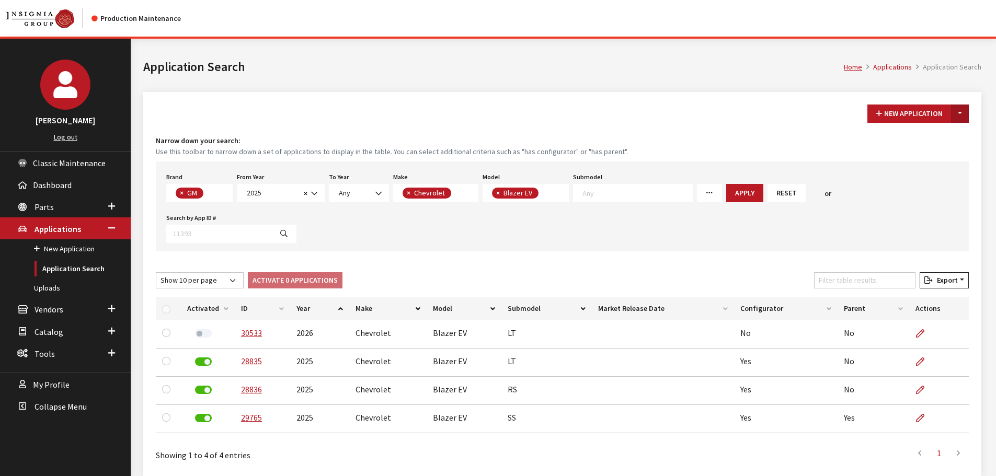
click at [960, 115] on button "Toggle Dropdown" at bounding box center [960, 114] width 18 height 18
click at [909, 133] on button "New From Existing..." at bounding box center [924, 136] width 90 height 18
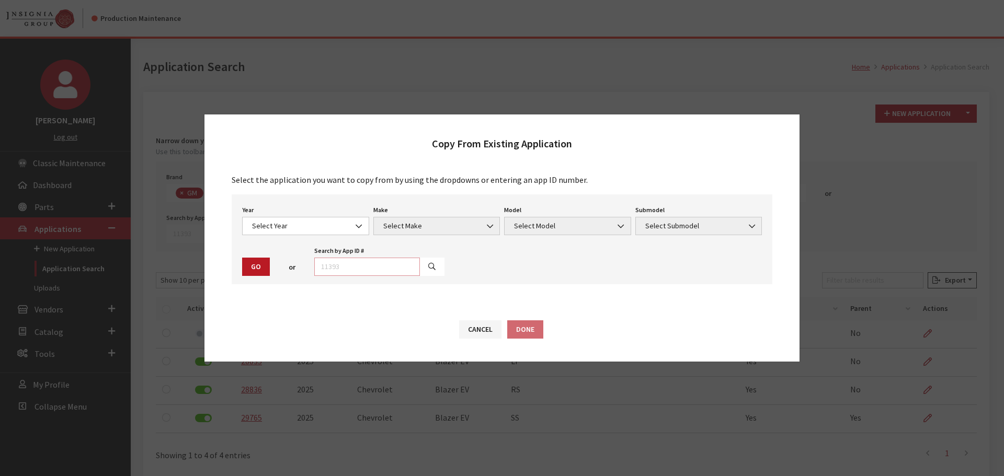
click at [392, 268] on input "text" at bounding box center [367, 267] width 106 height 18
type input "30533"
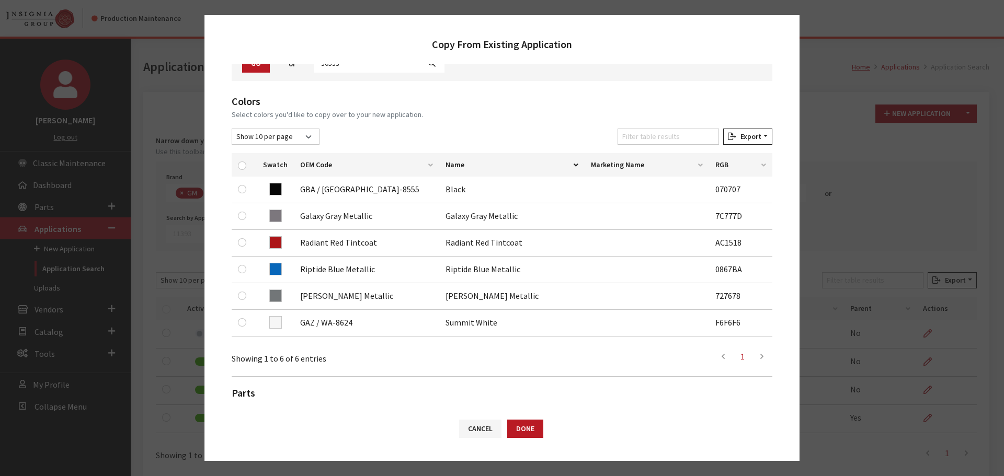
scroll to position [105, 0]
click at [241, 165] on input "checkbox" at bounding box center [242, 165] width 8 height 8
checkbox input "true"
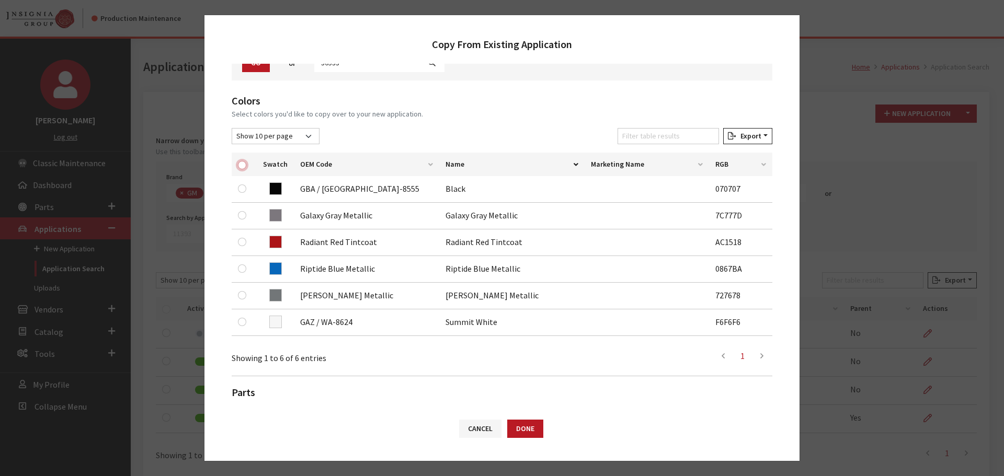
checkbox input "true"
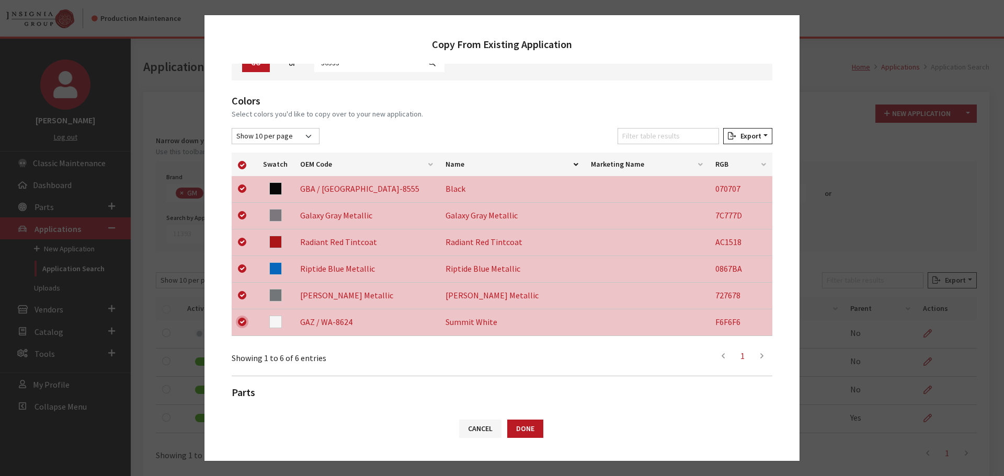
click at [241, 319] on input "checkbox" at bounding box center [242, 322] width 8 height 8
checkbox input "false"
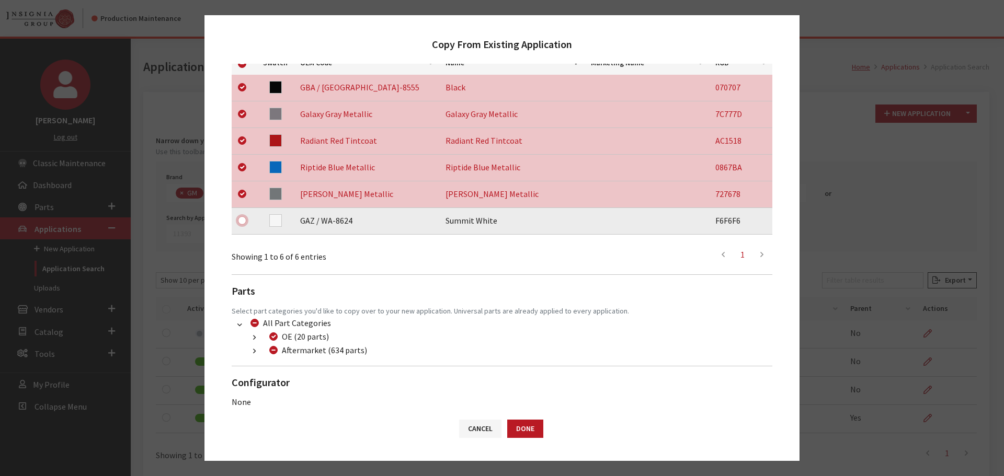
scroll to position [218, 0]
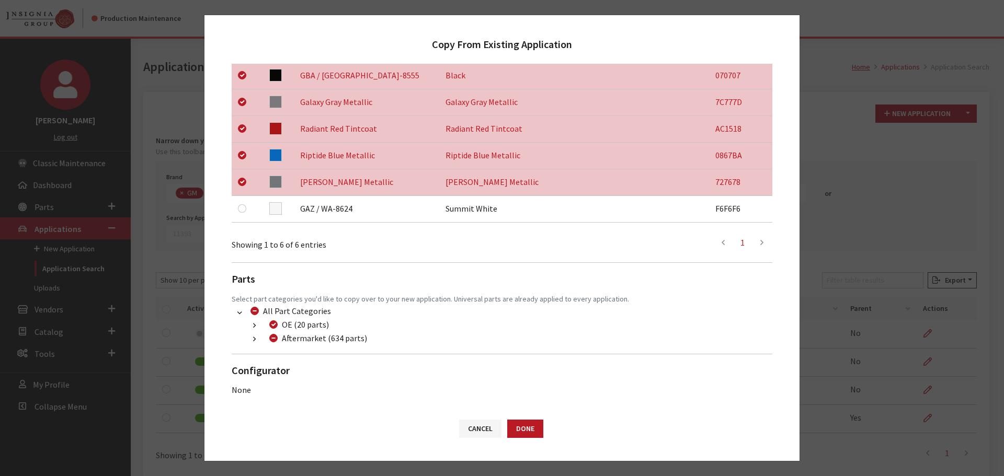
click at [252, 338] on button "button" at bounding box center [254, 340] width 20 height 12
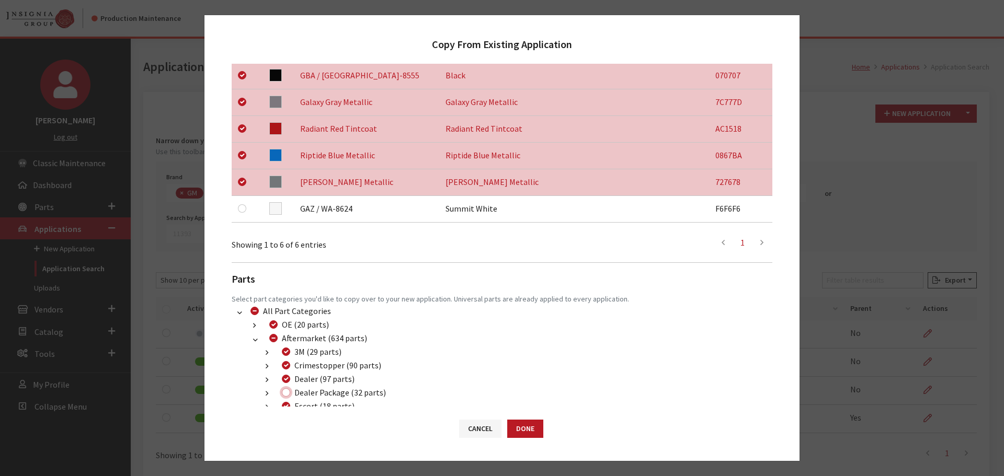
click at [287, 392] on input "Dealer Package (32 parts)" at bounding box center [286, 392] width 8 height 8
checkbox input "true"
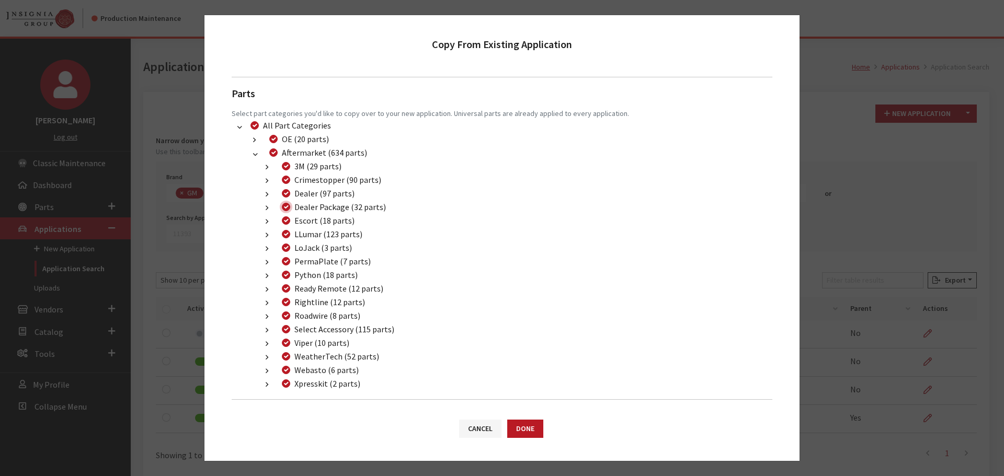
scroll to position [449, 0]
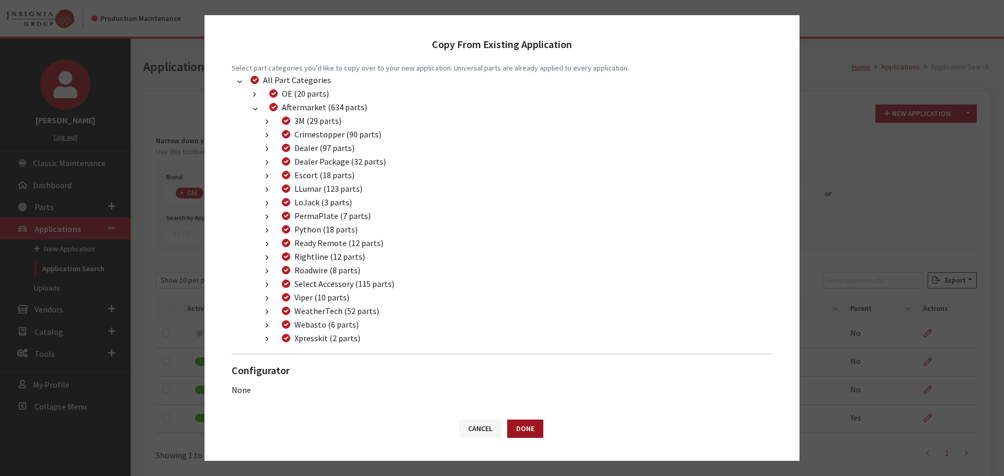
click at [522, 429] on button "Done" at bounding box center [525, 429] width 36 height 18
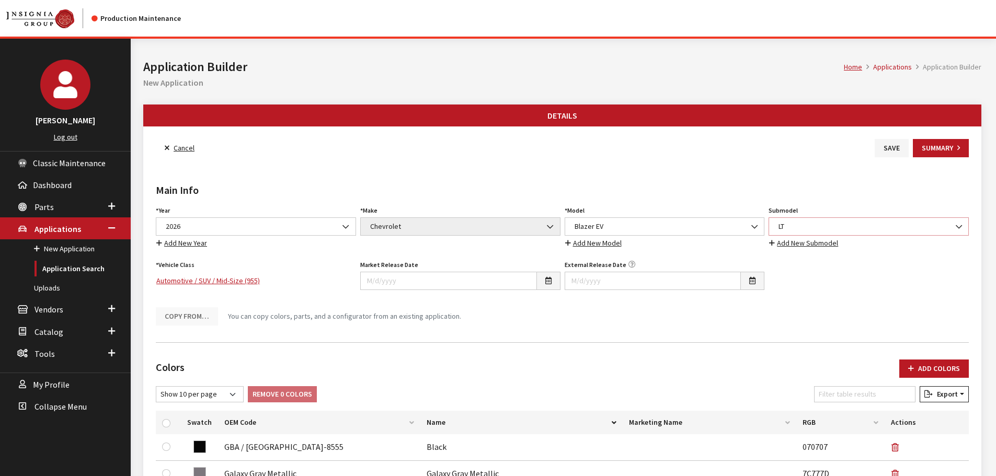
click at [831, 221] on span "LT" at bounding box center [868, 226] width 187 height 11
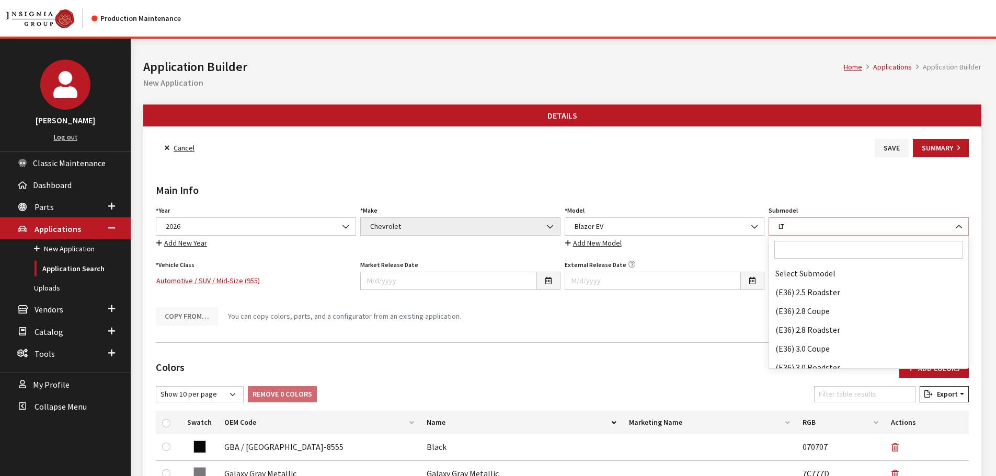
scroll to position [49089, 0]
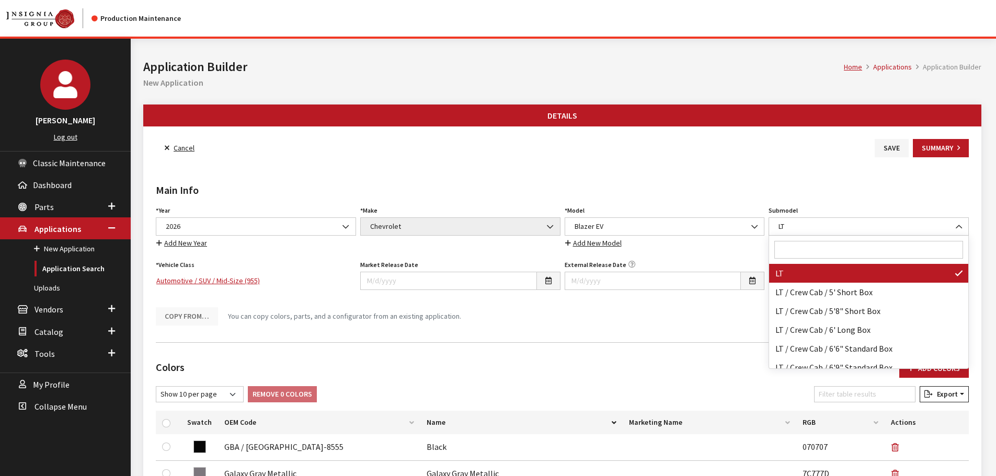
click at [809, 250] on input "Search" at bounding box center [868, 250] width 189 height 18
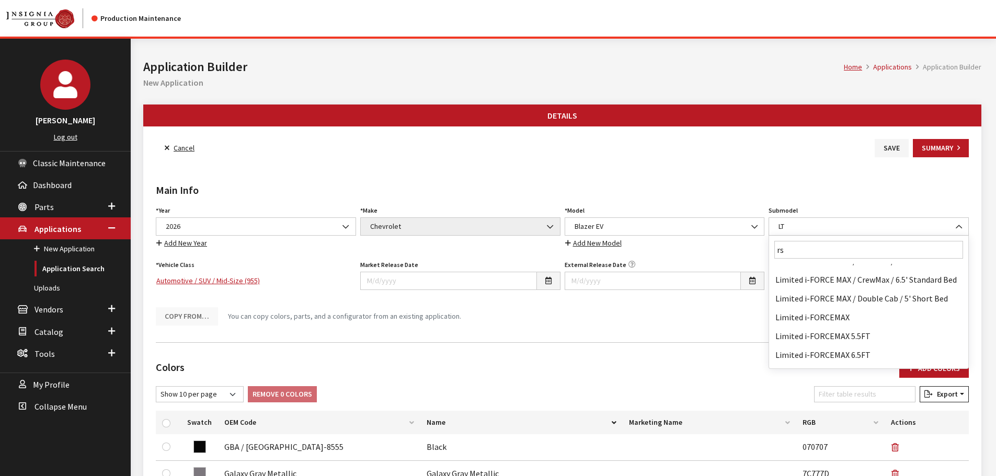
scroll to position [0, 0]
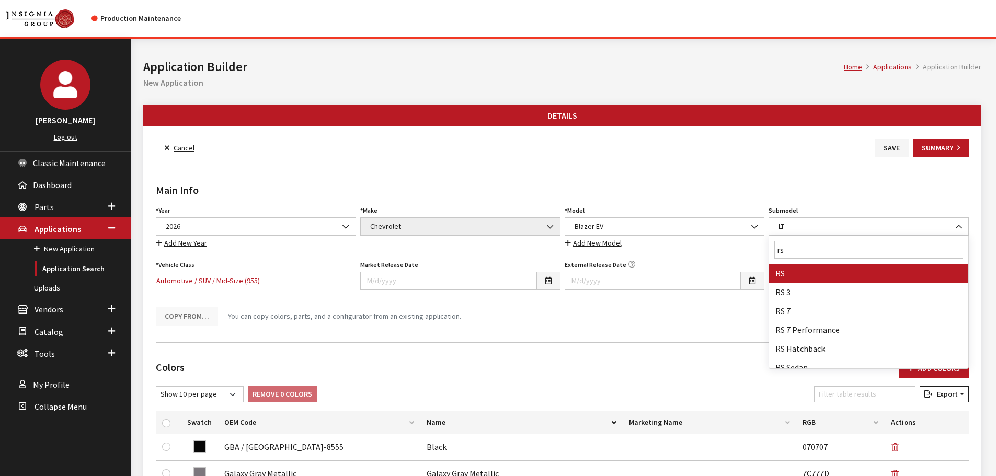
type input "rs"
select select "698"
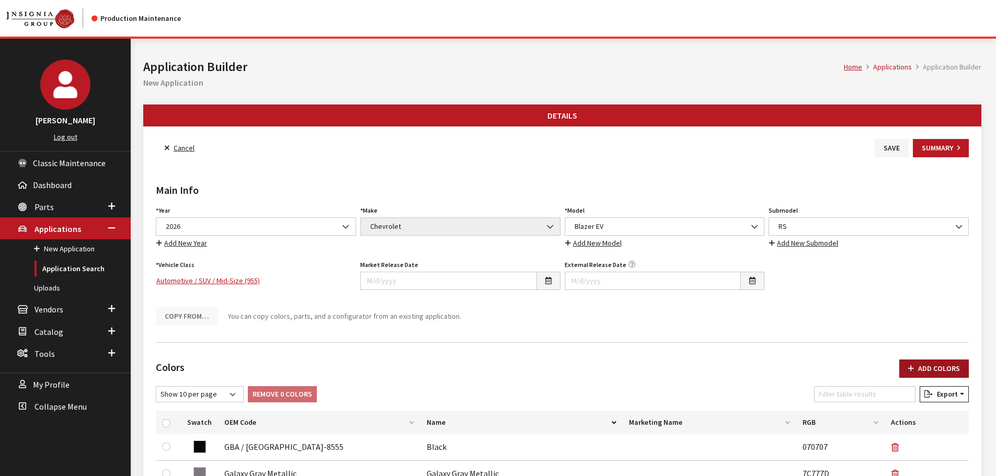
click at [945, 368] on button "Add Colors" at bounding box center [934, 369] width 70 height 18
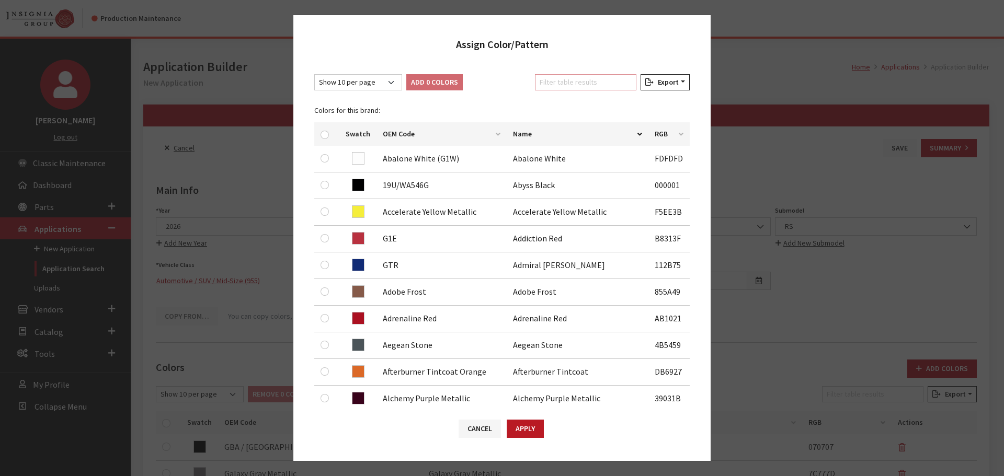
click at [574, 86] on input "Filter table results" at bounding box center [585, 82] width 101 height 16
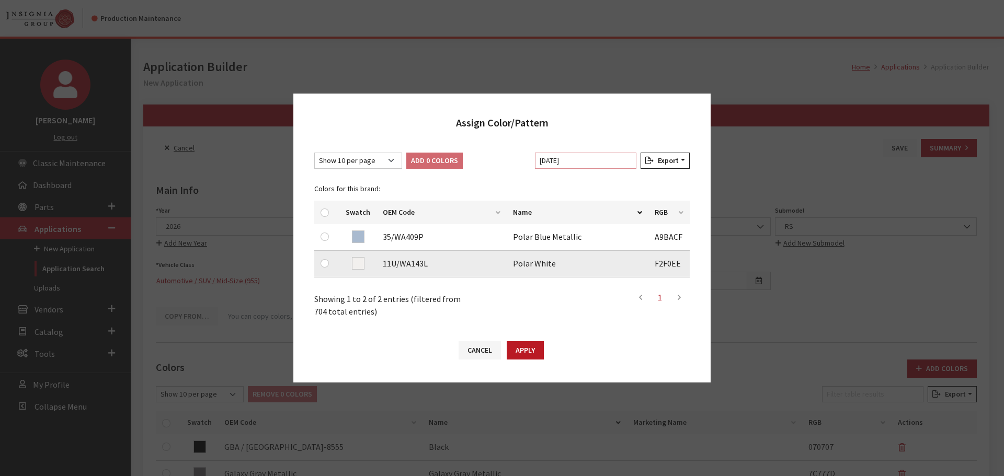
type input "pola"
click at [326, 264] on input "checkbox" at bounding box center [325, 263] width 8 height 8
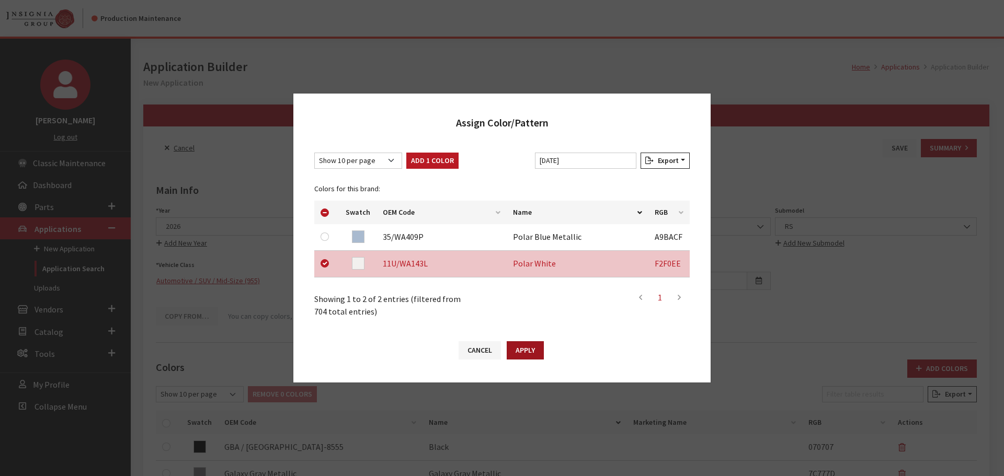
click at [523, 345] on button "Apply" at bounding box center [525, 350] width 37 height 18
checkbox input "false"
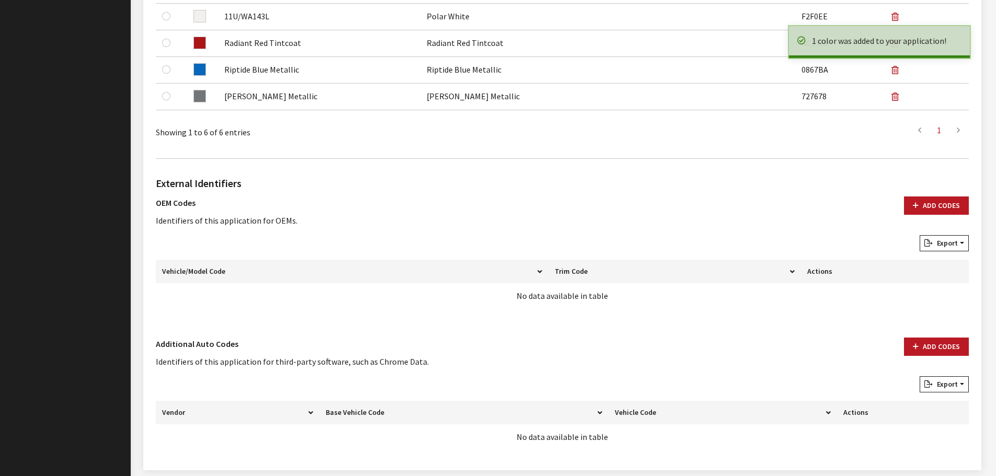
scroll to position [522, 0]
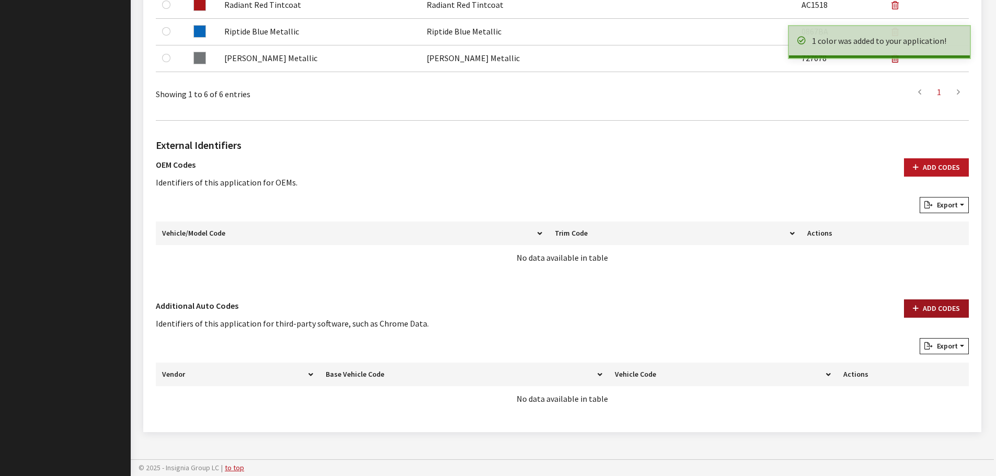
click at [932, 310] on button "Add Codes" at bounding box center [936, 309] width 65 height 18
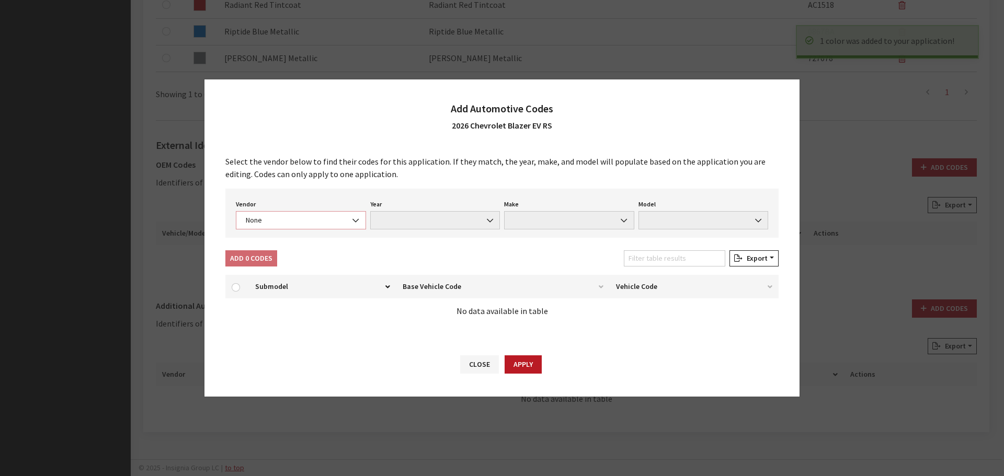
click at [275, 222] on span "None" at bounding box center [301, 220] width 117 height 11
select select "4"
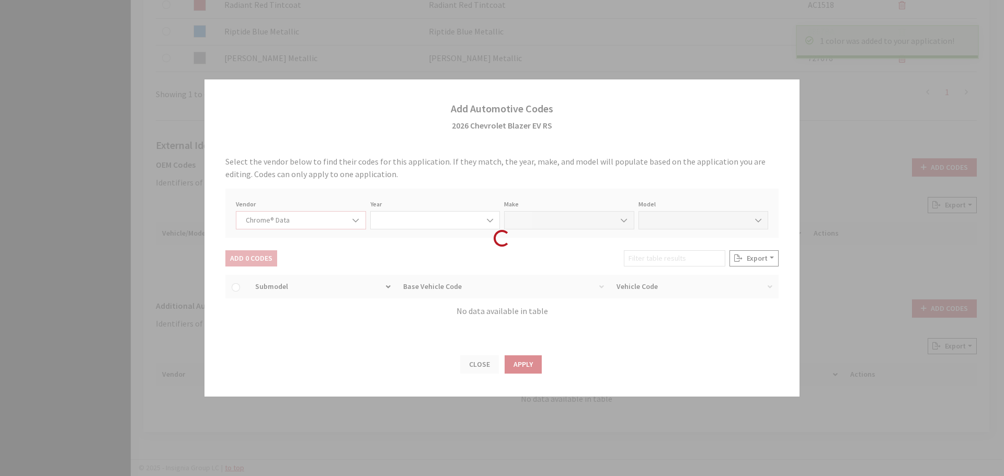
select select "2026"
select select "8"
select select "69099"
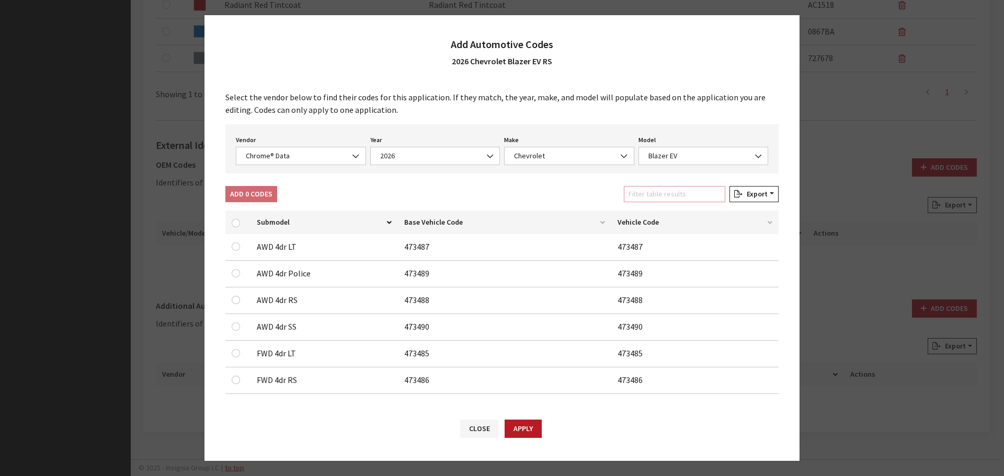
click at [680, 195] on input "Filter table results" at bounding box center [674, 194] width 101 height 16
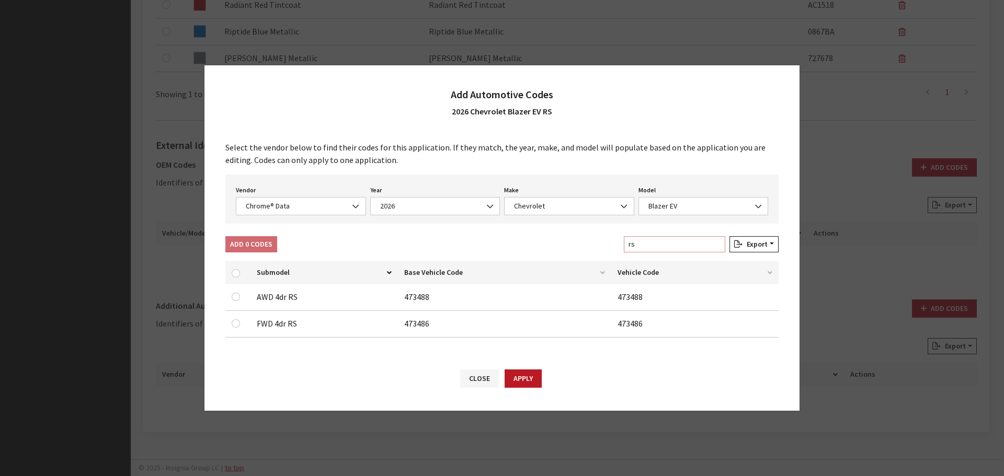
type input "rs"
click at [235, 321] on input "checkbox" at bounding box center [236, 323] width 8 height 8
checkbox input "true"
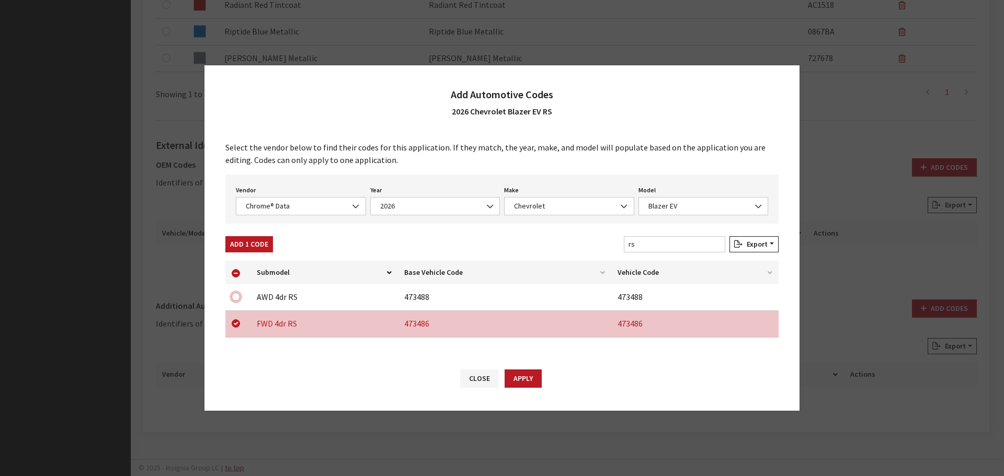
click at [234, 294] on input "checkbox" at bounding box center [236, 297] width 8 height 8
checkbox input "true"
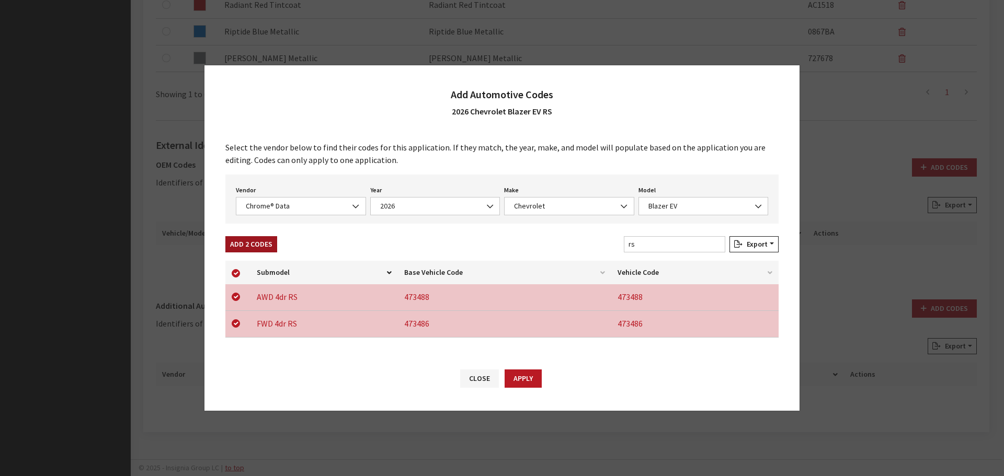
click at [247, 248] on button "Add 2 Codes" at bounding box center [251, 244] width 52 height 16
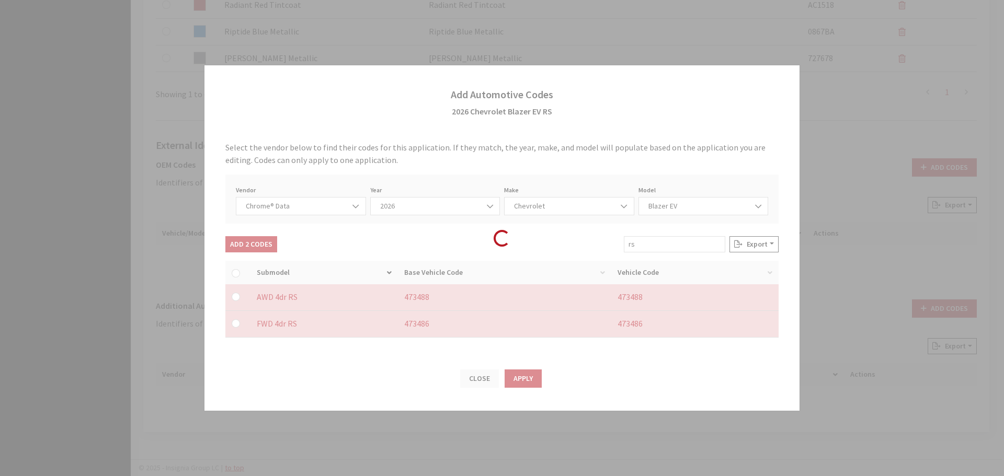
checkbox input "false"
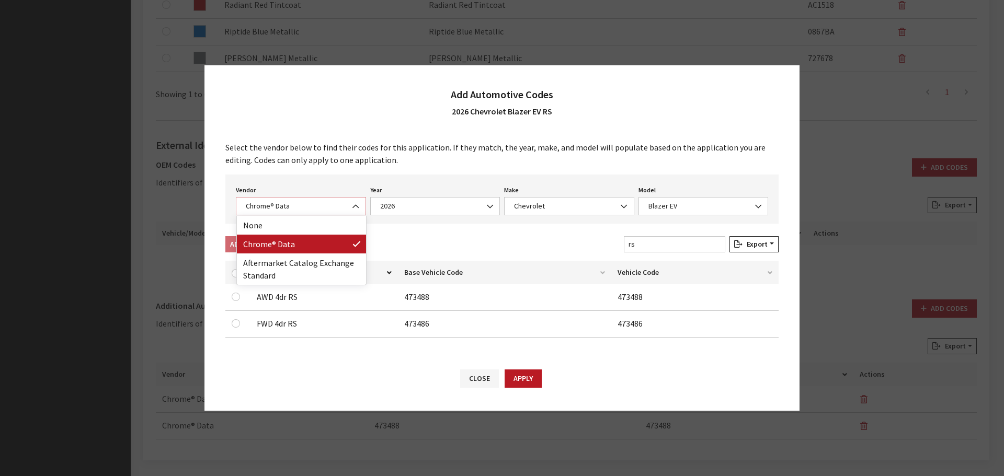
click at [284, 209] on span "Chrome® Data" at bounding box center [301, 206] width 117 height 11
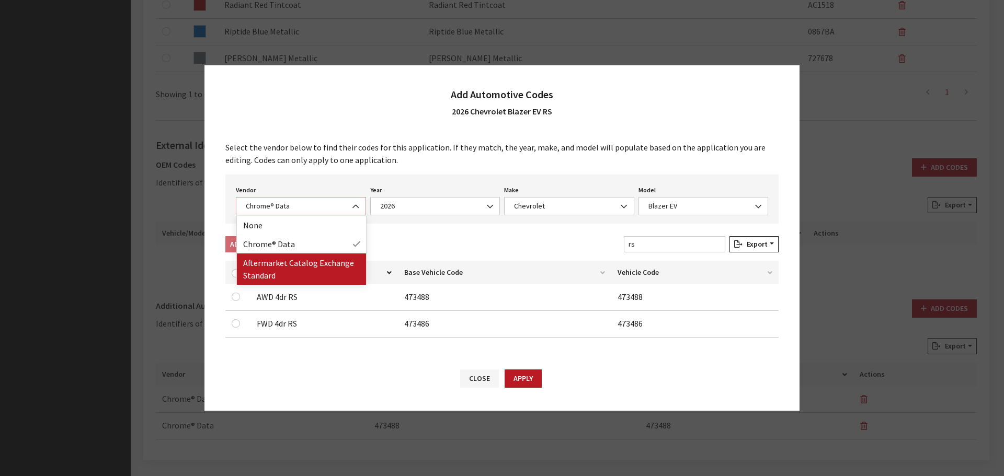
select select "2"
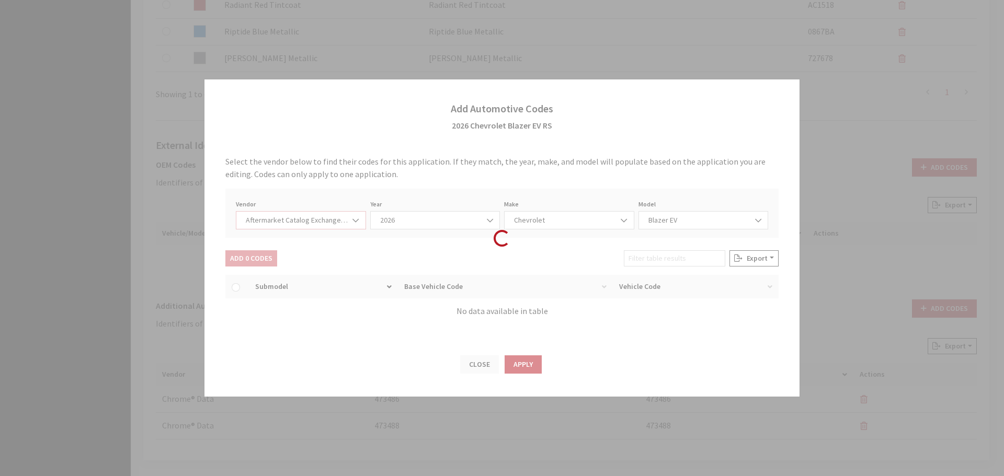
select select "2026"
select select "47"
select select "31147"
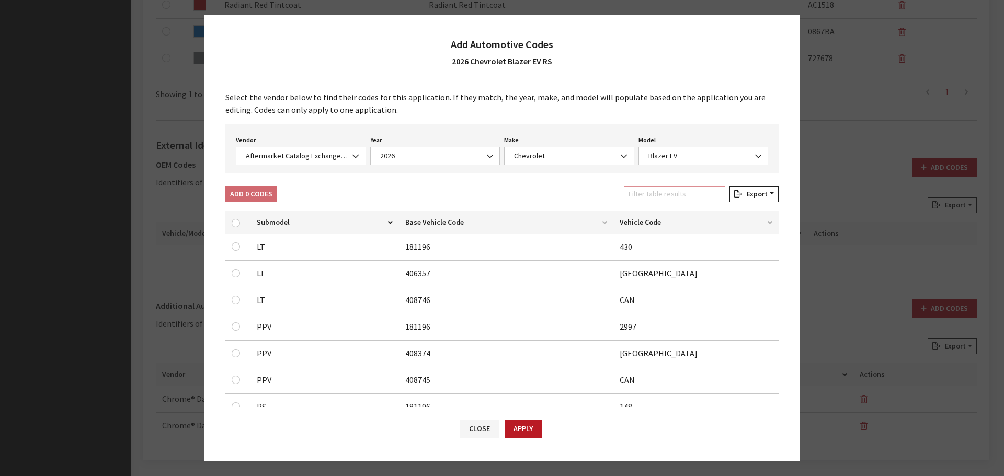
click at [672, 196] on input "Filter table results" at bounding box center [674, 194] width 101 height 16
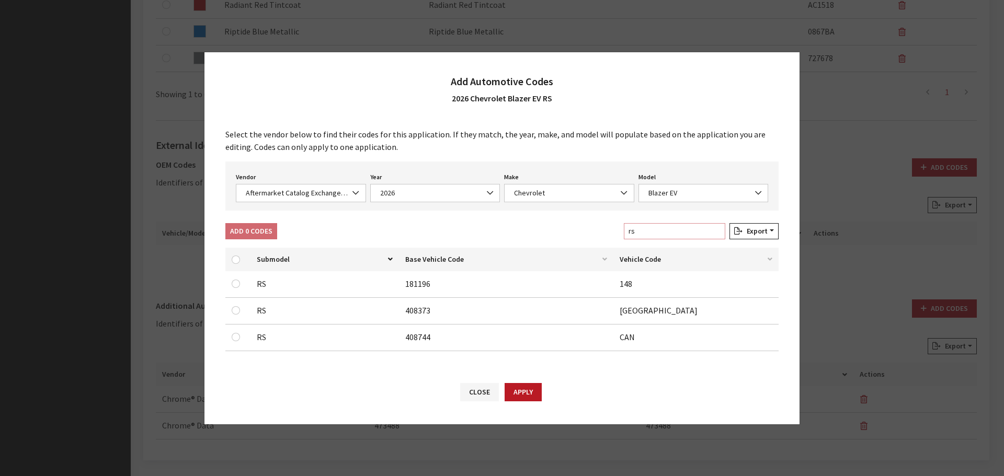
type input "rs"
drag, startPoint x: 233, startPoint y: 335, endPoint x: 233, endPoint y: 325, distance: 10.5
click at [233, 288] on input "checkbox" at bounding box center [236, 284] width 8 height 8
checkbox input "true"
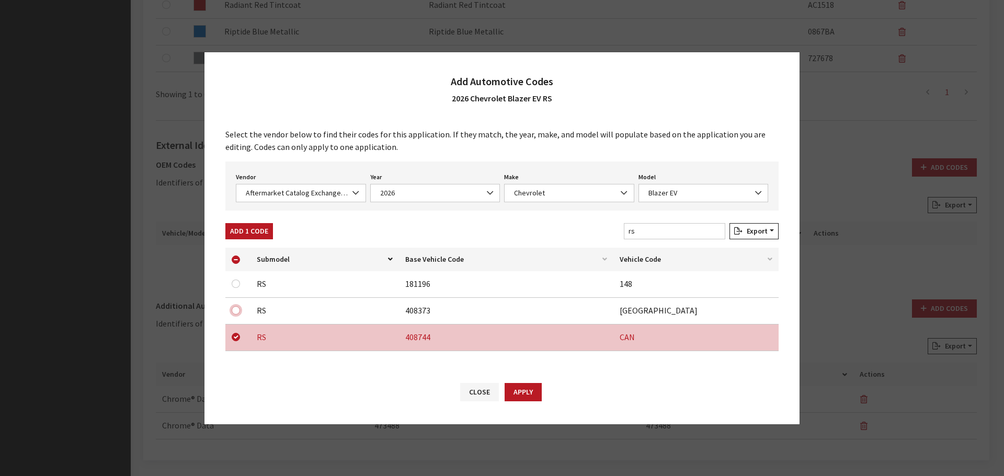
drag, startPoint x: 234, startPoint y: 307, endPoint x: 236, endPoint y: 294, distance: 13.8
click at [234, 307] on input "checkbox" at bounding box center [236, 310] width 8 height 8
checkbox input "true"
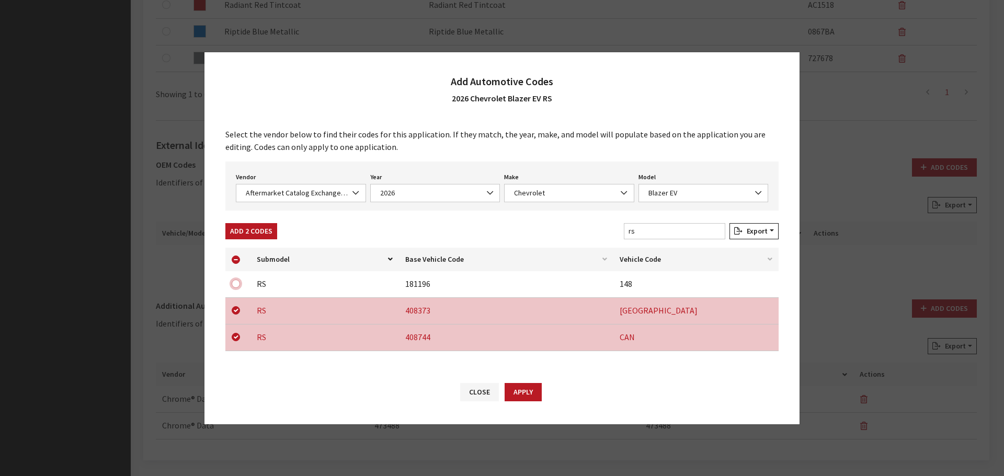
click at [237, 285] on input "checkbox" at bounding box center [236, 284] width 8 height 8
checkbox input "true"
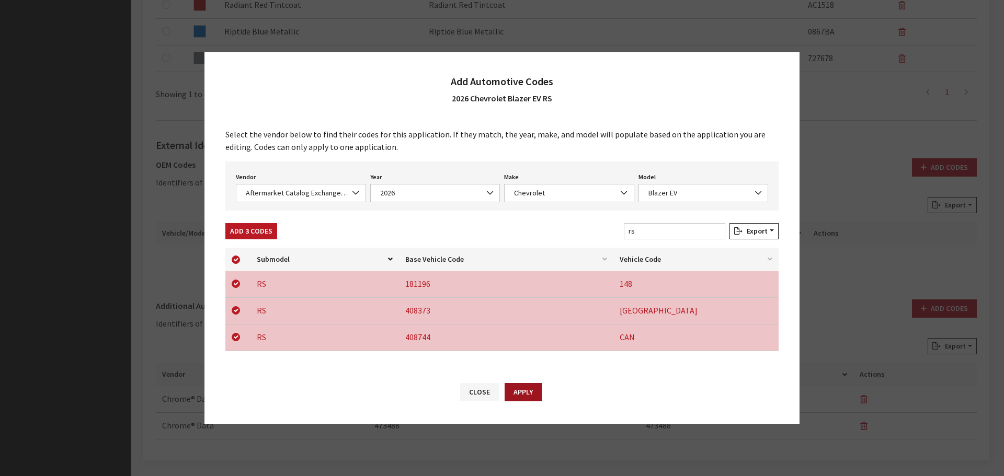
click at [515, 386] on button "Apply" at bounding box center [523, 392] width 37 height 18
checkbox input "false"
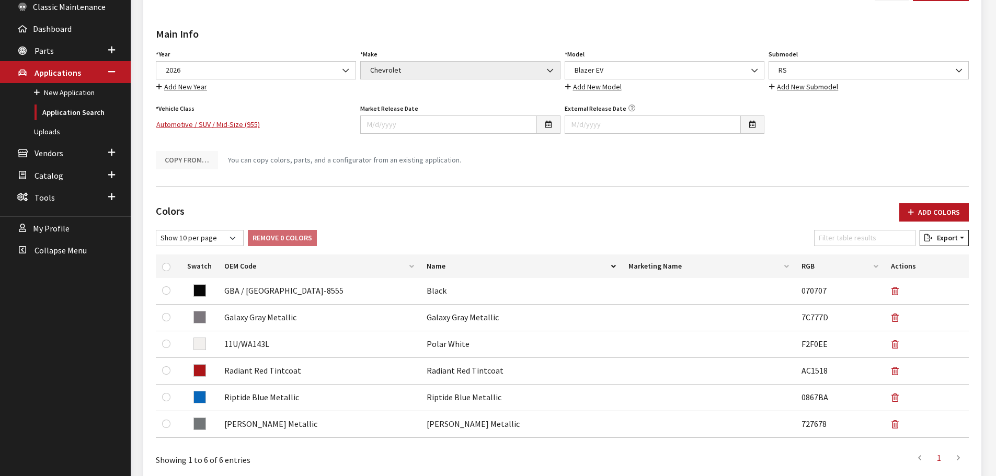
scroll to position [0, 0]
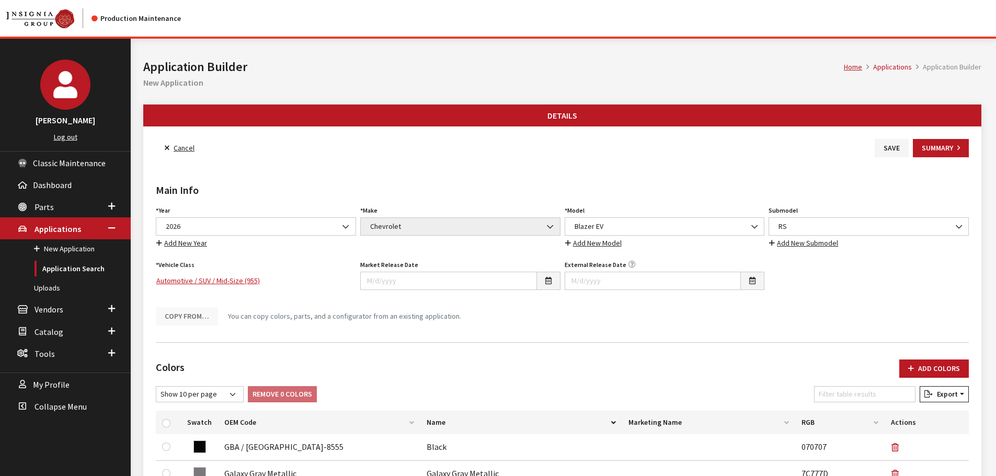
click at [883, 143] on button "Save" at bounding box center [892, 148] width 34 height 18
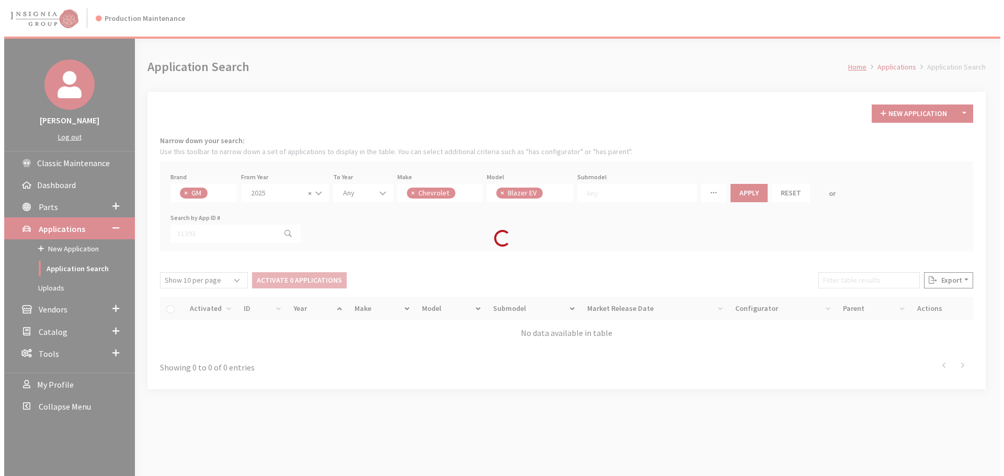
scroll to position [47, 0]
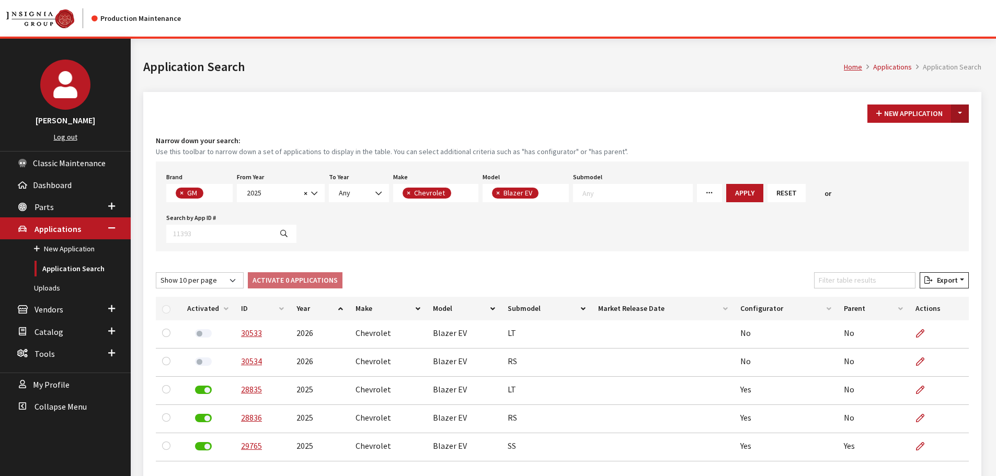
click at [956, 116] on button "Toggle Dropdown" at bounding box center [960, 114] width 18 height 18
click at [908, 135] on button "New From Existing..." at bounding box center [924, 136] width 90 height 18
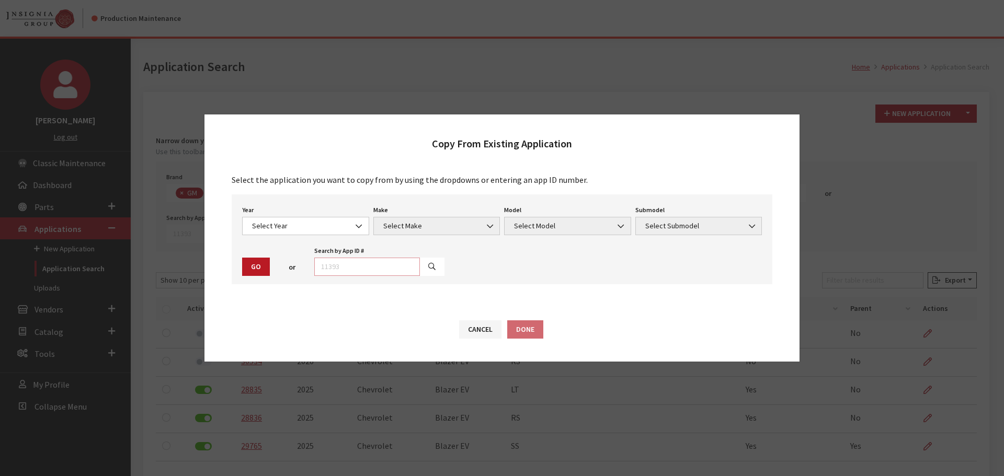
click at [378, 262] on input "text" at bounding box center [367, 267] width 106 height 18
type input "30534"
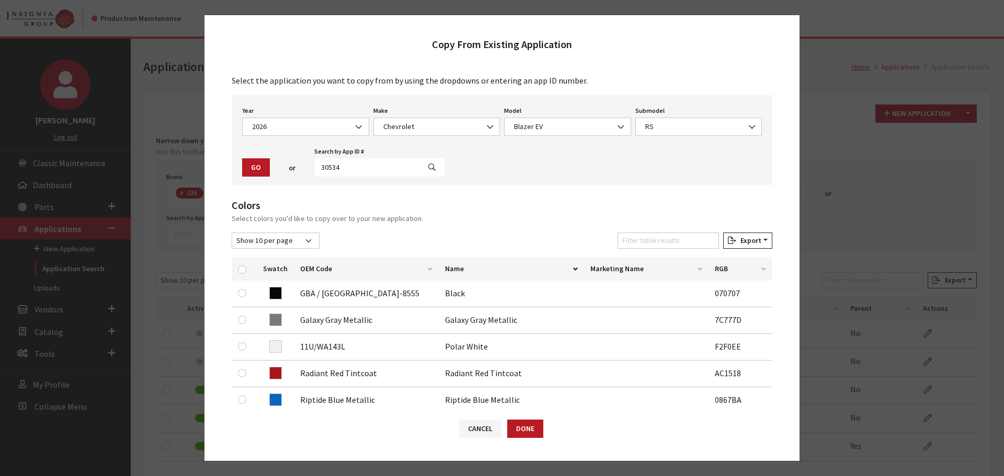
scroll to position [105, 0]
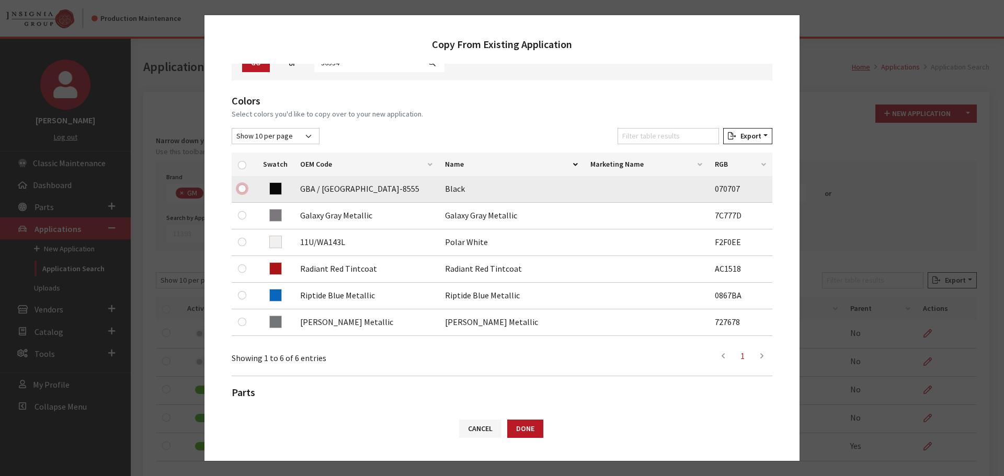
click at [242, 189] on input "checkbox" at bounding box center [242, 189] width 8 height 8
checkbox input "true"
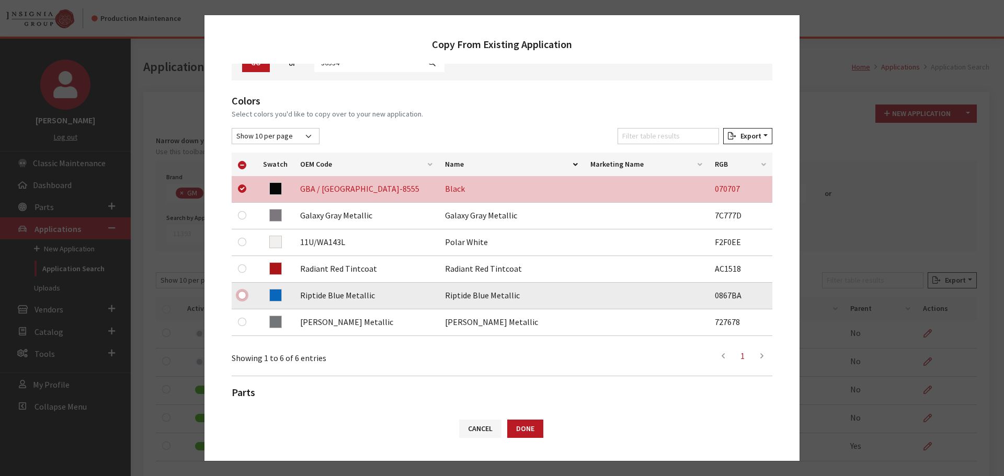
click at [243, 295] on input "checkbox" at bounding box center [242, 295] width 8 height 8
checkbox input "true"
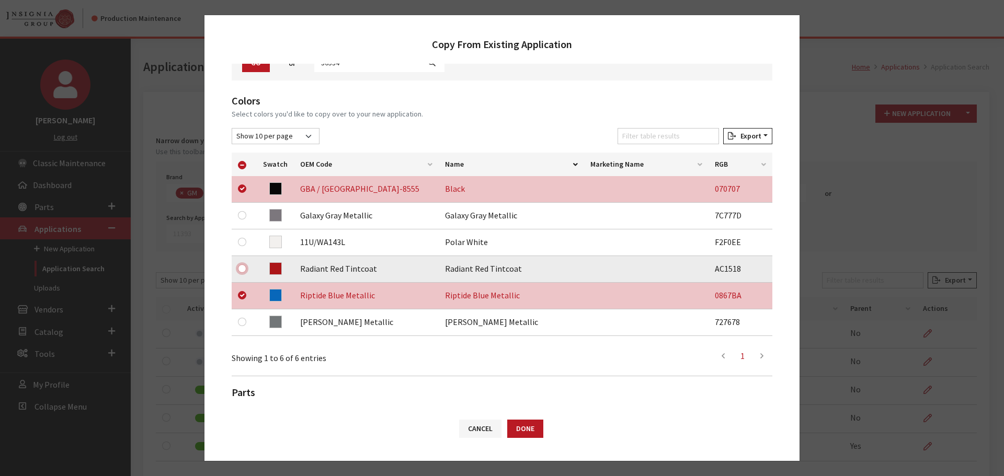
click at [238, 268] on input "checkbox" at bounding box center [242, 269] width 8 height 8
checkbox input "true"
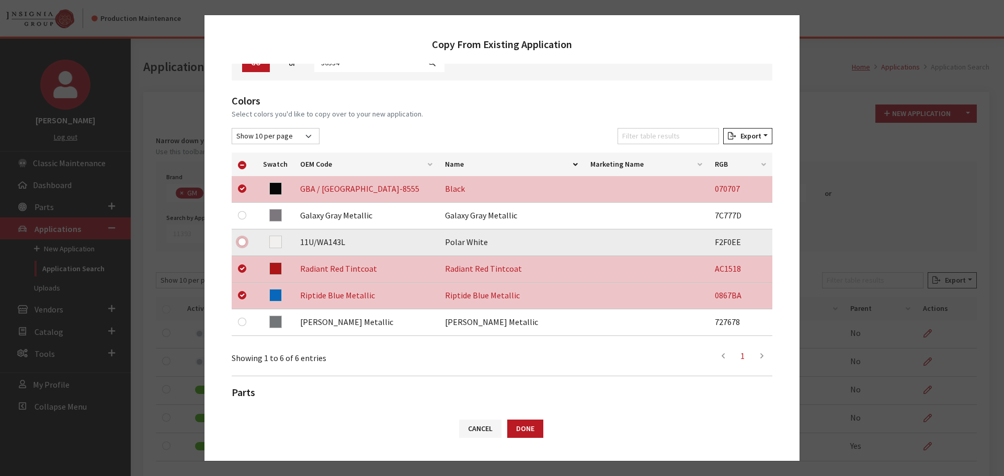
click at [241, 243] on input "checkbox" at bounding box center [242, 242] width 8 height 8
checkbox input "true"
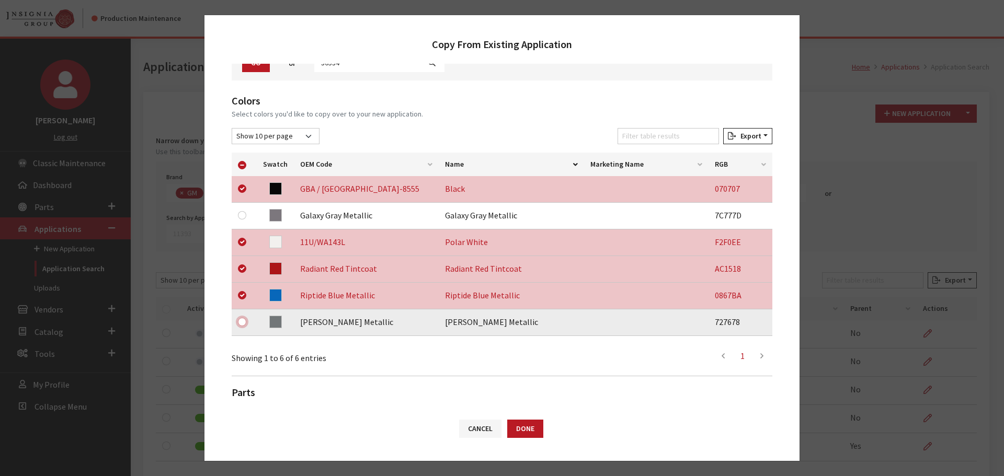
click at [243, 319] on input "checkbox" at bounding box center [242, 322] width 8 height 8
checkbox input "true"
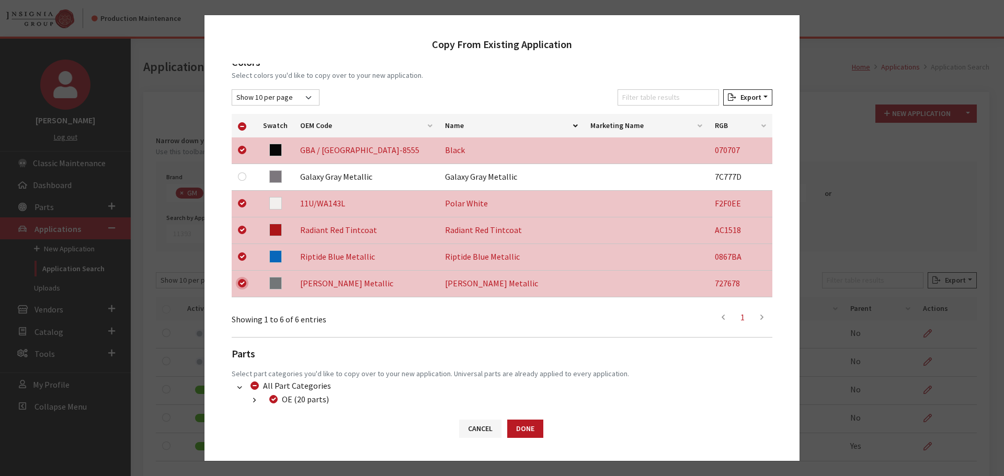
scroll to position [218, 0]
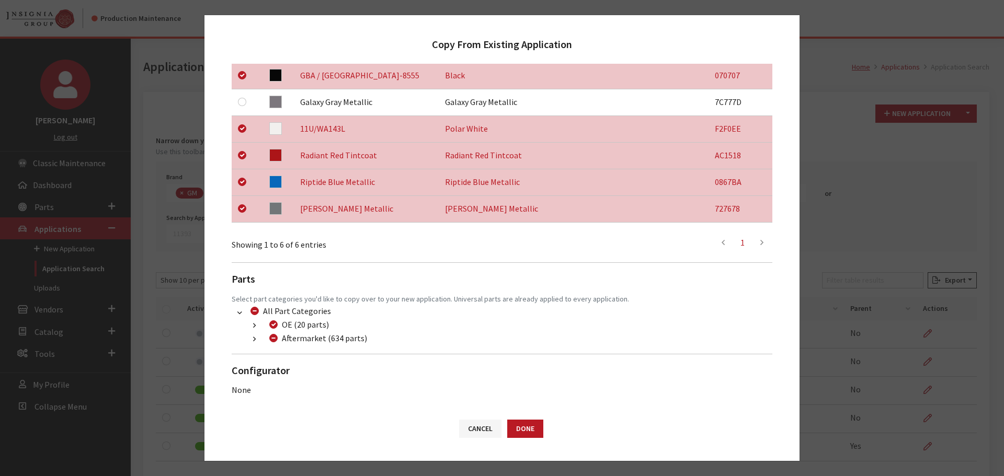
click at [254, 340] on icon "button" at bounding box center [254, 339] width 3 height 7
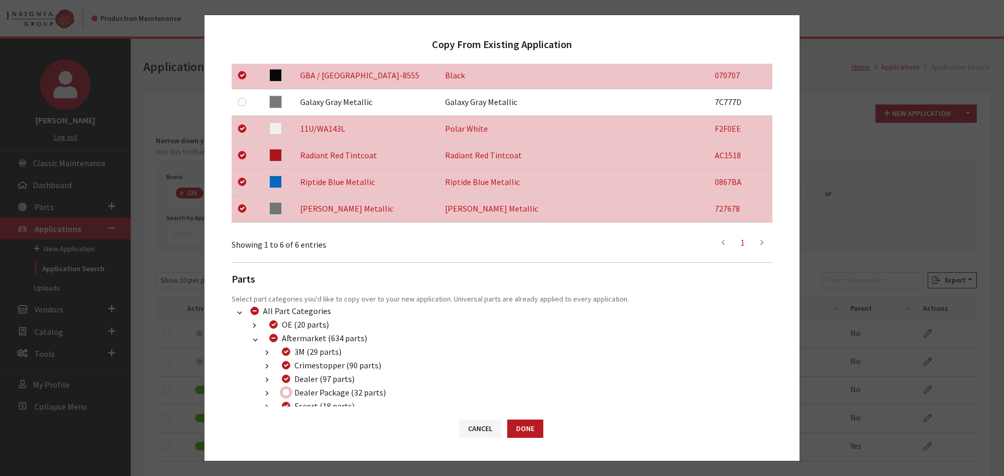
click at [288, 393] on input "Dealer Package (32 parts)" at bounding box center [286, 392] width 8 height 8
checkbox input "true"
click at [530, 429] on button "Done" at bounding box center [525, 429] width 36 height 18
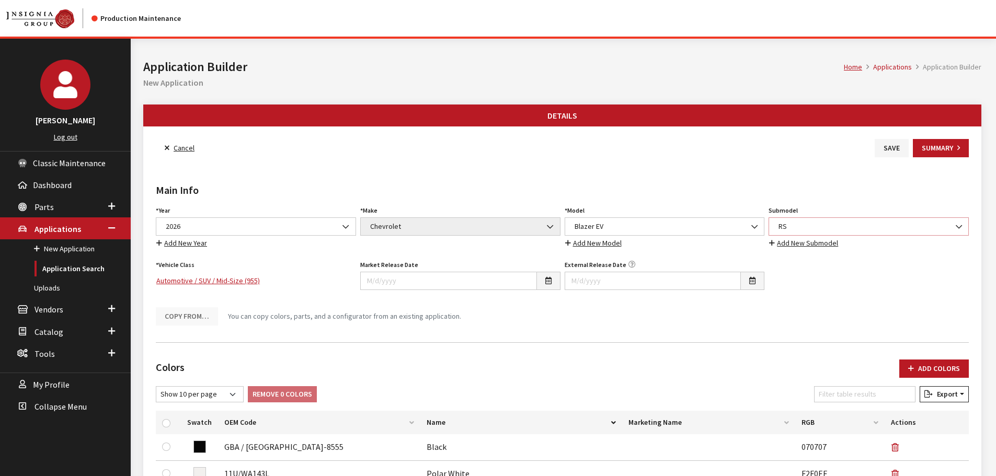
click at [800, 226] on span "RS" at bounding box center [868, 226] width 187 height 11
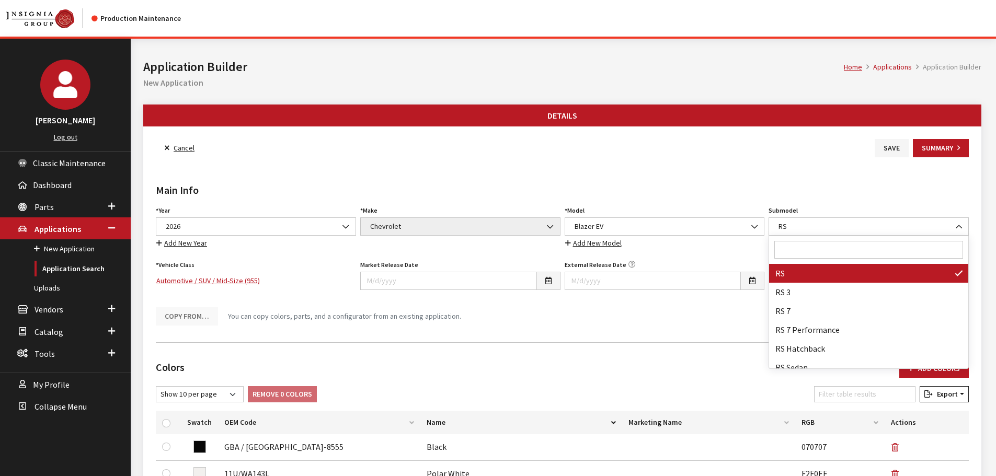
click at [806, 254] on input "Search" at bounding box center [868, 250] width 189 height 18
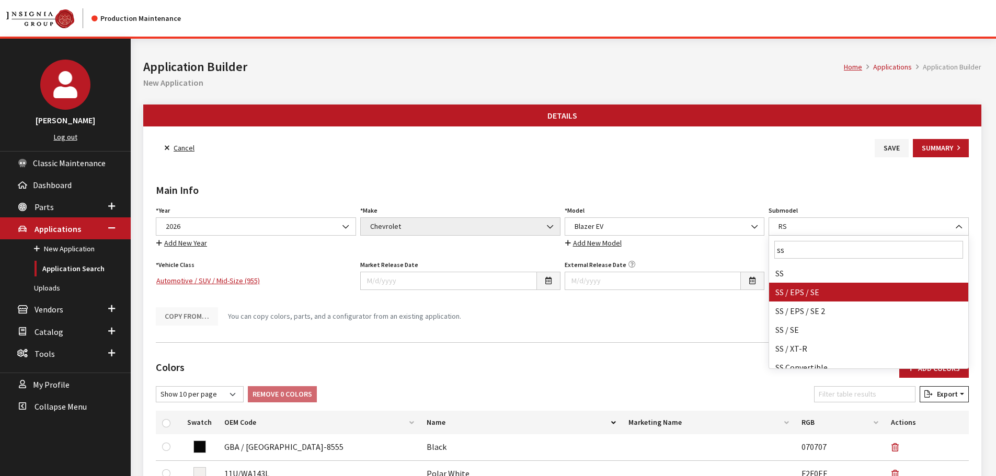
type input "ss"
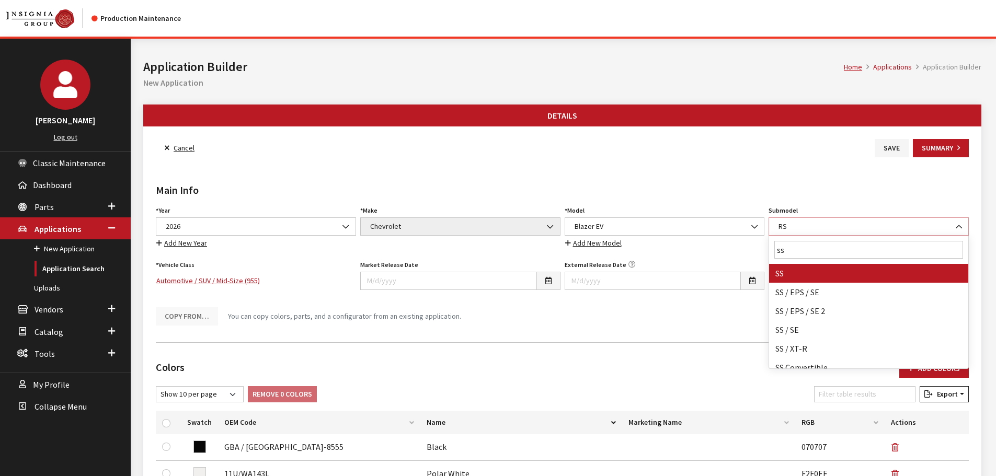
select select "46"
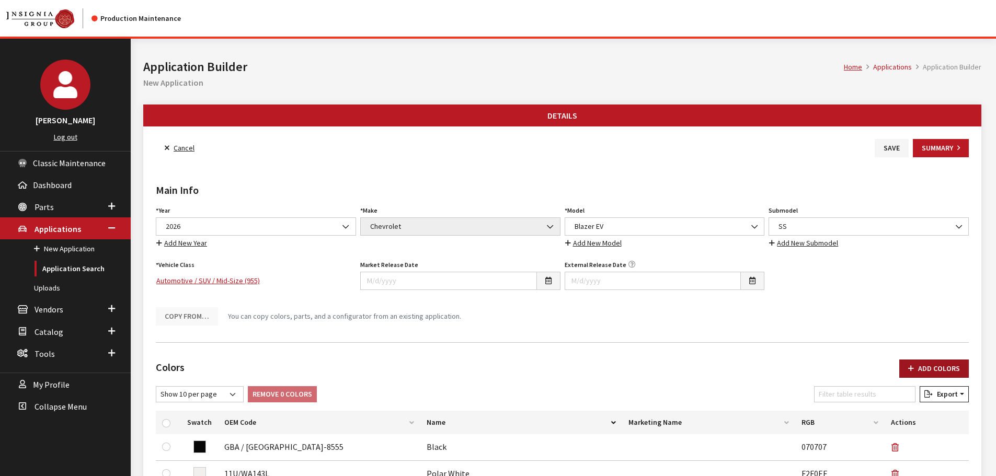
click at [964, 363] on button "Add Colors" at bounding box center [934, 369] width 70 height 18
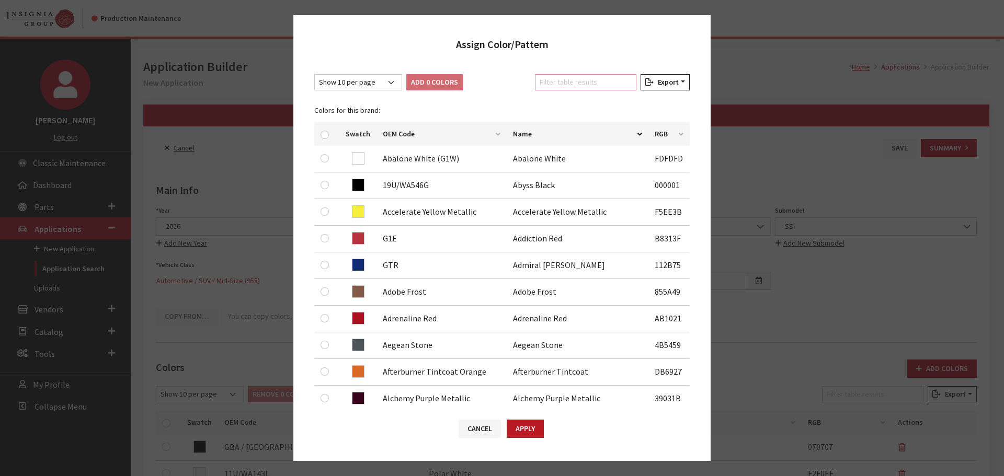
click at [577, 78] on input "Filter table results" at bounding box center [585, 82] width 101 height 16
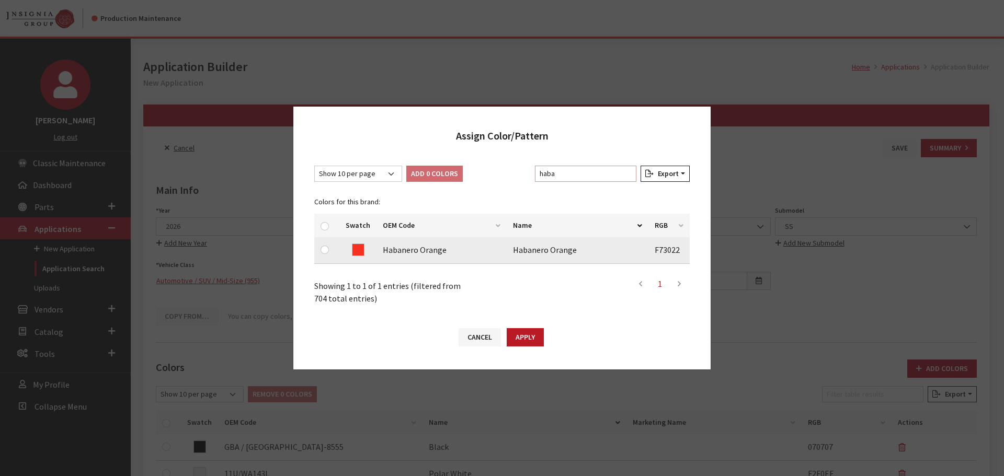
type input "haba"
click at [328, 248] on input "checkbox" at bounding box center [325, 250] width 8 height 8
checkbox input "true"
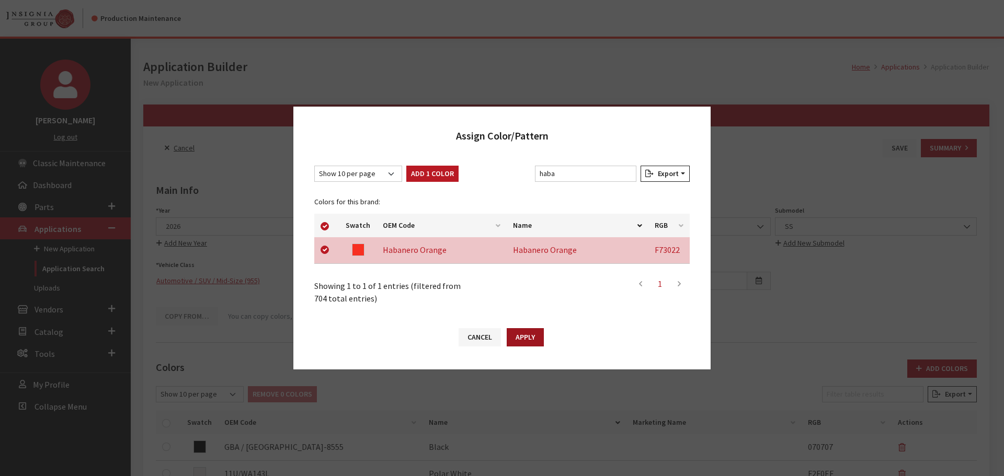
click at [515, 336] on button "Apply" at bounding box center [525, 337] width 37 height 18
checkbox input "false"
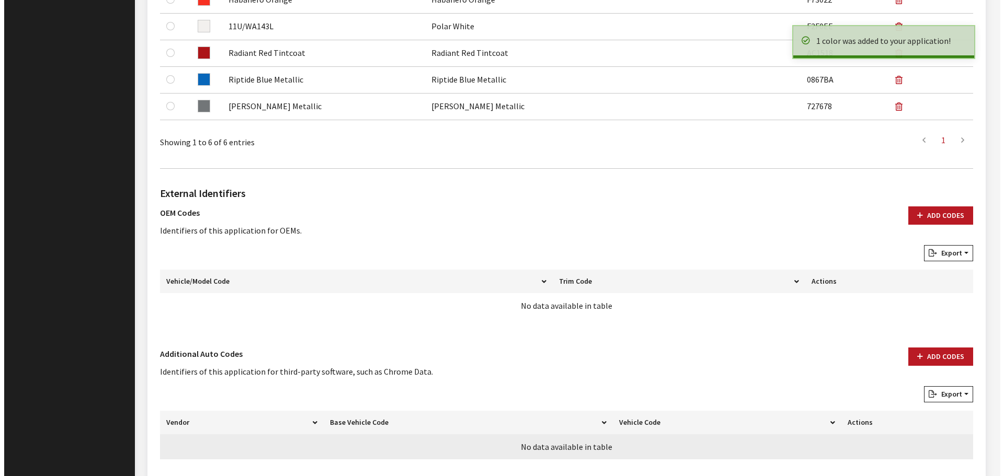
scroll to position [522, 0]
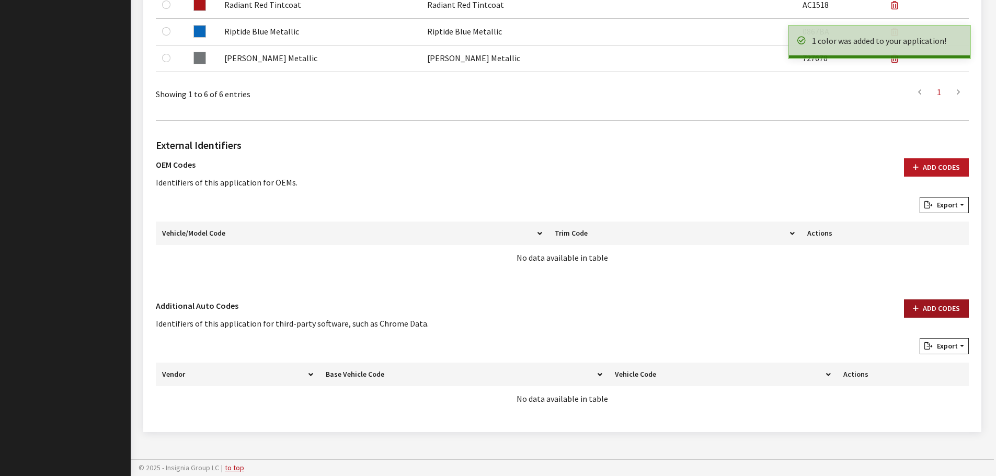
click at [924, 312] on button "Add Codes" at bounding box center [936, 309] width 65 height 18
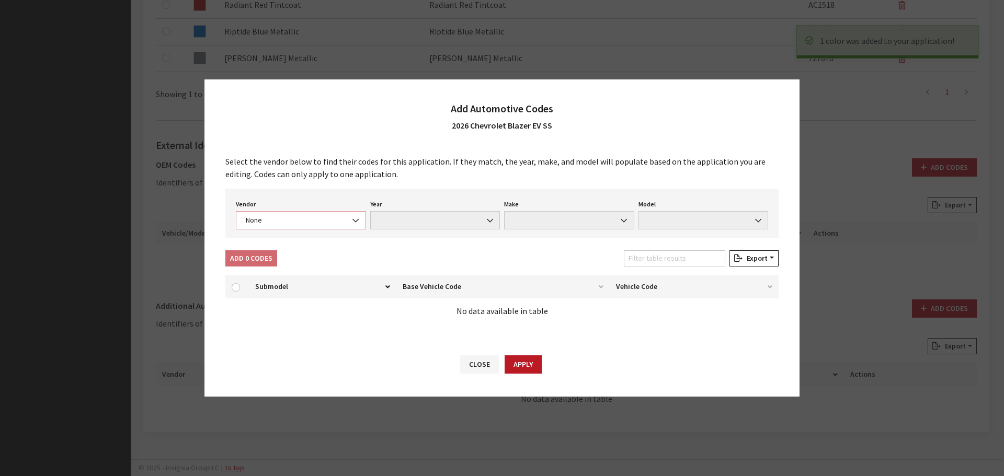
click at [301, 211] on span "None" at bounding box center [301, 220] width 130 height 18
select select "4"
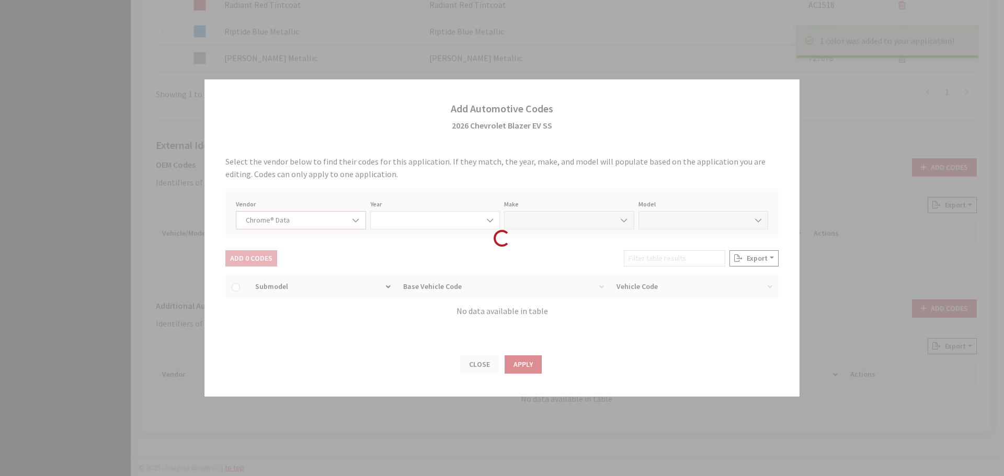
select select "2026"
select select "8"
select select "69099"
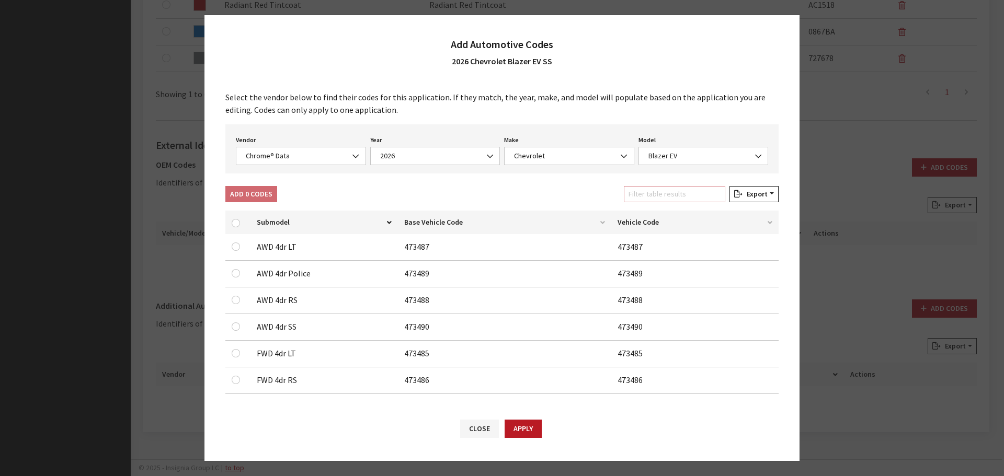
click at [648, 195] on input "Filter table results" at bounding box center [674, 194] width 101 height 16
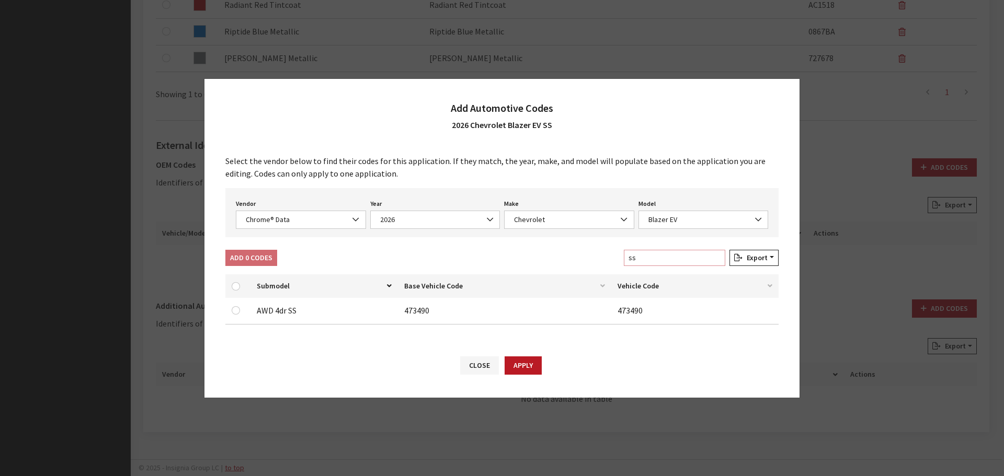
type input "ss"
drag, startPoint x: 235, startPoint y: 311, endPoint x: 239, endPoint y: 283, distance: 27.5
click at [234, 310] on input "checkbox" at bounding box center [236, 310] width 8 height 8
checkbox input "true"
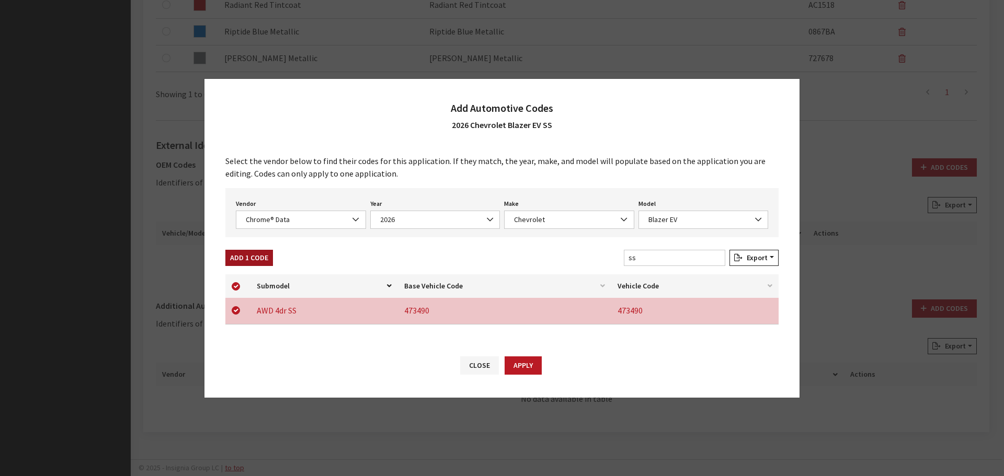
click at [247, 257] on button "Add 1 Code" at bounding box center [249, 258] width 48 height 16
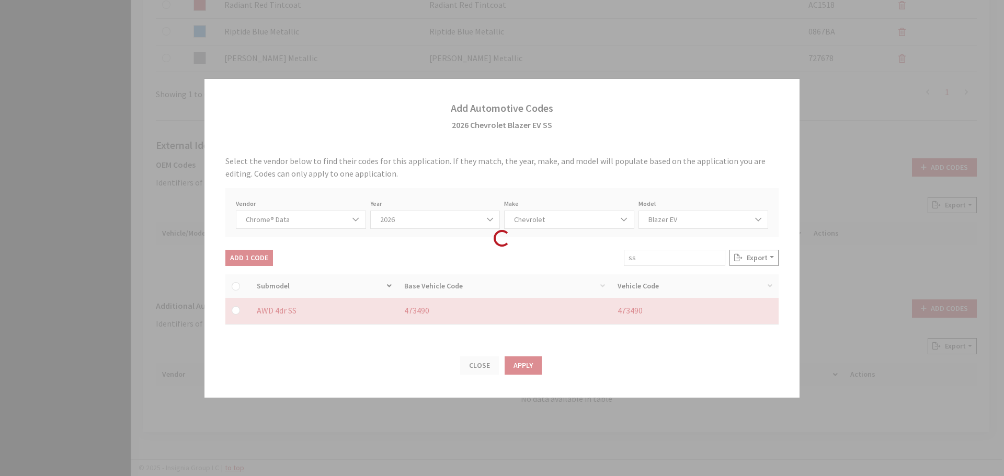
checkbox input "false"
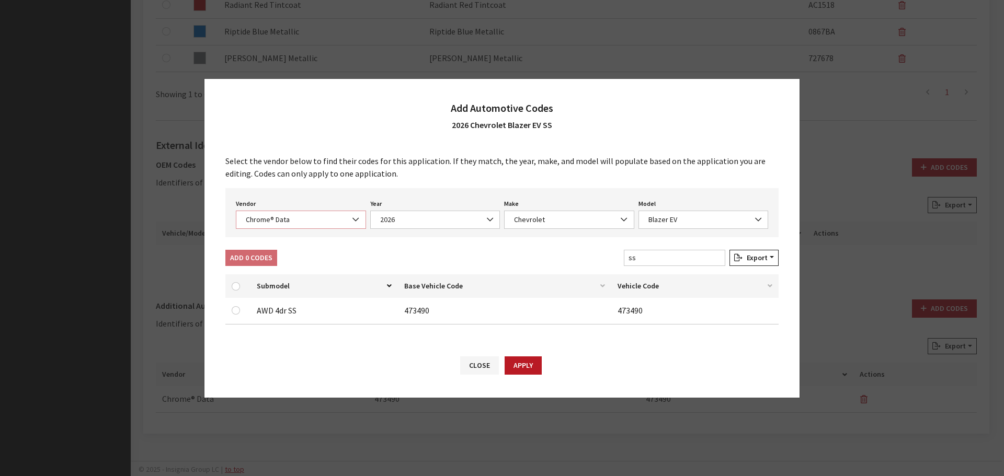
click at [287, 222] on span "Chrome® Data" at bounding box center [301, 219] width 117 height 11
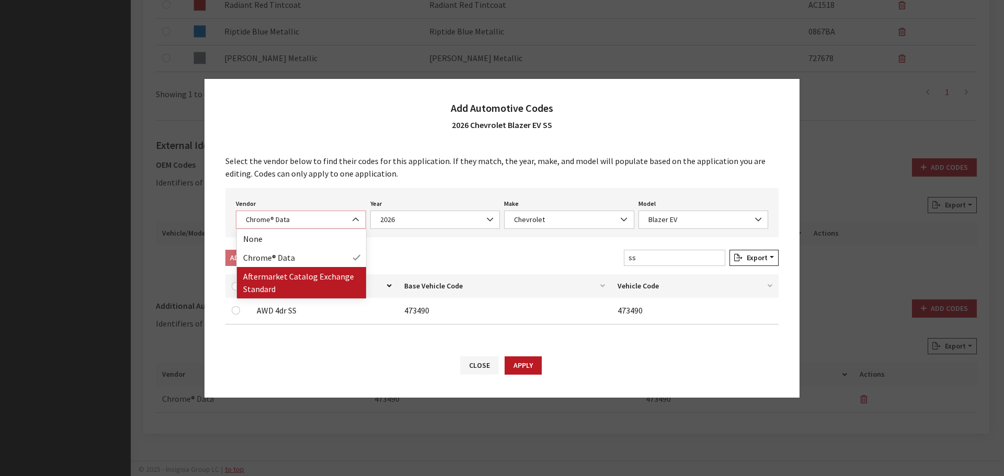
select select "2"
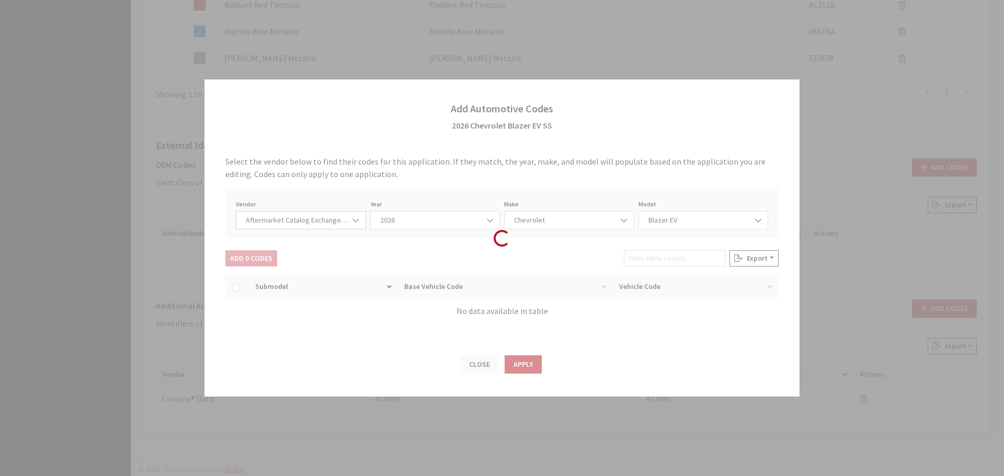
select select "2026"
select select "47"
select select "31147"
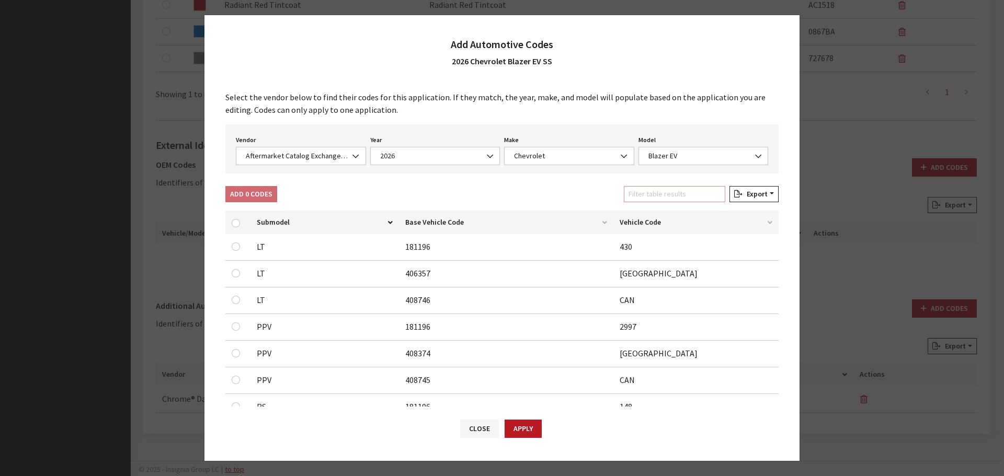
click at [689, 194] on input "Filter table results" at bounding box center [674, 194] width 101 height 16
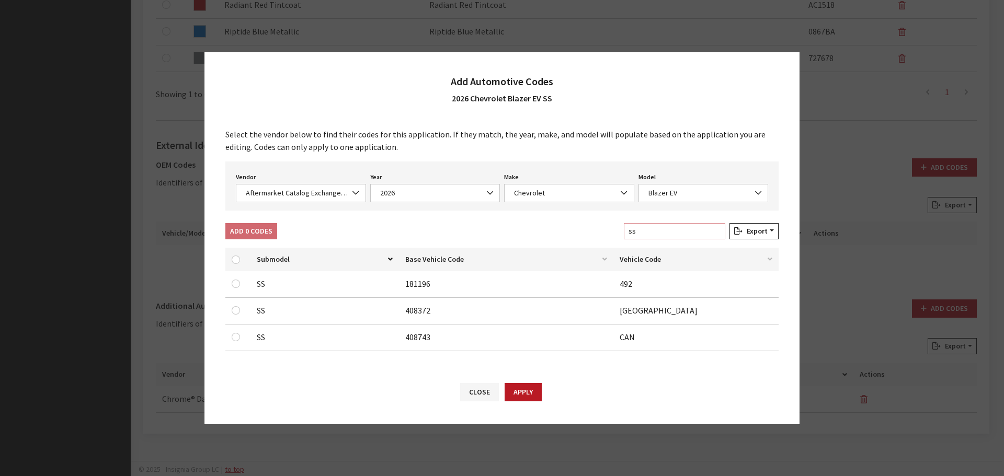
type input "ss"
drag, startPoint x: 235, startPoint y: 338, endPoint x: 233, endPoint y: 311, distance: 27.3
click at [235, 288] on input "checkbox" at bounding box center [236, 284] width 8 height 8
checkbox input "true"
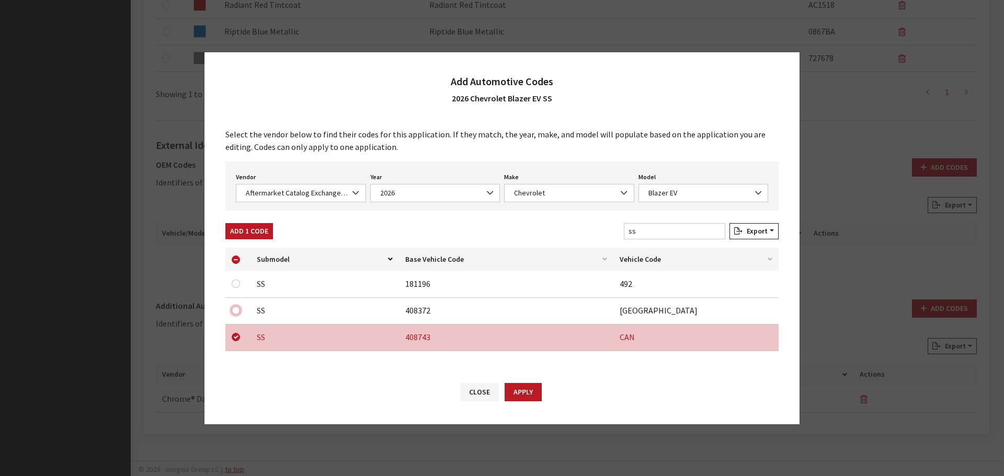
click at [234, 306] on input "checkbox" at bounding box center [236, 310] width 8 height 8
checkbox input "true"
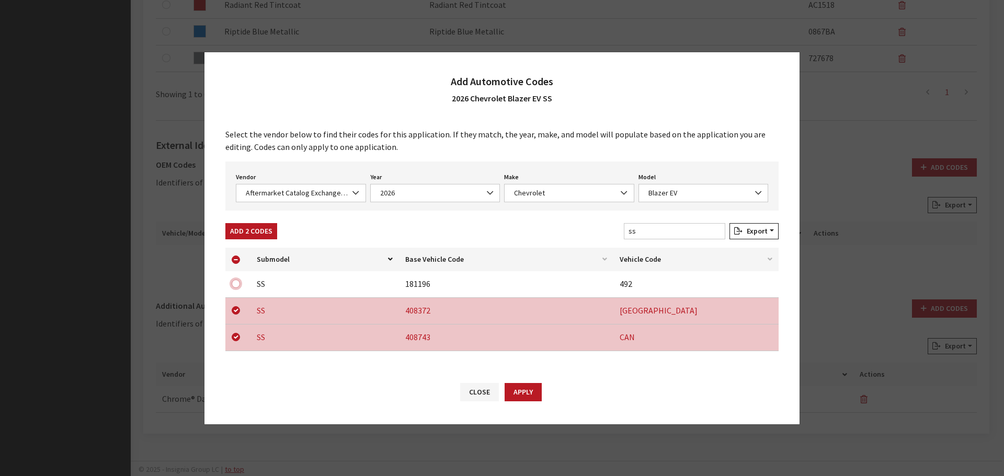
click at [238, 281] on input "checkbox" at bounding box center [236, 284] width 8 height 8
checkbox input "true"
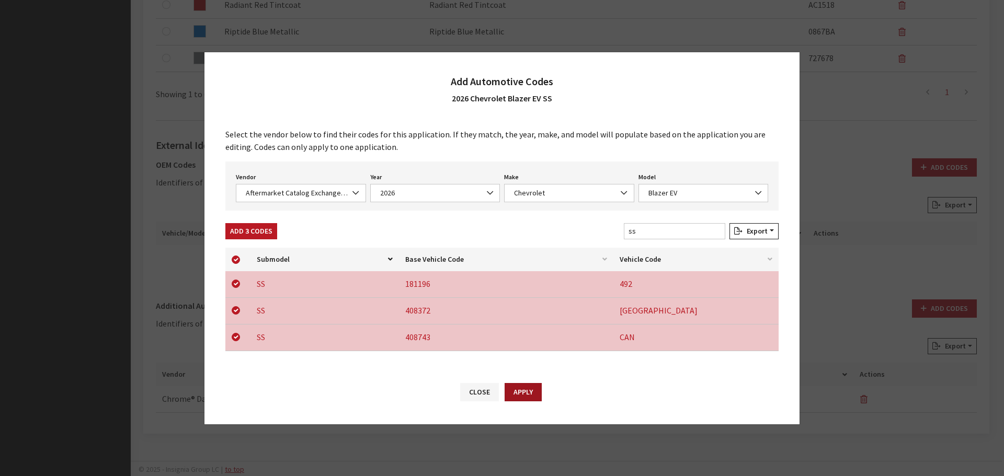
click at [521, 393] on button "Apply" at bounding box center [523, 392] width 37 height 18
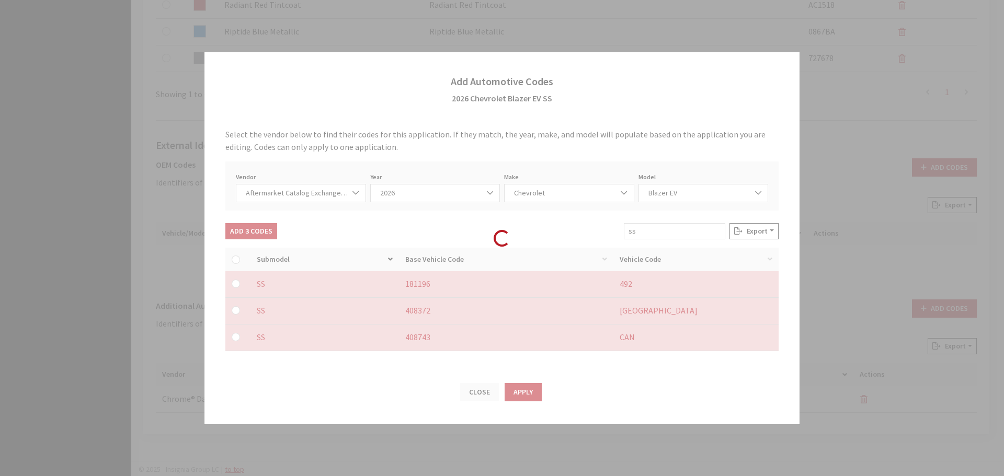
checkbox input "false"
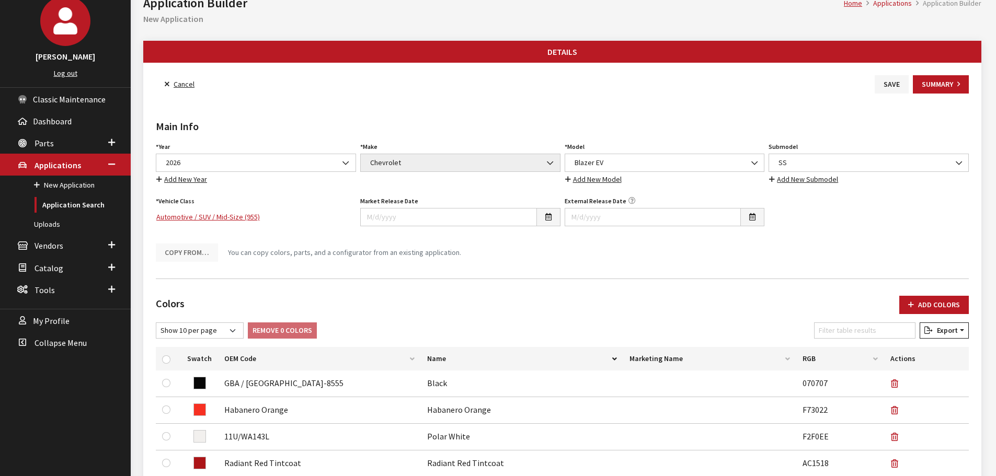
scroll to position [0, 0]
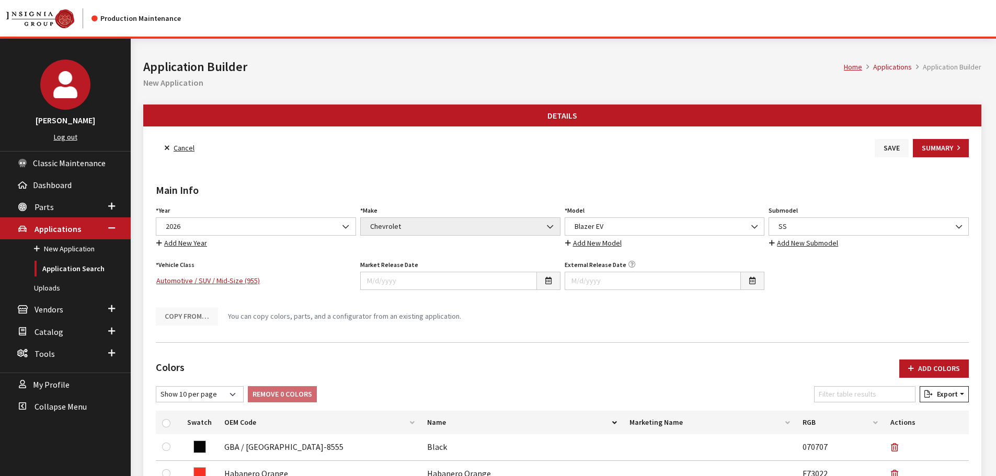
click at [884, 144] on button "Save" at bounding box center [892, 148] width 34 height 18
click at [202, 149] on link "Back to Search" at bounding box center [192, 148] width 72 height 18
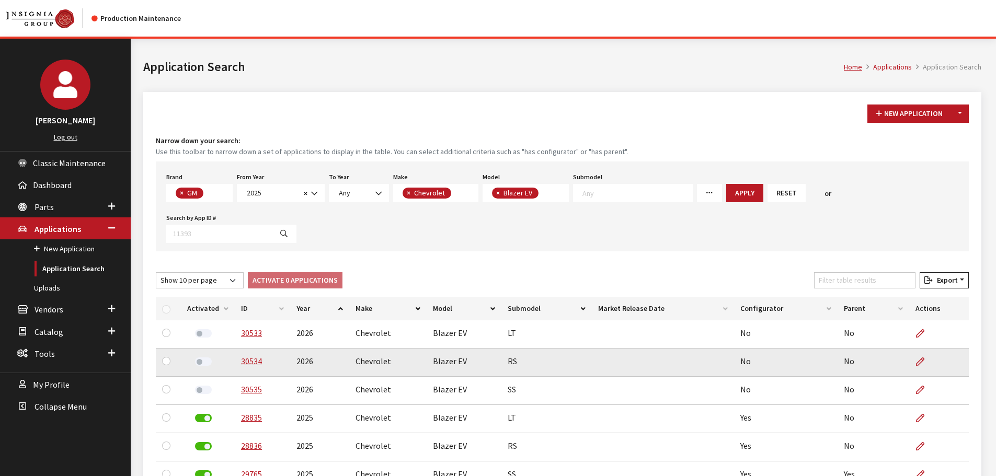
scroll to position [47, 0]
